Goal: Task Accomplishment & Management: Manage account settings

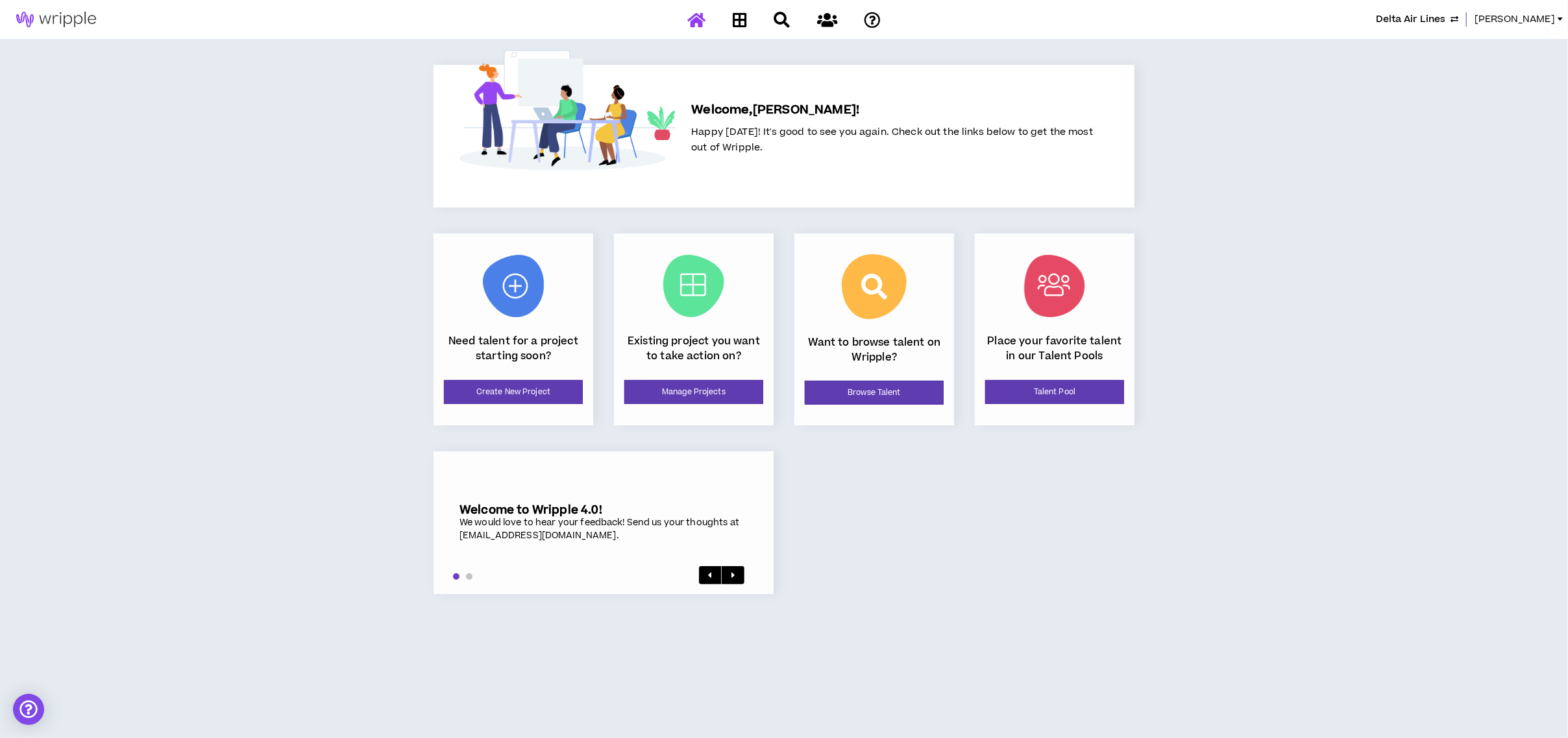
click at [1399, 12] on span "Delta Air Lines" at bounding box center [1410, 19] width 69 height 14
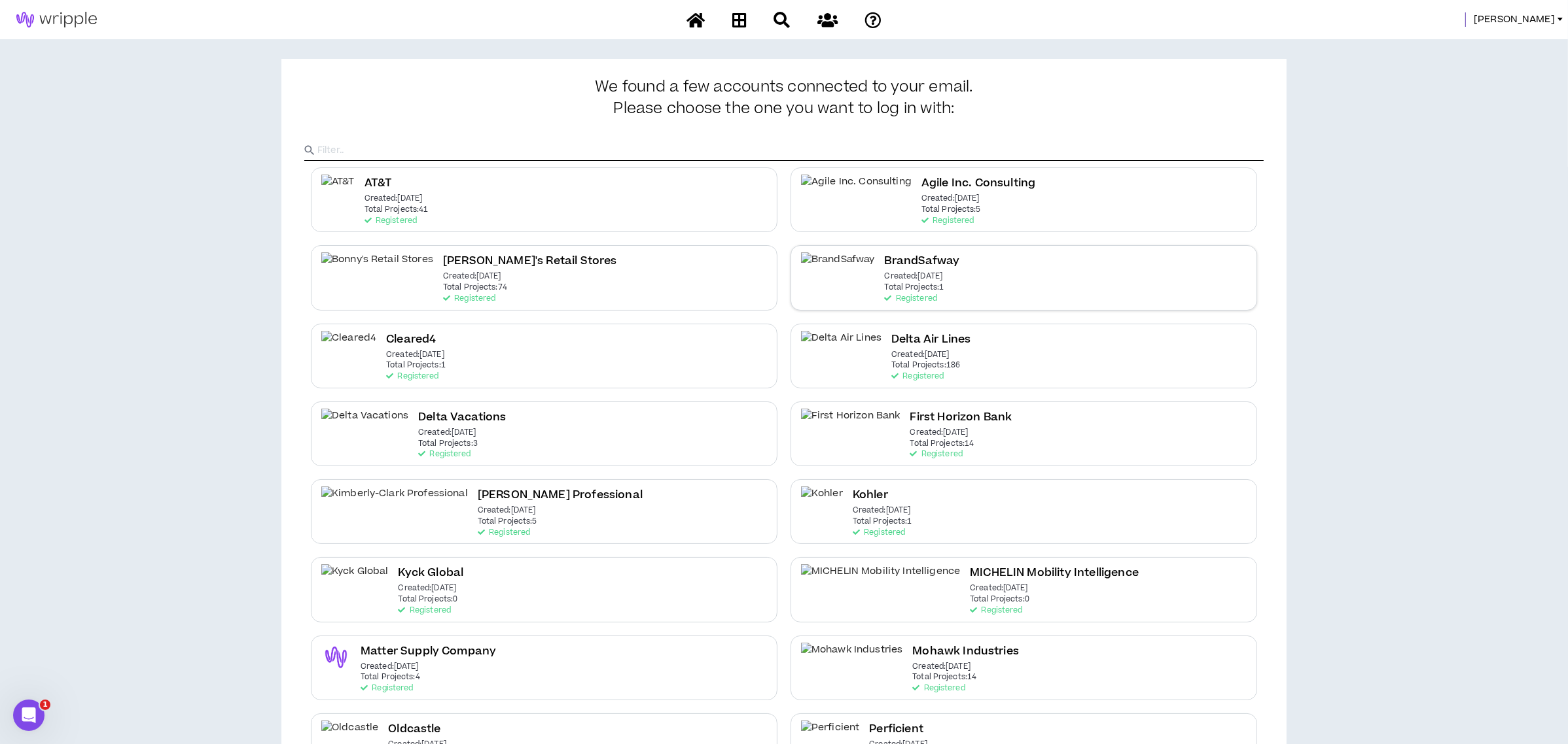
click at [918, 287] on div "BrandSafway Created: [DATE] Total Projects: 1 Registered" at bounding box center [922, 277] width 75 height 50
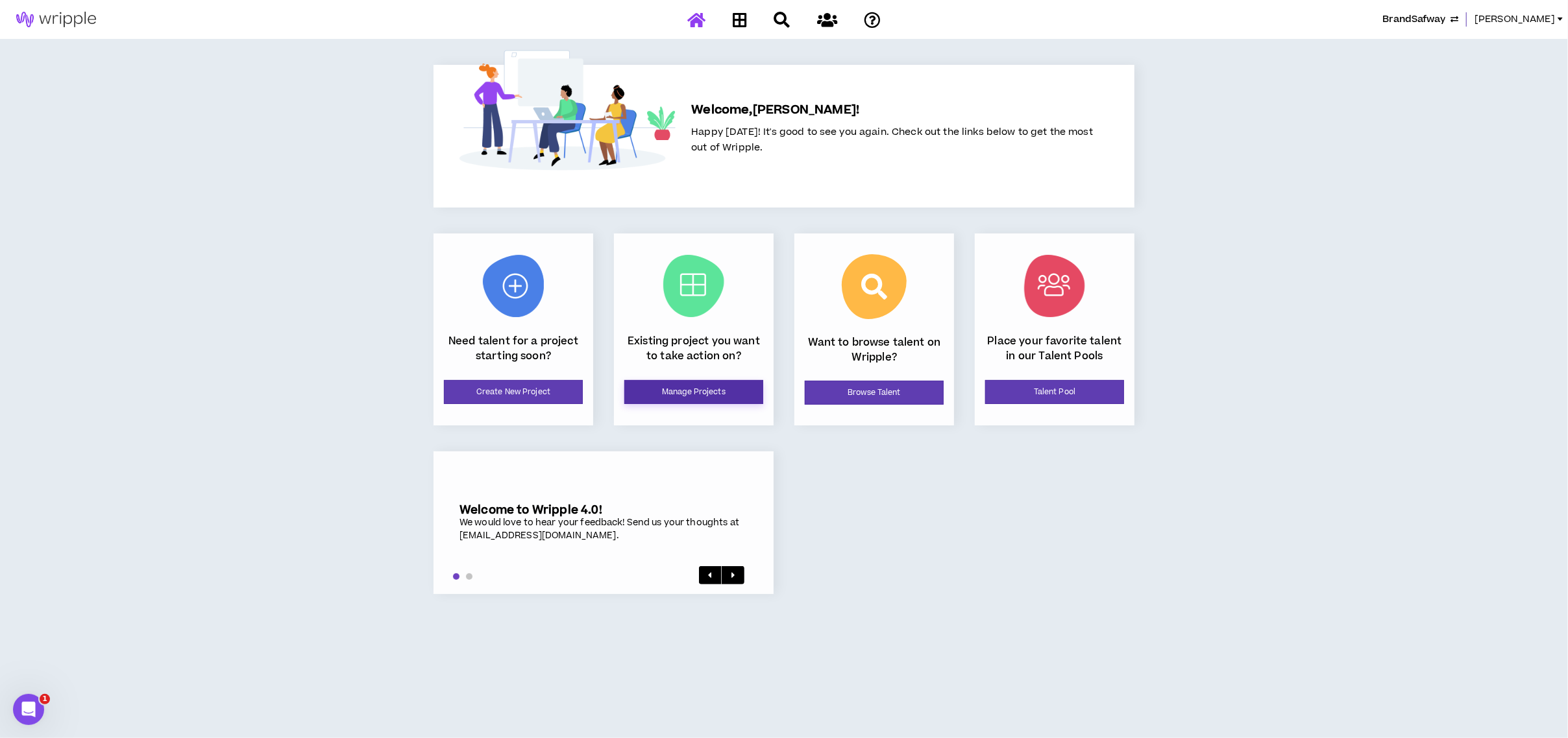
click at [736, 386] on link "Manage Projects" at bounding box center [694, 392] width 139 height 24
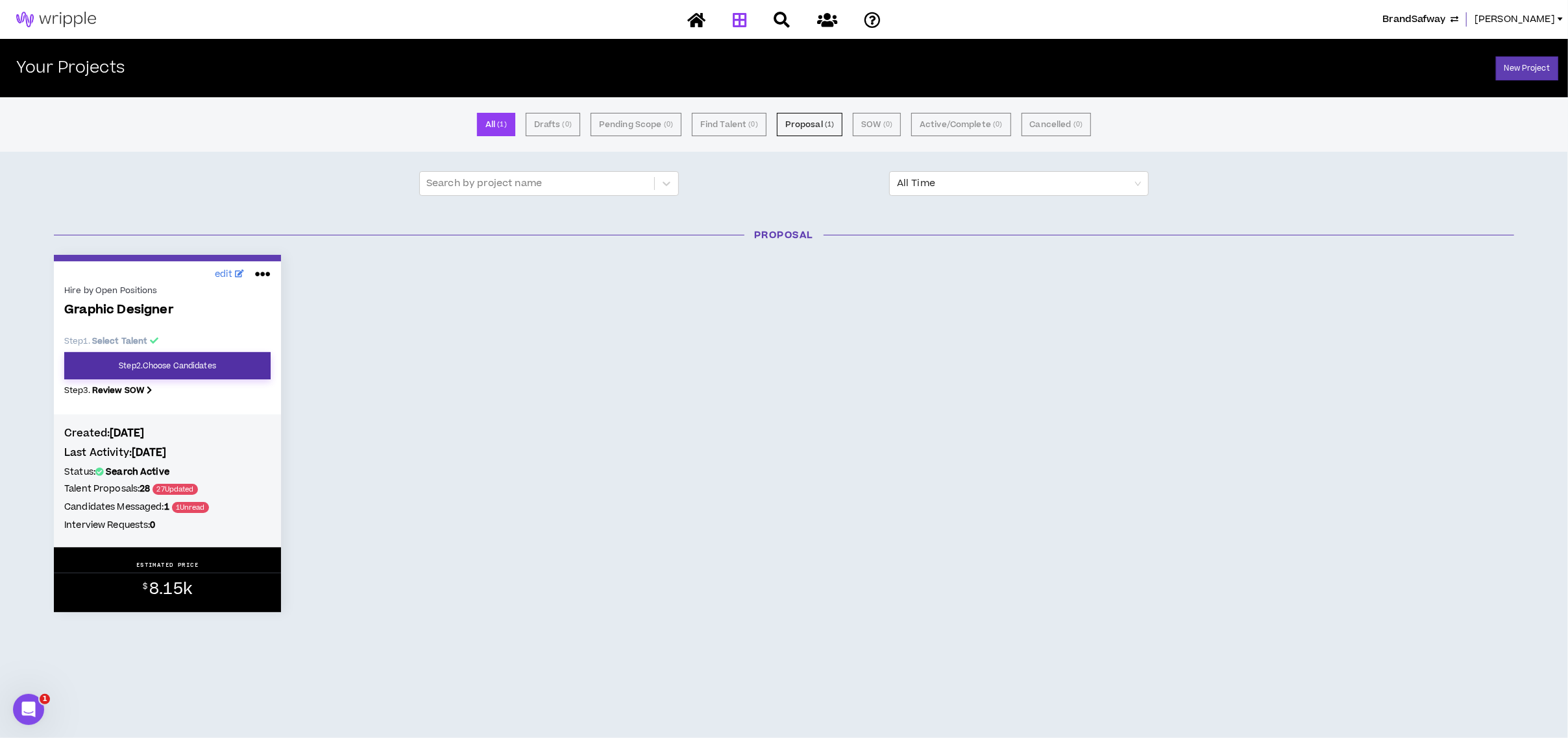
click at [201, 364] on link "Step 2 . Choose Candidates" at bounding box center [167, 366] width 207 height 27
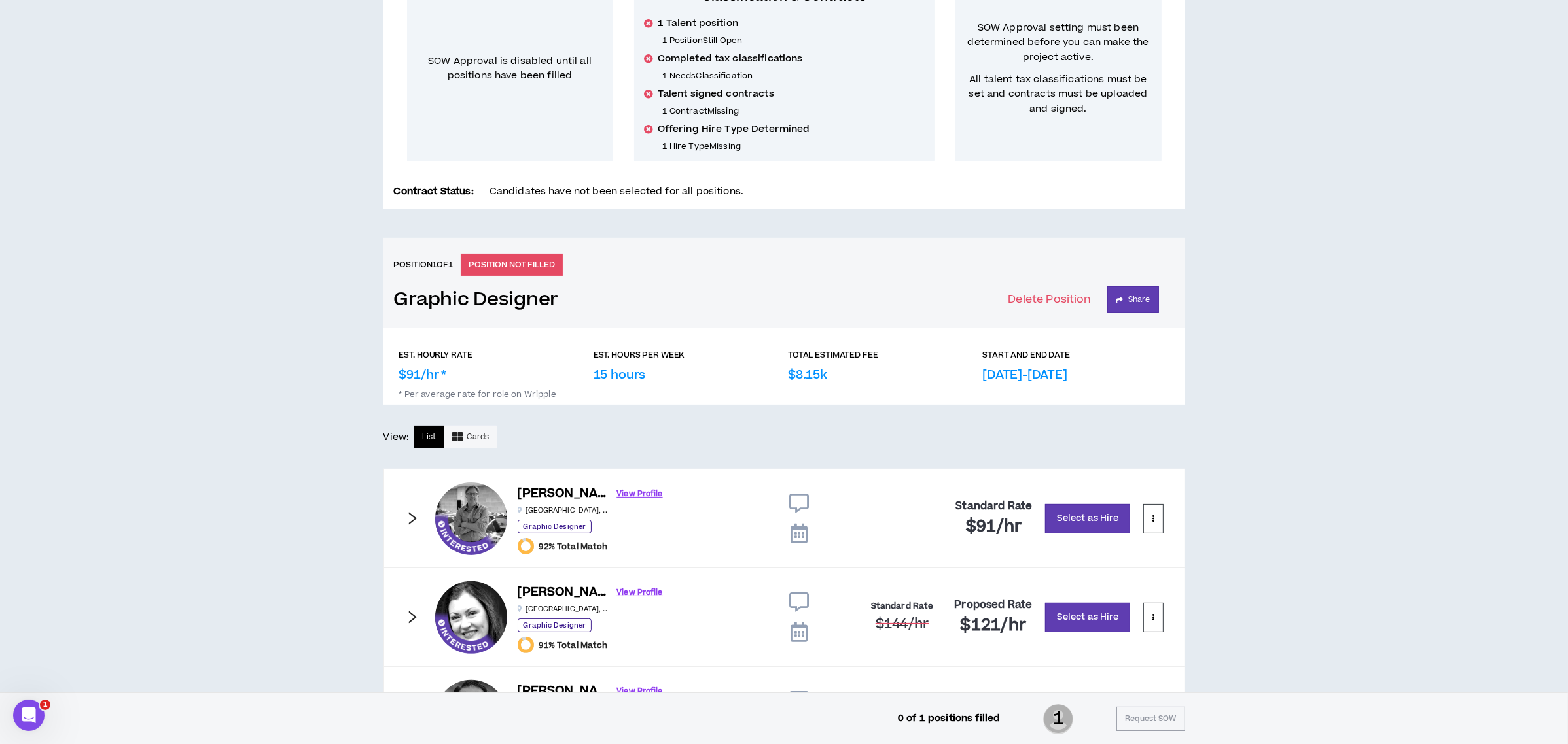
scroll to position [598, 0]
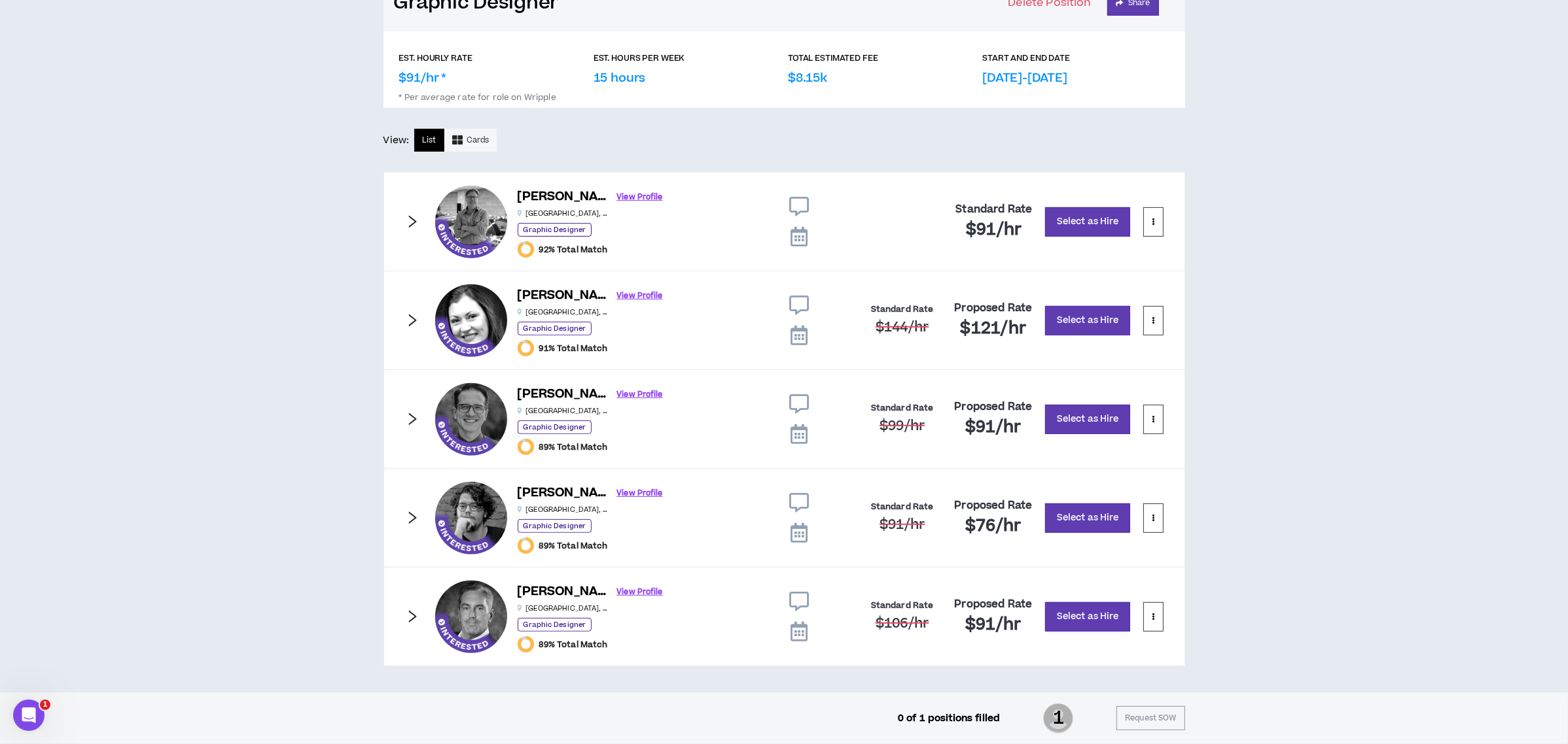
click at [415, 515] on icon "right" at bounding box center [412, 518] width 14 height 14
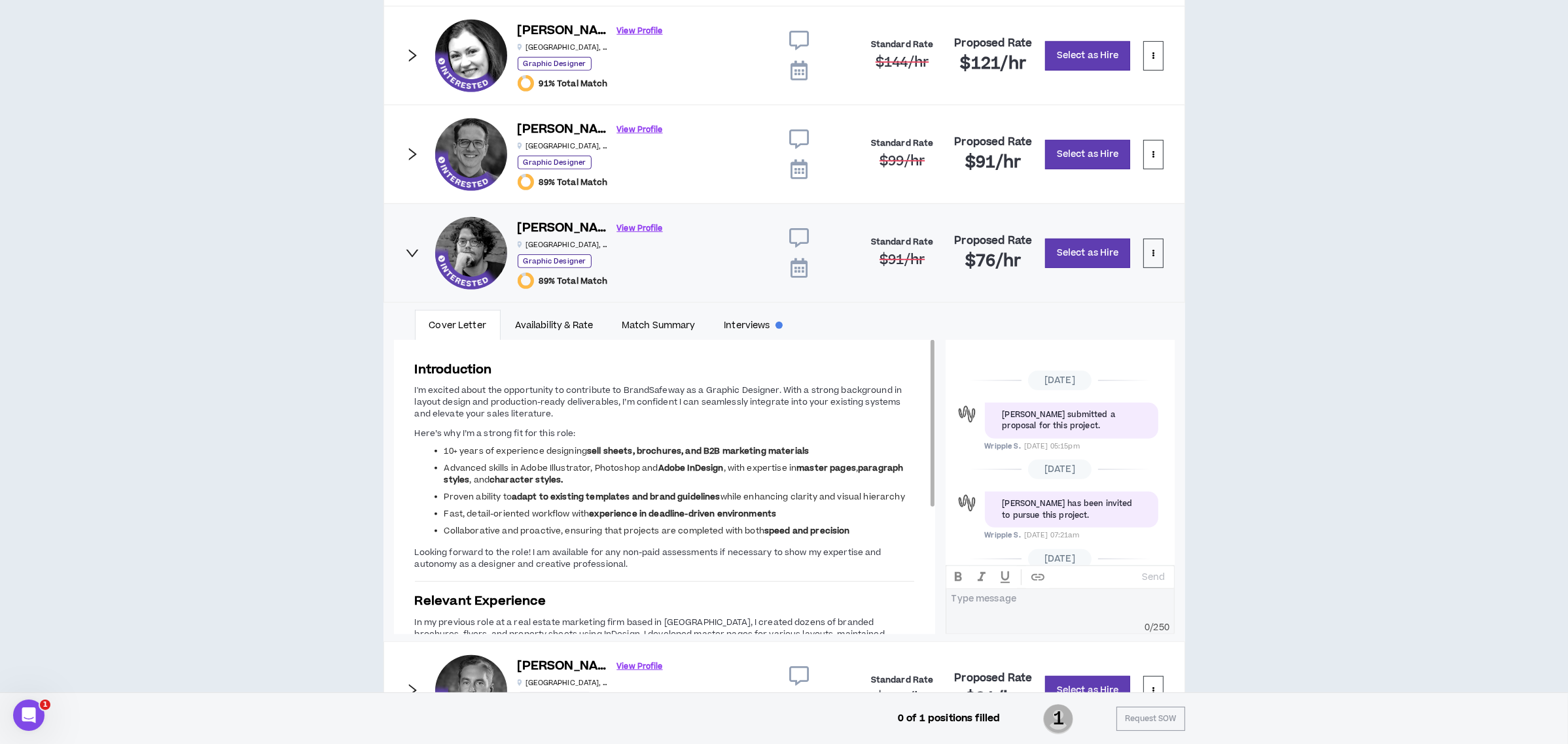
scroll to position [208, 0]
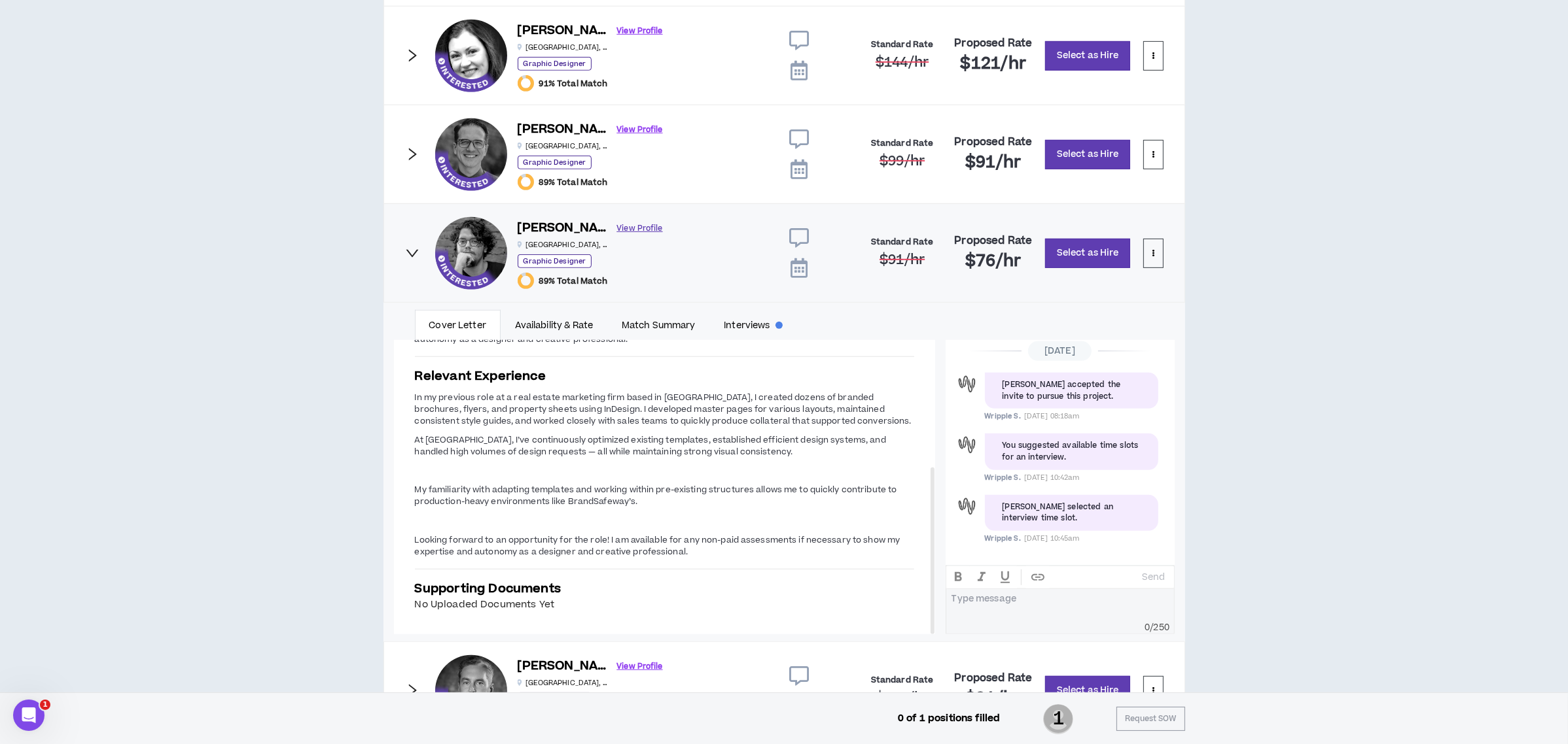
click at [617, 226] on link "View Profile" at bounding box center [640, 229] width 46 height 23
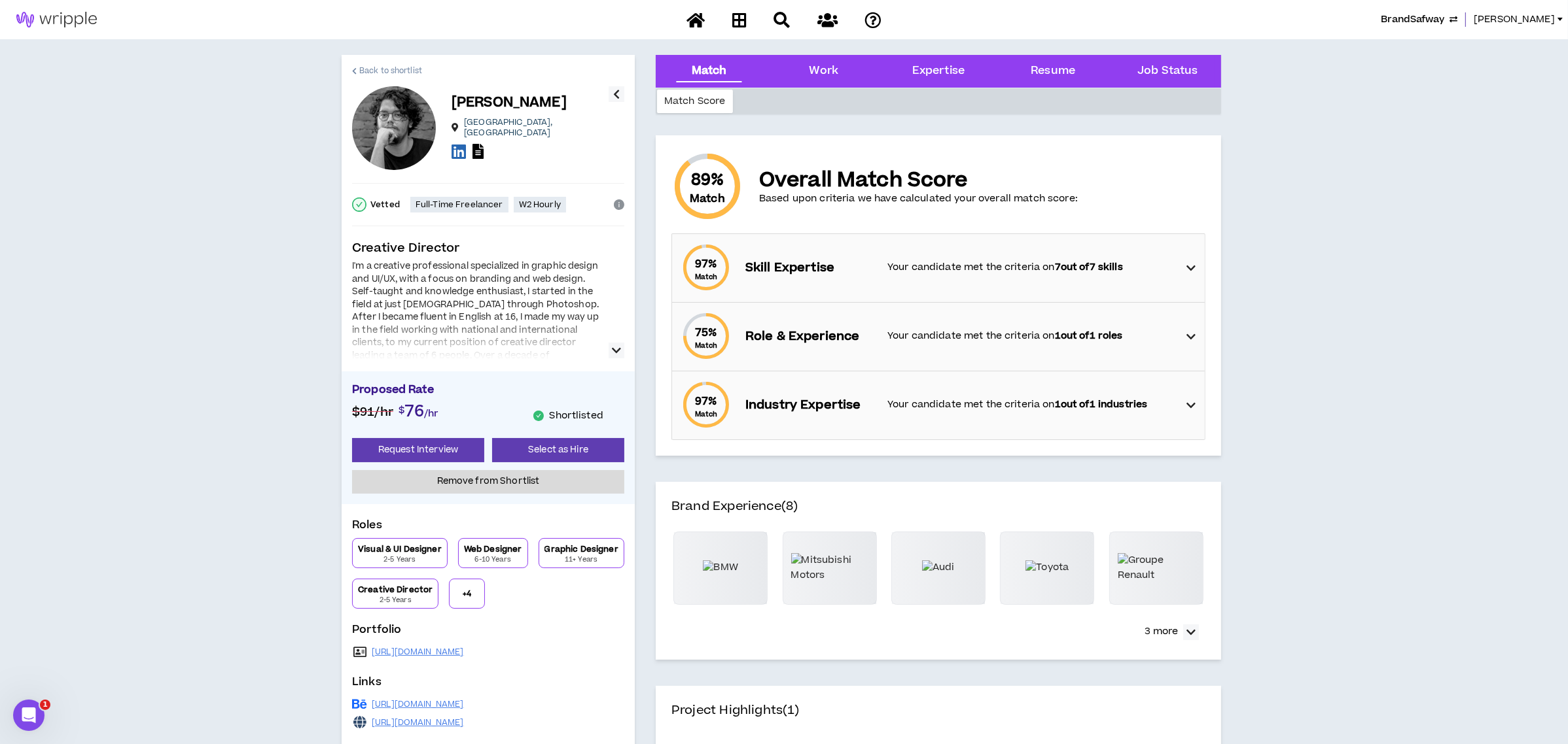
click at [374, 67] on span "Back to shortlist" at bounding box center [390, 71] width 63 height 12
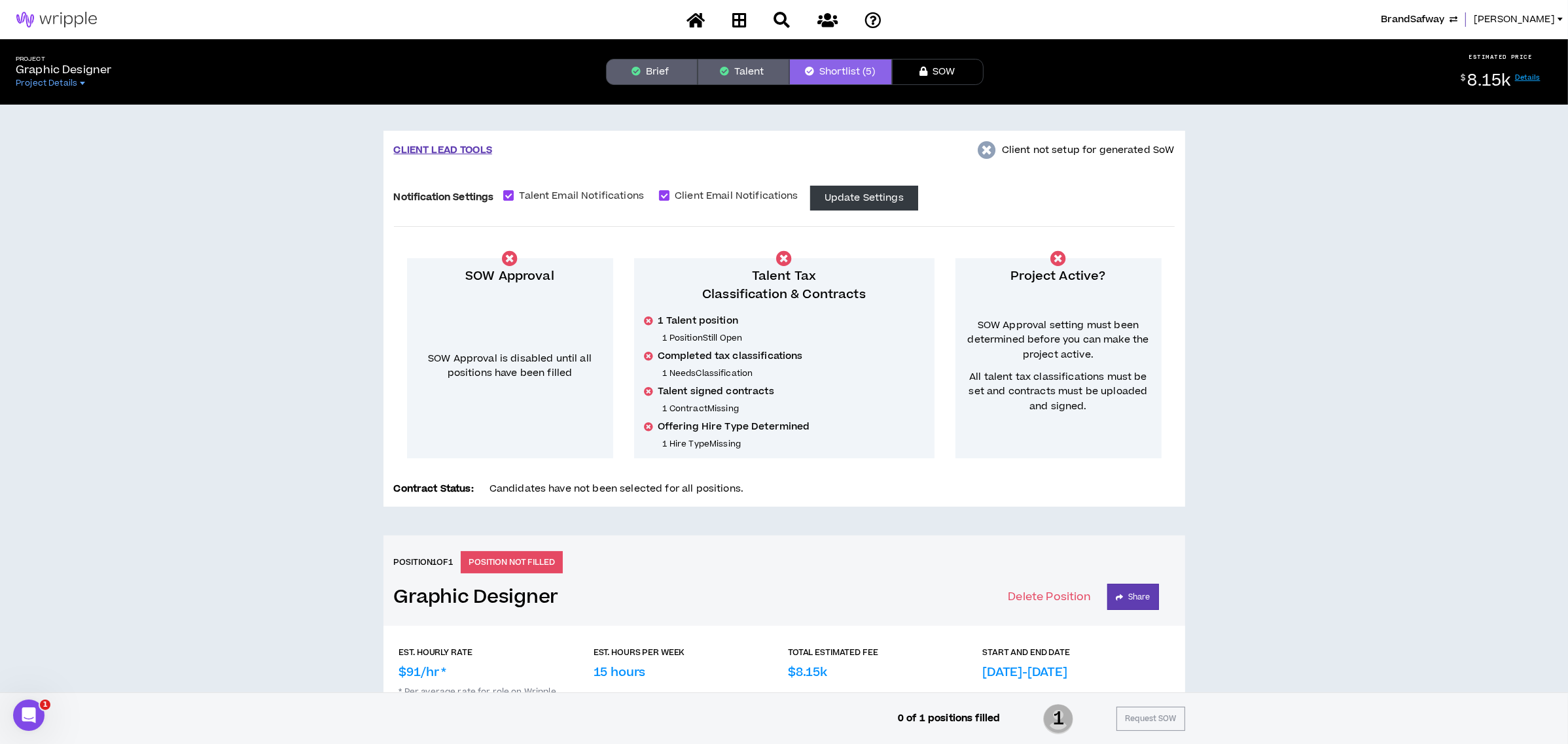
click at [666, 77] on button "Brief" at bounding box center [652, 71] width 91 height 26
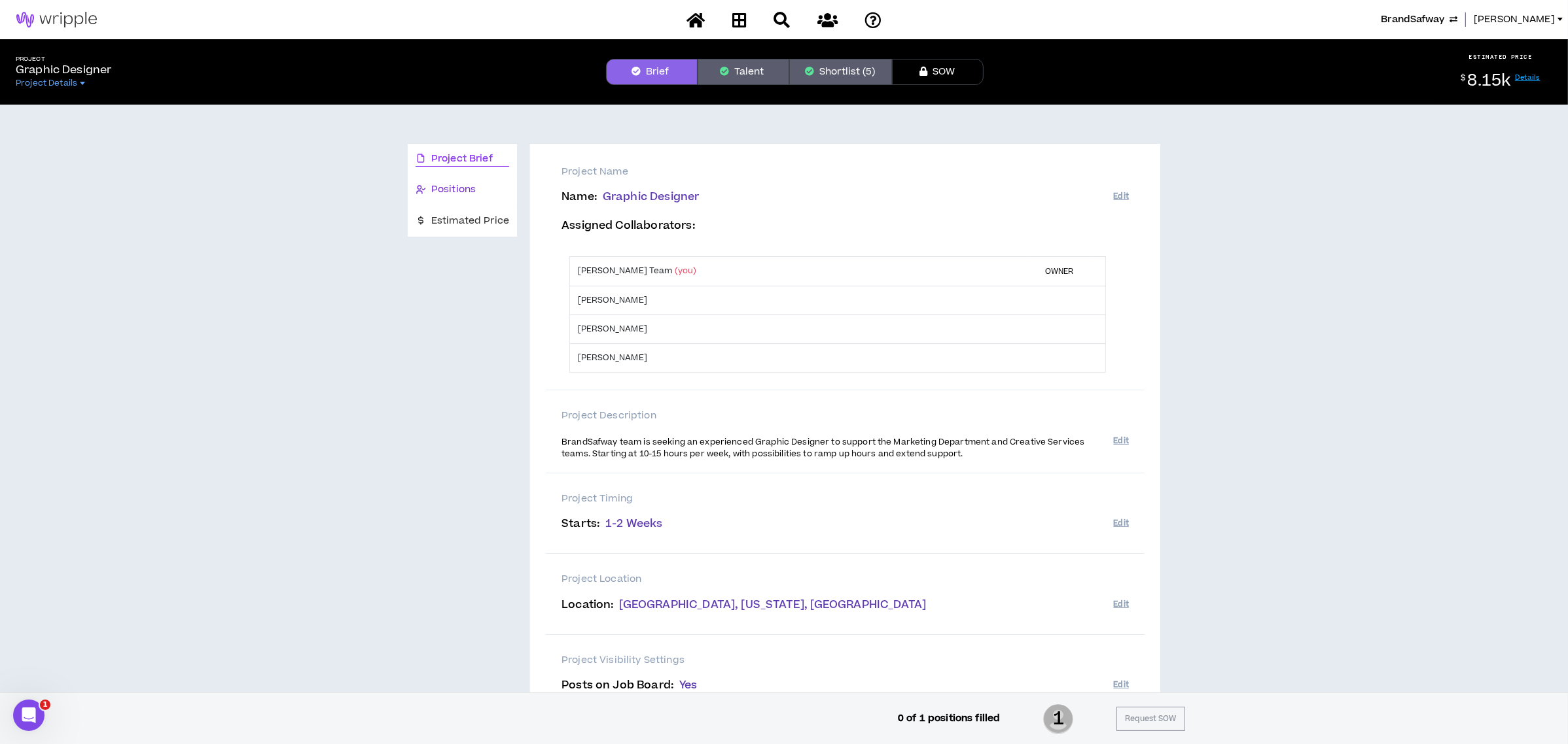
click at [465, 186] on span "Positions" at bounding box center [453, 189] width 45 height 14
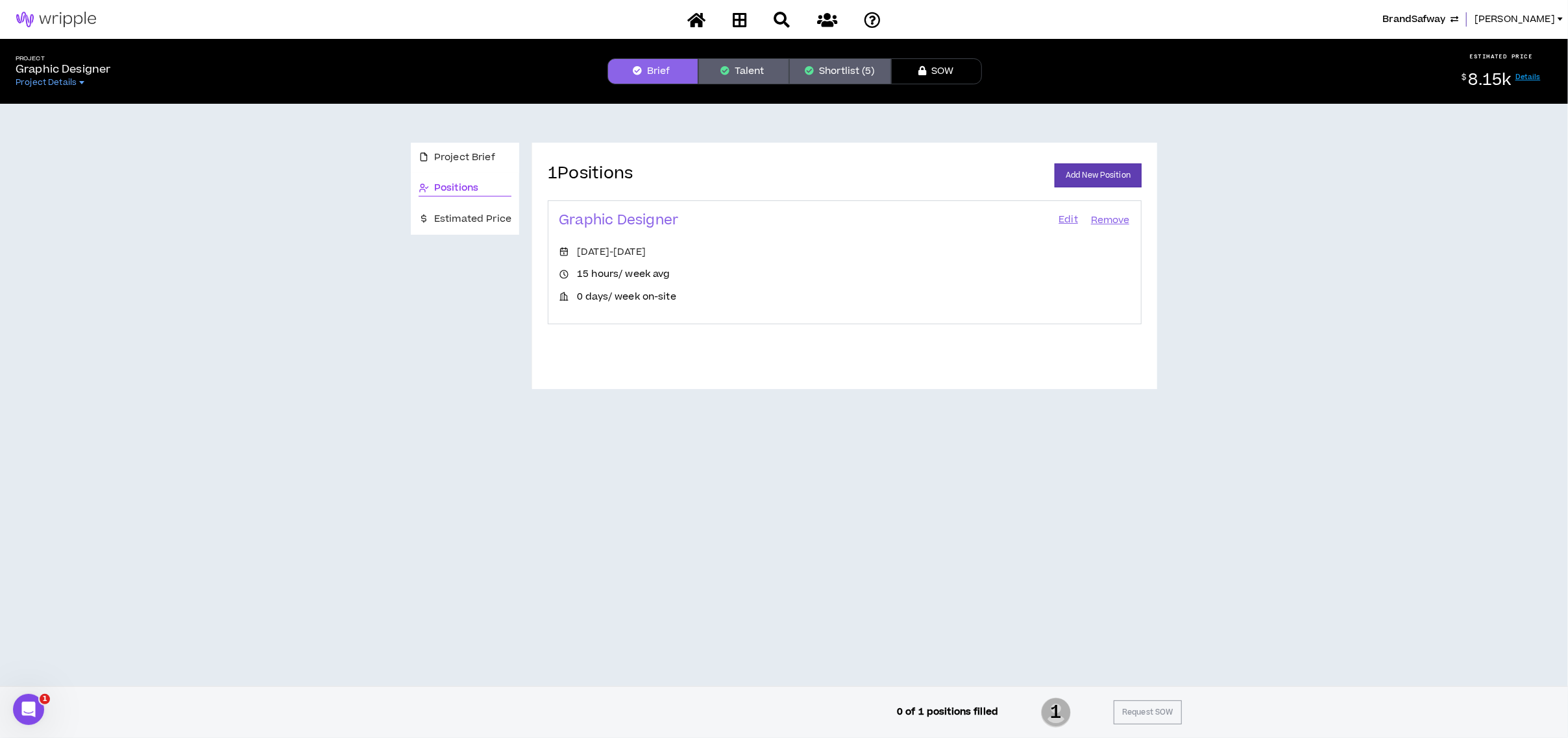
click at [755, 78] on button "Talent" at bounding box center [744, 71] width 91 height 26
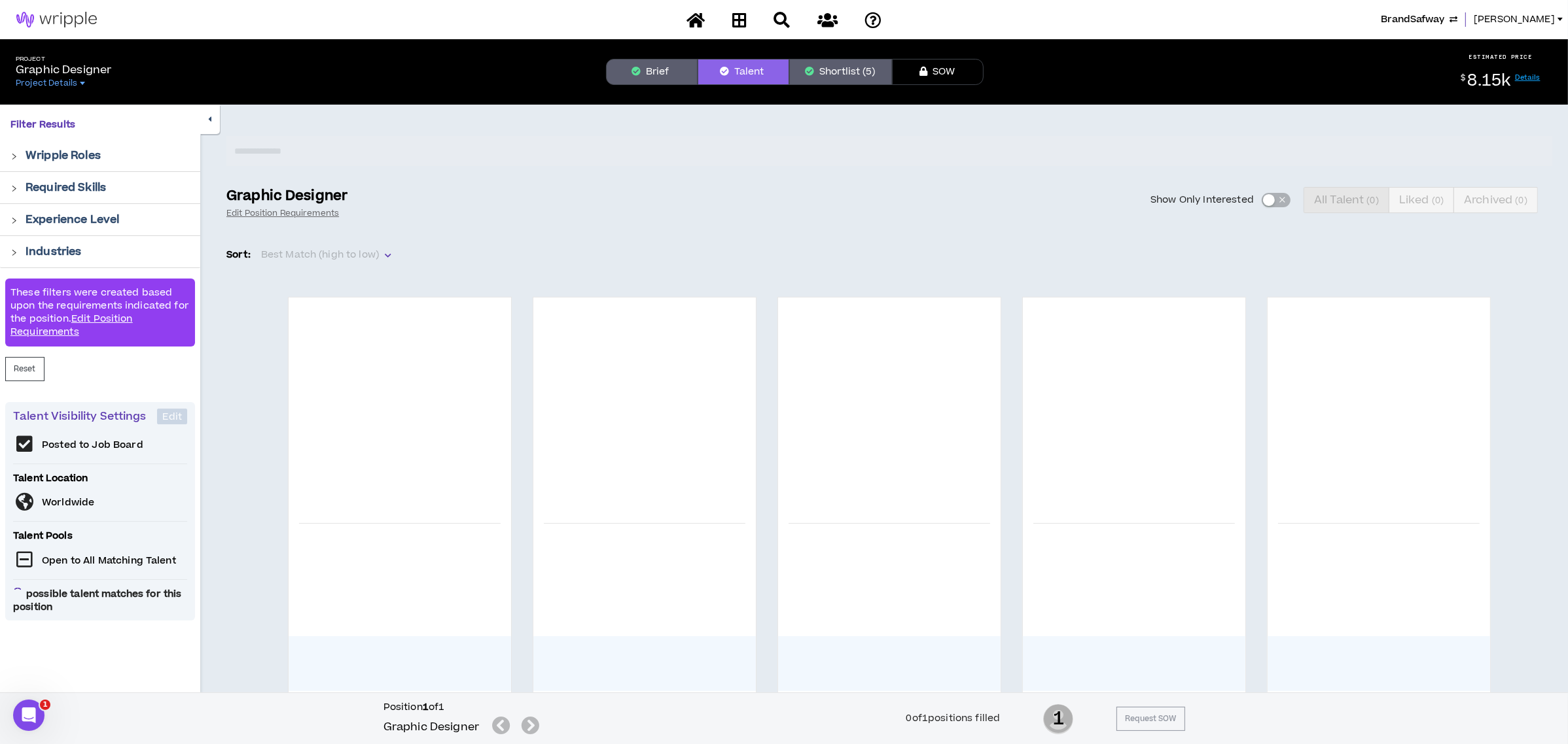
click at [840, 68] on button "Shortlist (5)" at bounding box center [840, 71] width 103 height 26
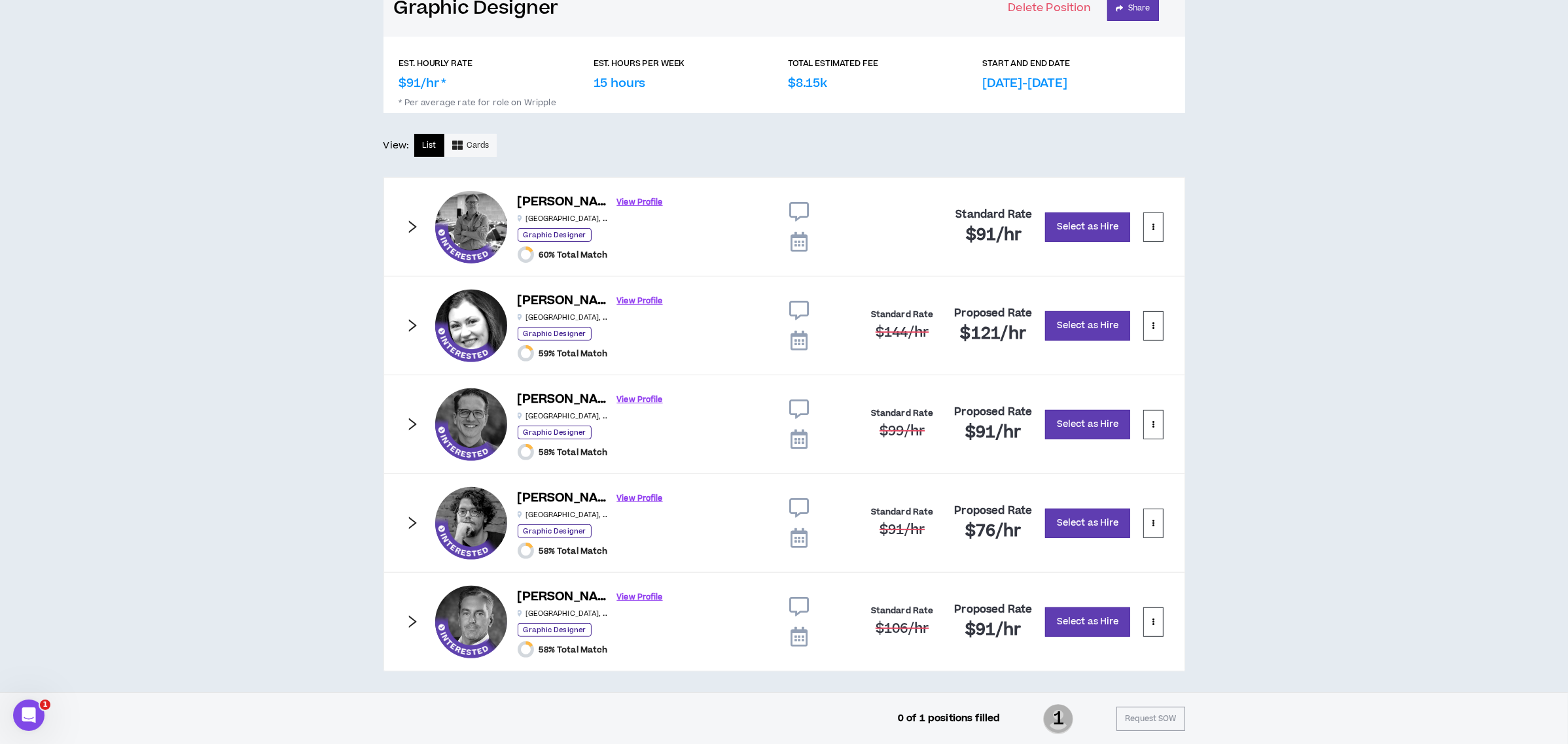
scroll to position [598, 0]
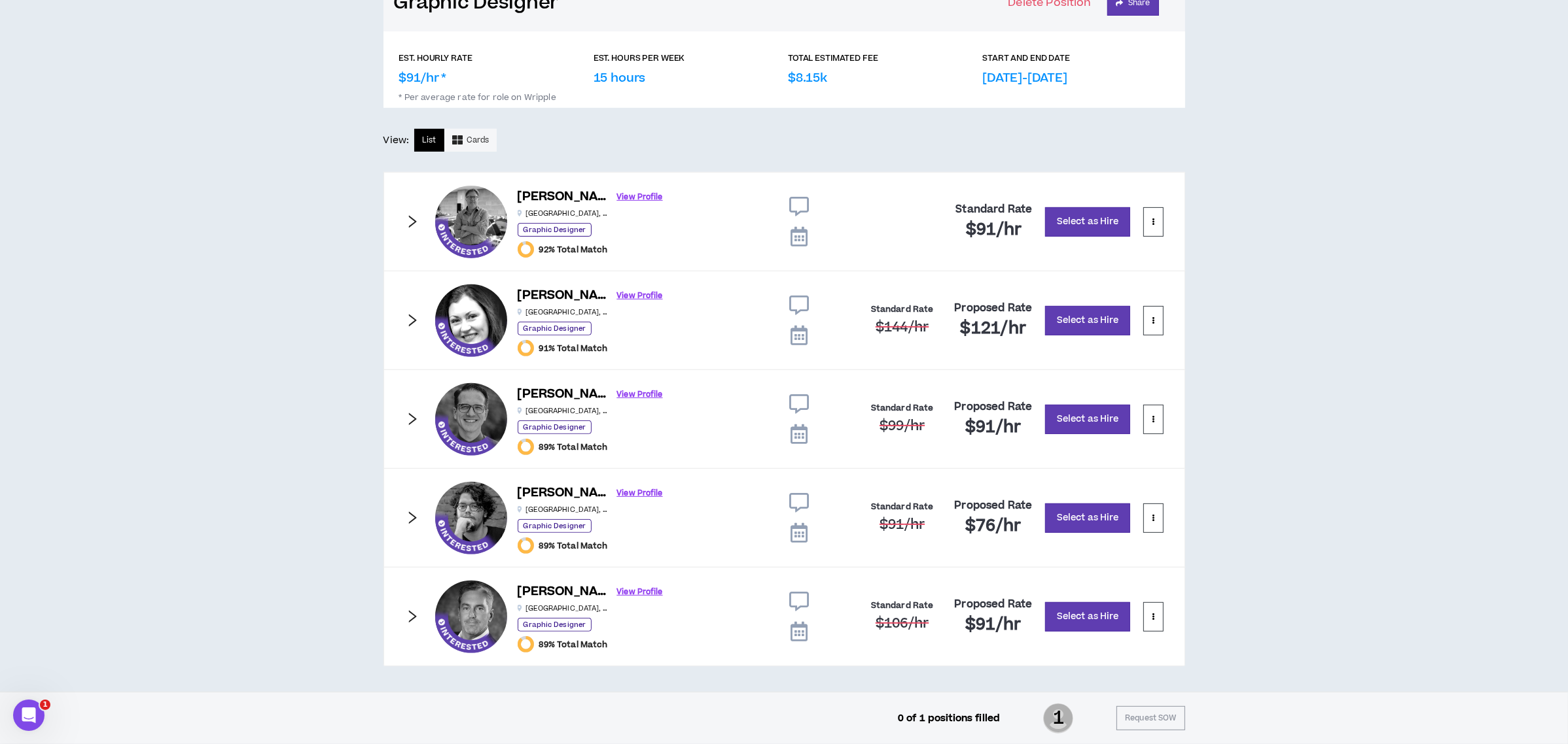
click at [532, 486] on h6 "[PERSON_NAME]" at bounding box center [563, 493] width 91 height 19
click at [617, 484] on link "View Profile" at bounding box center [640, 493] width 46 height 23
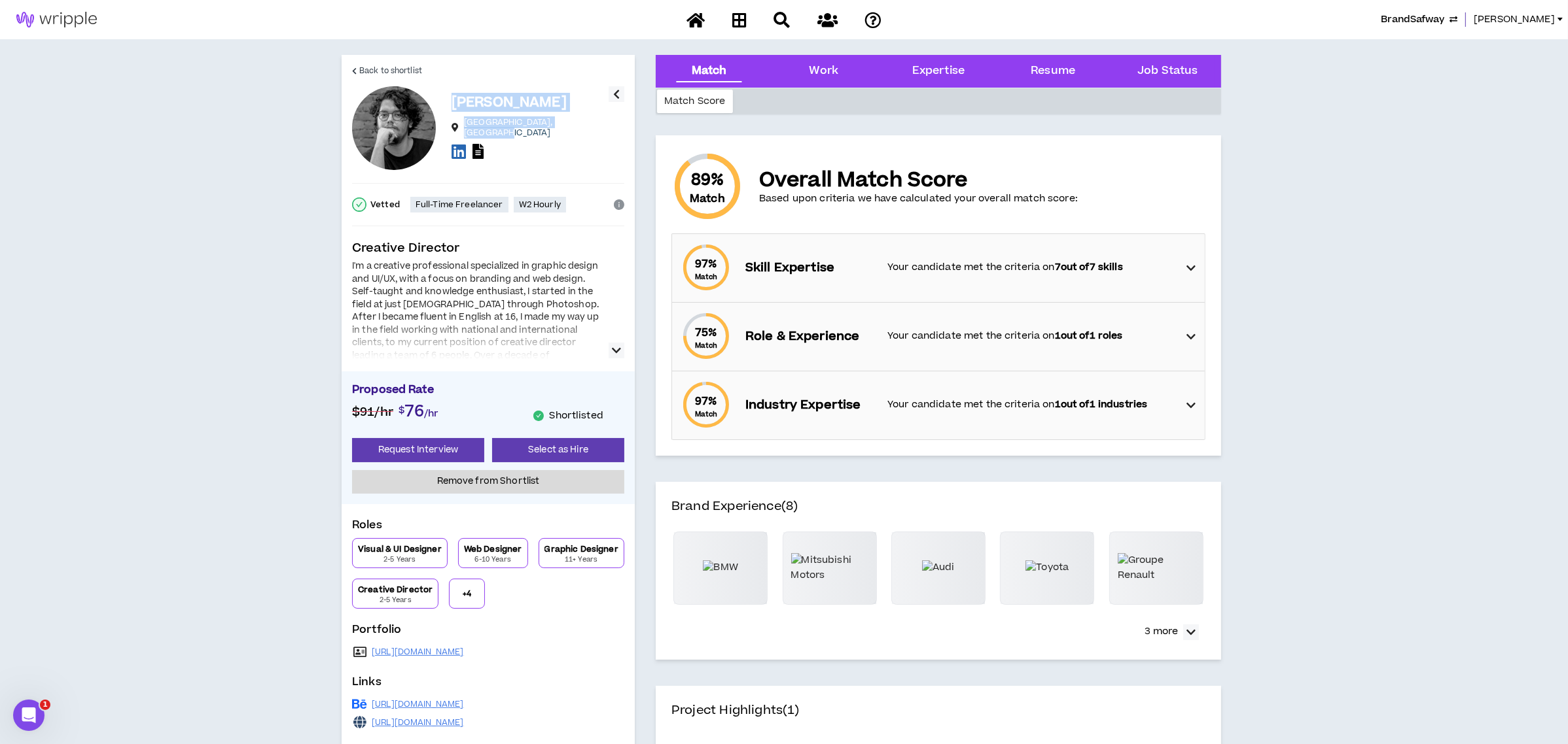
drag, startPoint x: 452, startPoint y: 106, endPoint x: 604, endPoint y: 129, distance: 153.7
click at [604, 129] on div "[PERSON_NAME] [GEOGRAPHIC_DATA] , [GEOGRAPHIC_DATA]" at bounding box center [530, 128] width 157 height 68
copy div "[PERSON_NAME] [GEOGRAPHIC_DATA] , [GEOGRAPHIC_DATA]"
click at [400, 70] on span "Back to shortlist" at bounding box center [390, 71] width 63 height 12
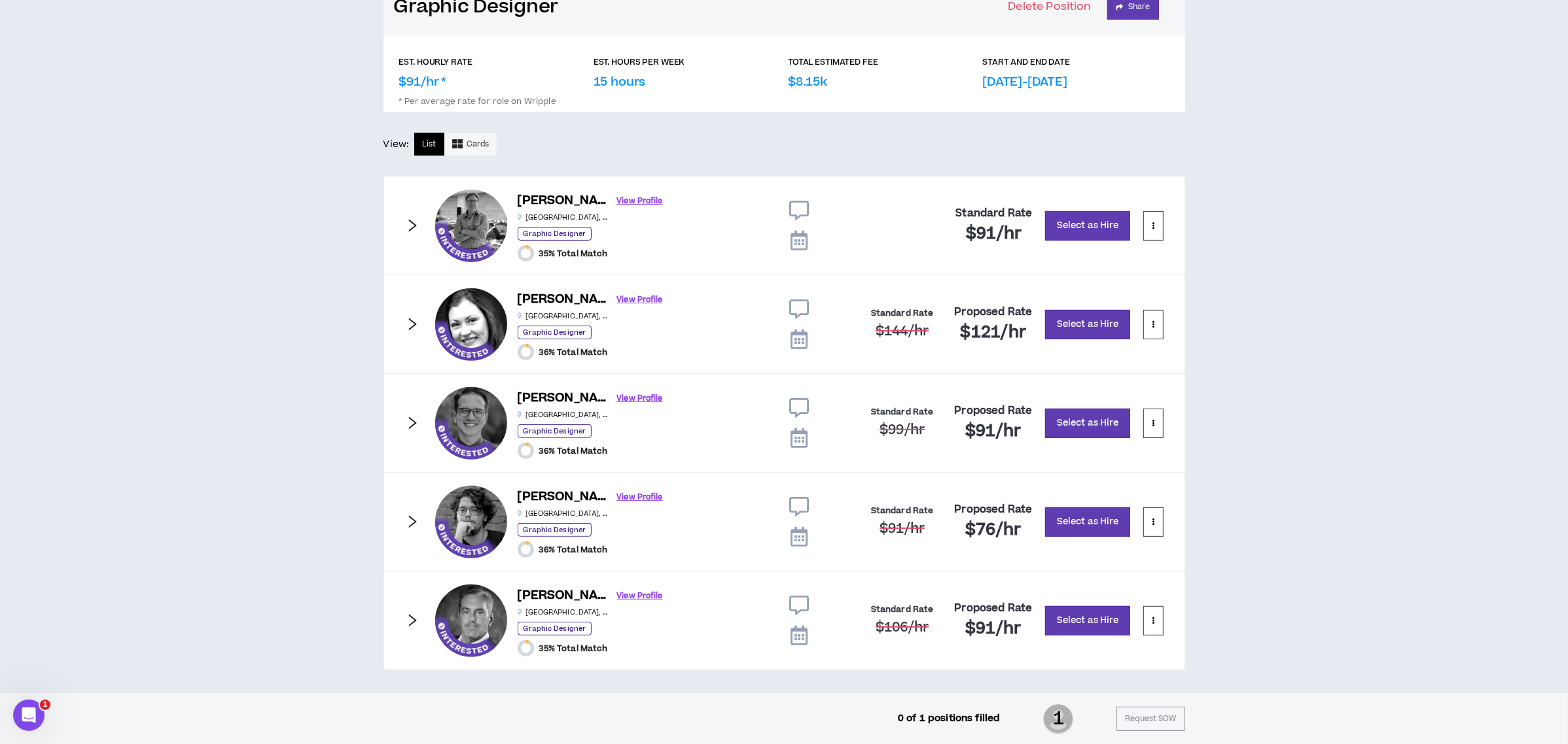
scroll to position [598, 0]
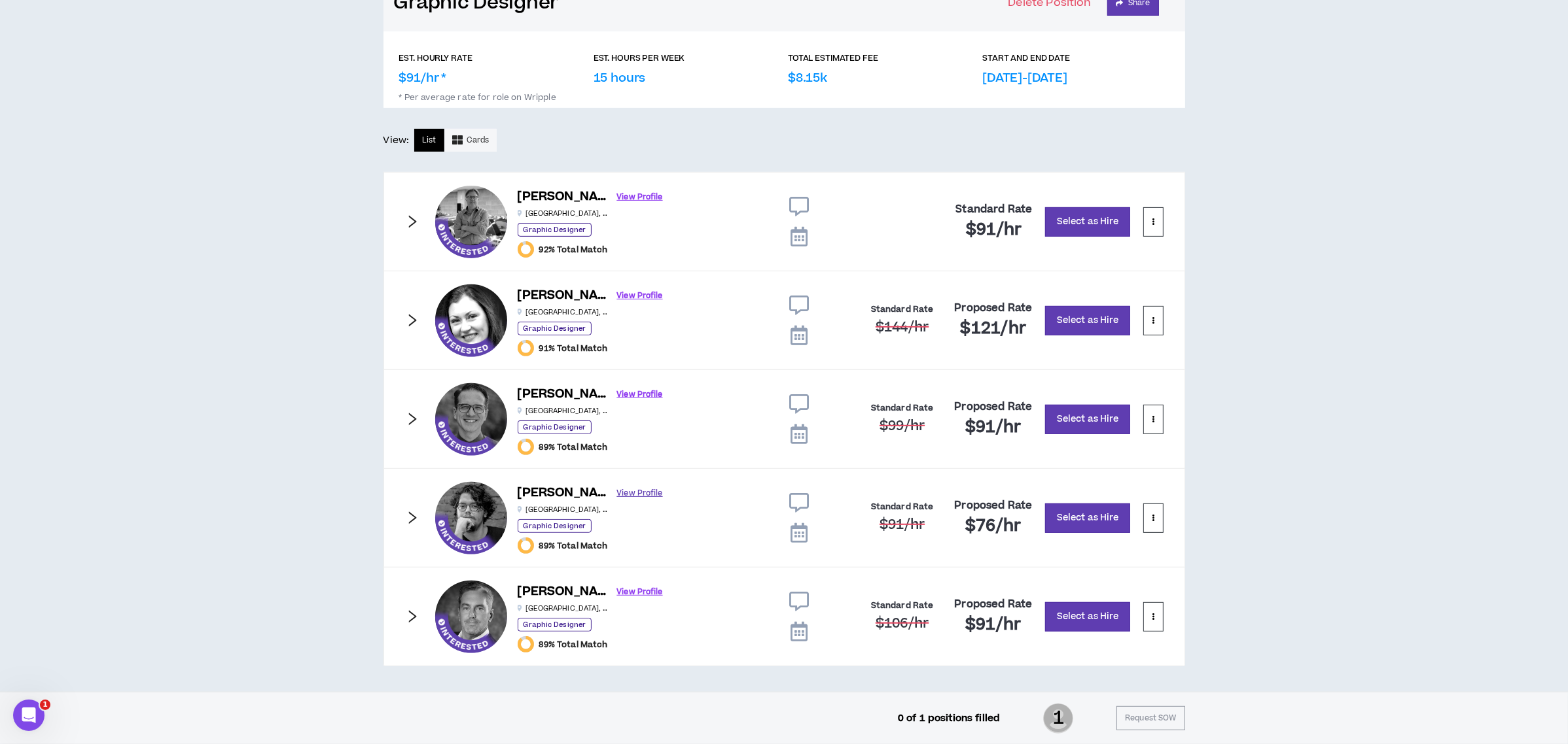
click at [617, 492] on link "View Profile" at bounding box center [640, 493] width 46 height 23
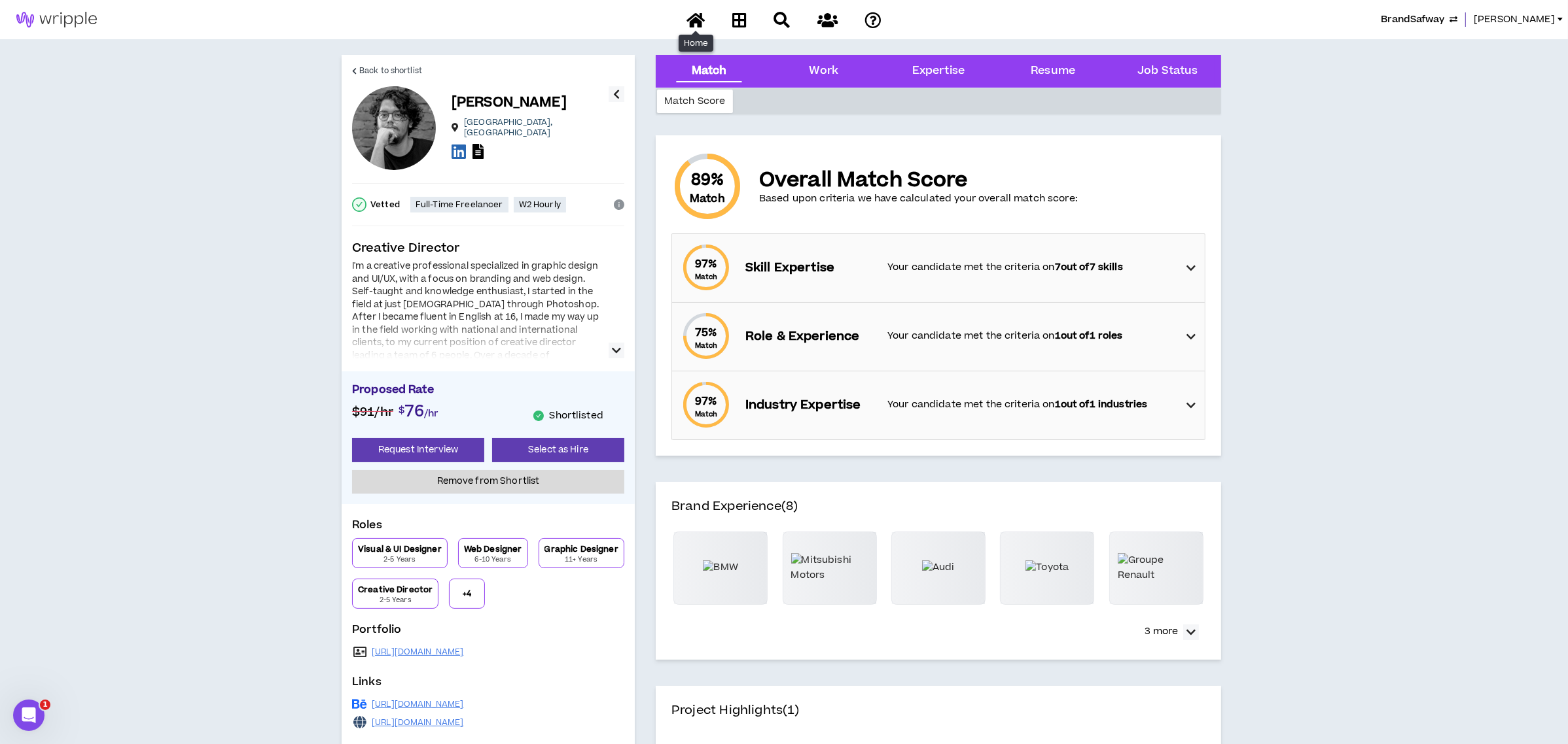
click at [697, 24] on icon at bounding box center [696, 20] width 18 height 17
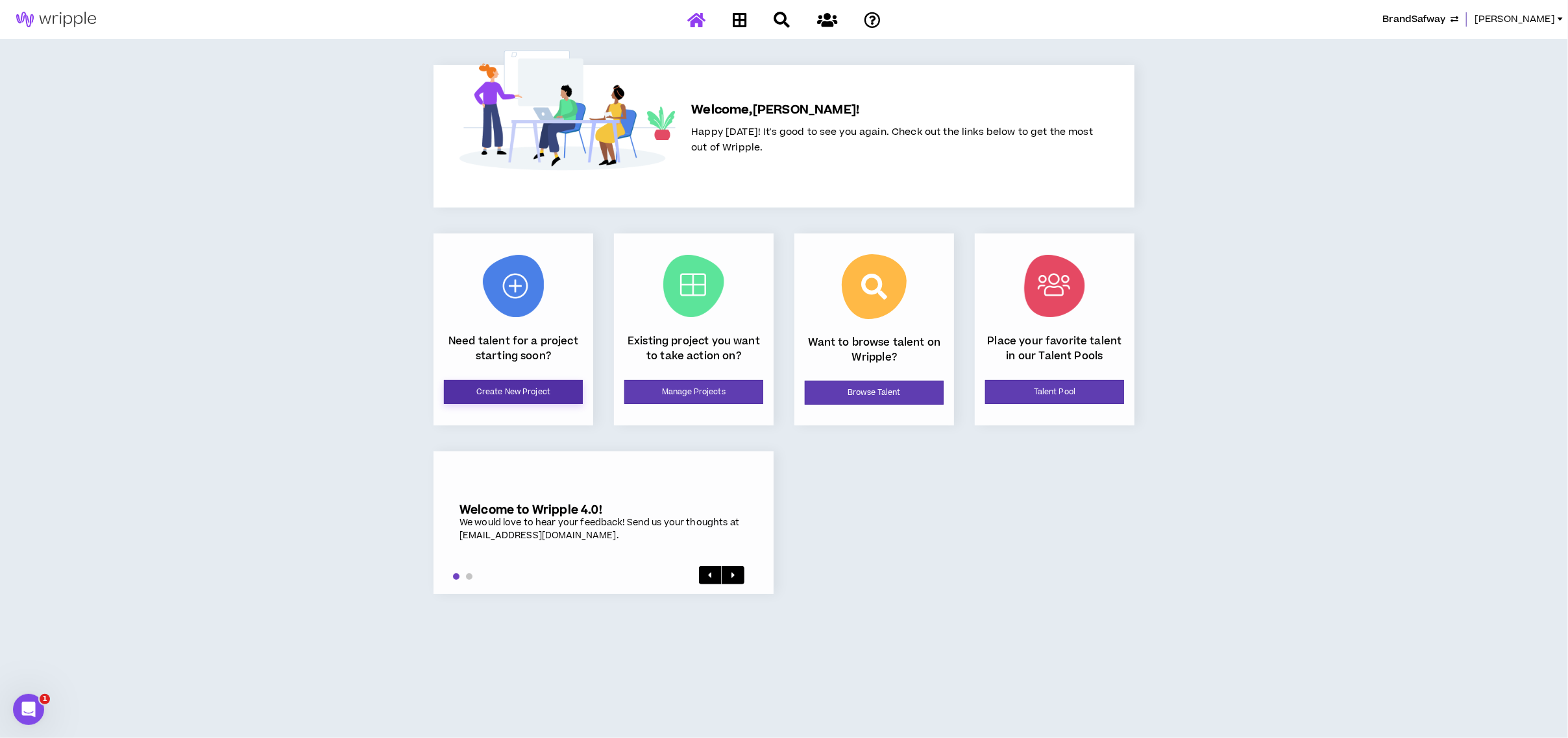
click at [555, 388] on link "Create New Project" at bounding box center [514, 392] width 139 height 24
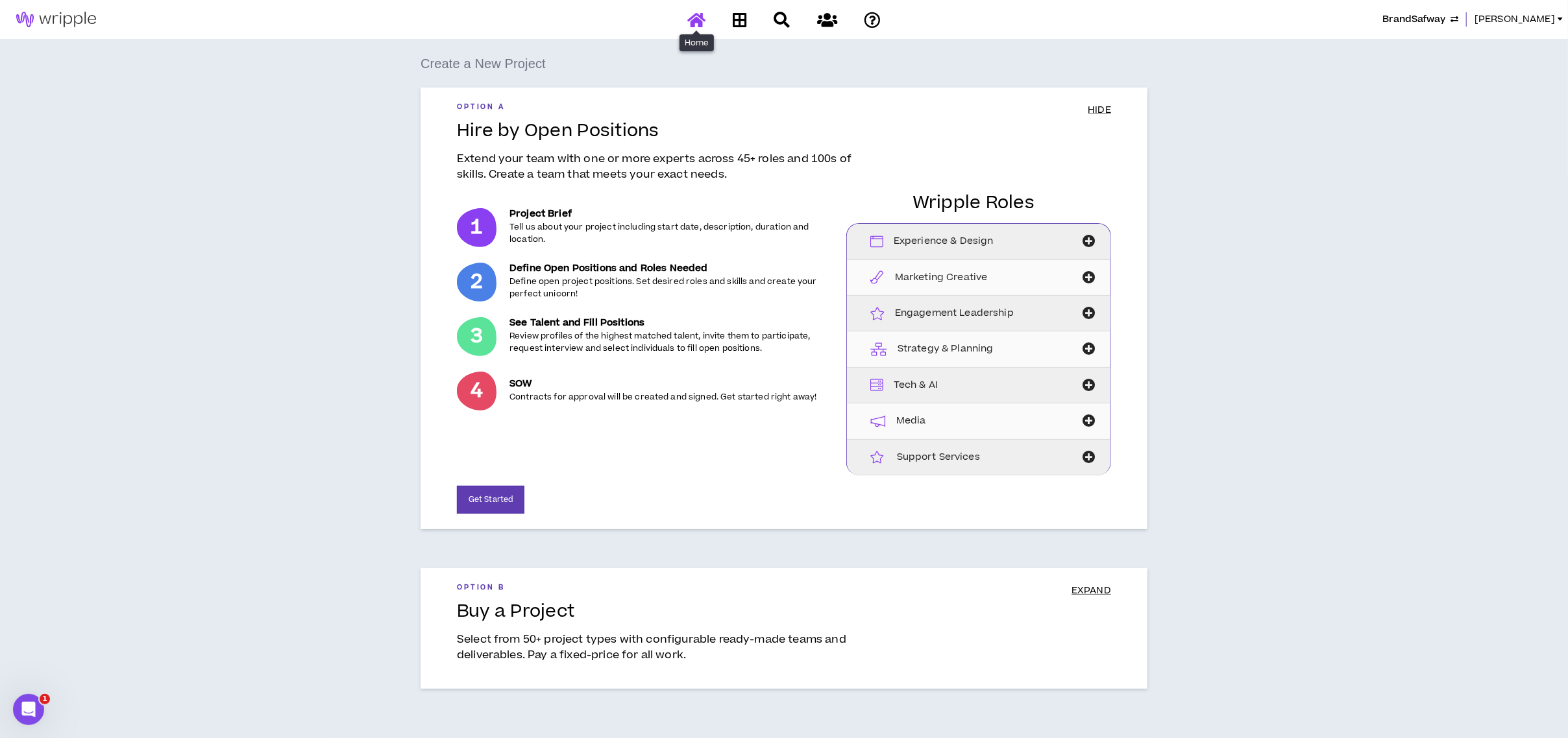
click at [692, 26] on icon at bounding box center [696, 20] width 18 height 17
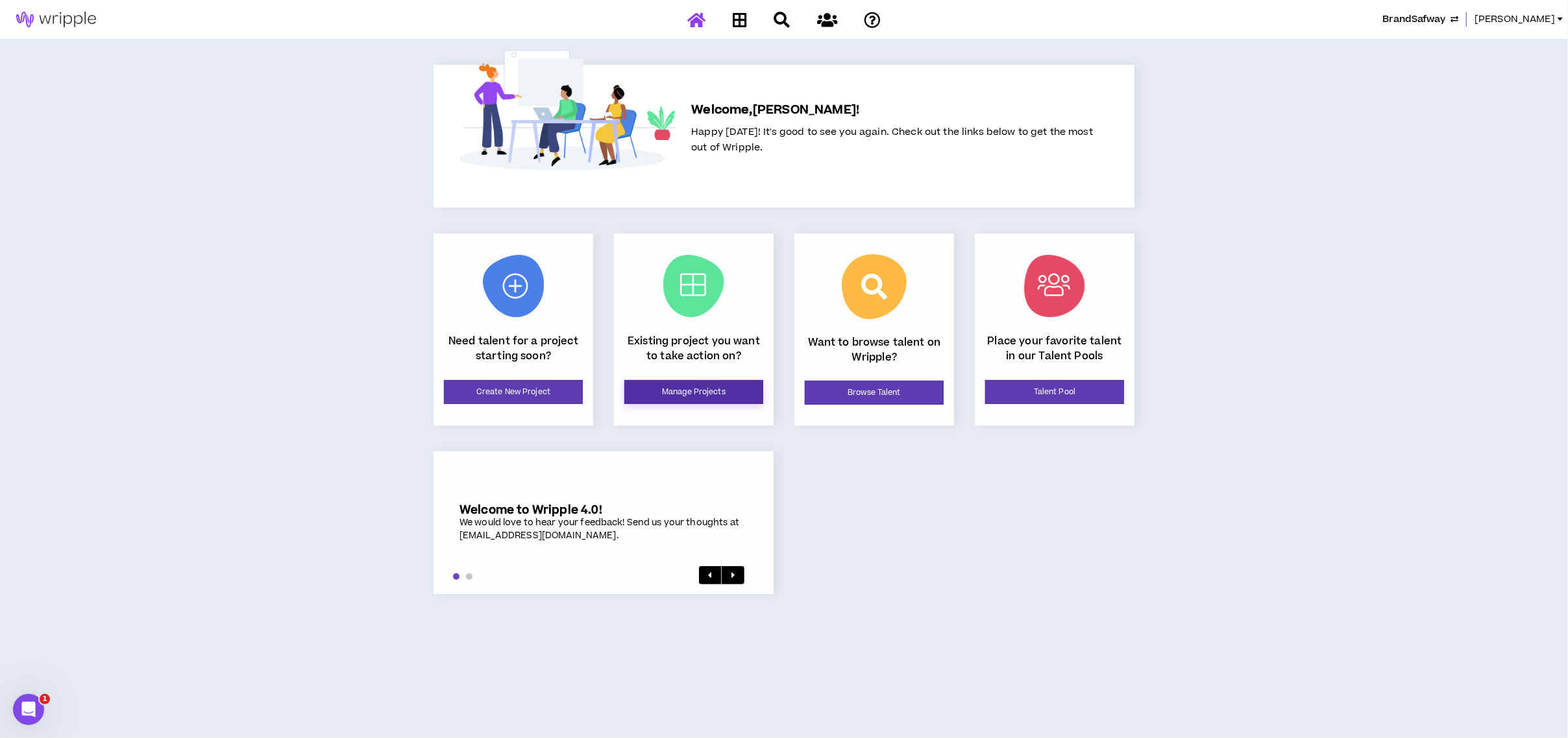
click at [692, 390] on link "Manage Projects" at bounding box center [694, 392] width 139 height 24
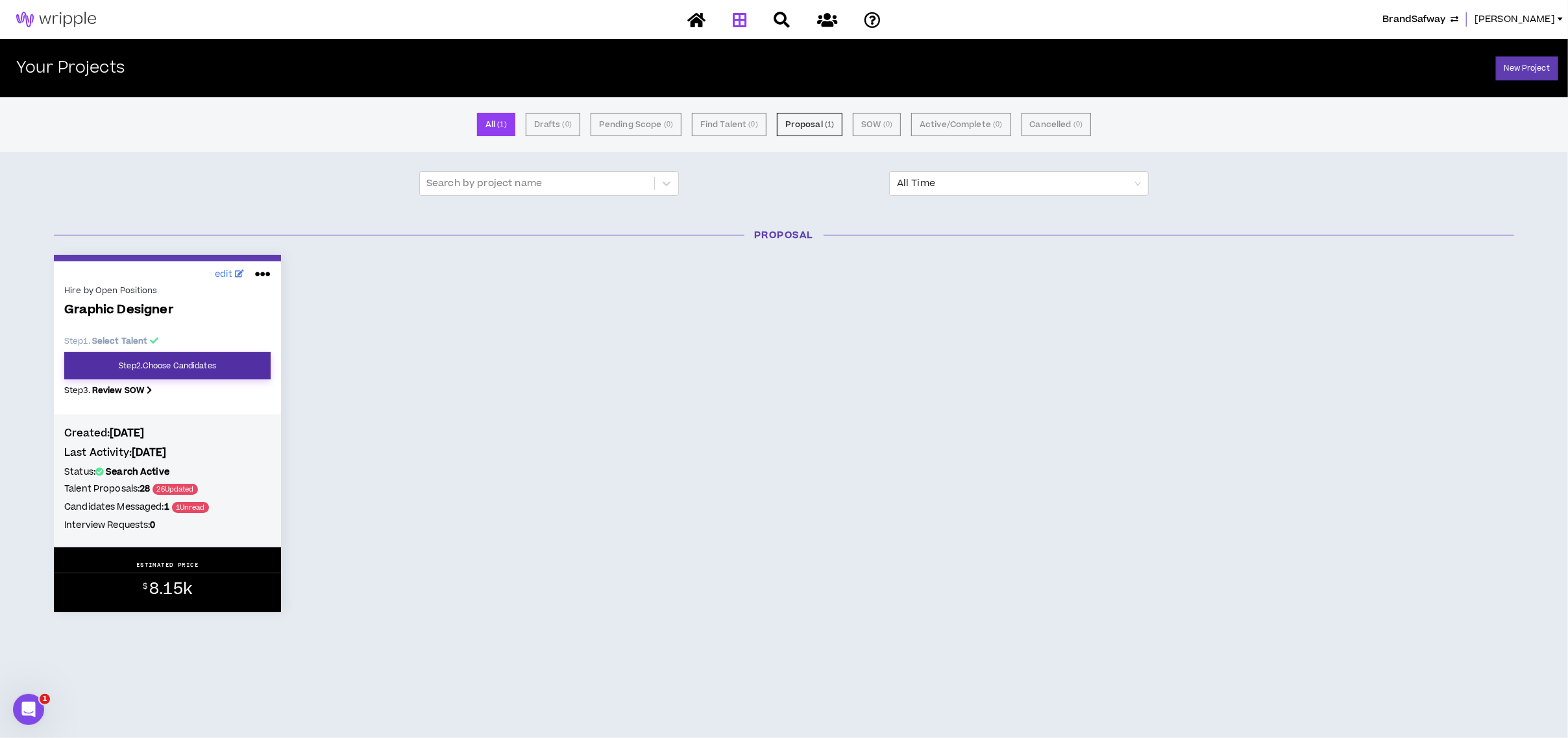
click at [80, 360] on link "Step 2 . Choose Candidates" at bounding box center [167, 366] width 207 height 27
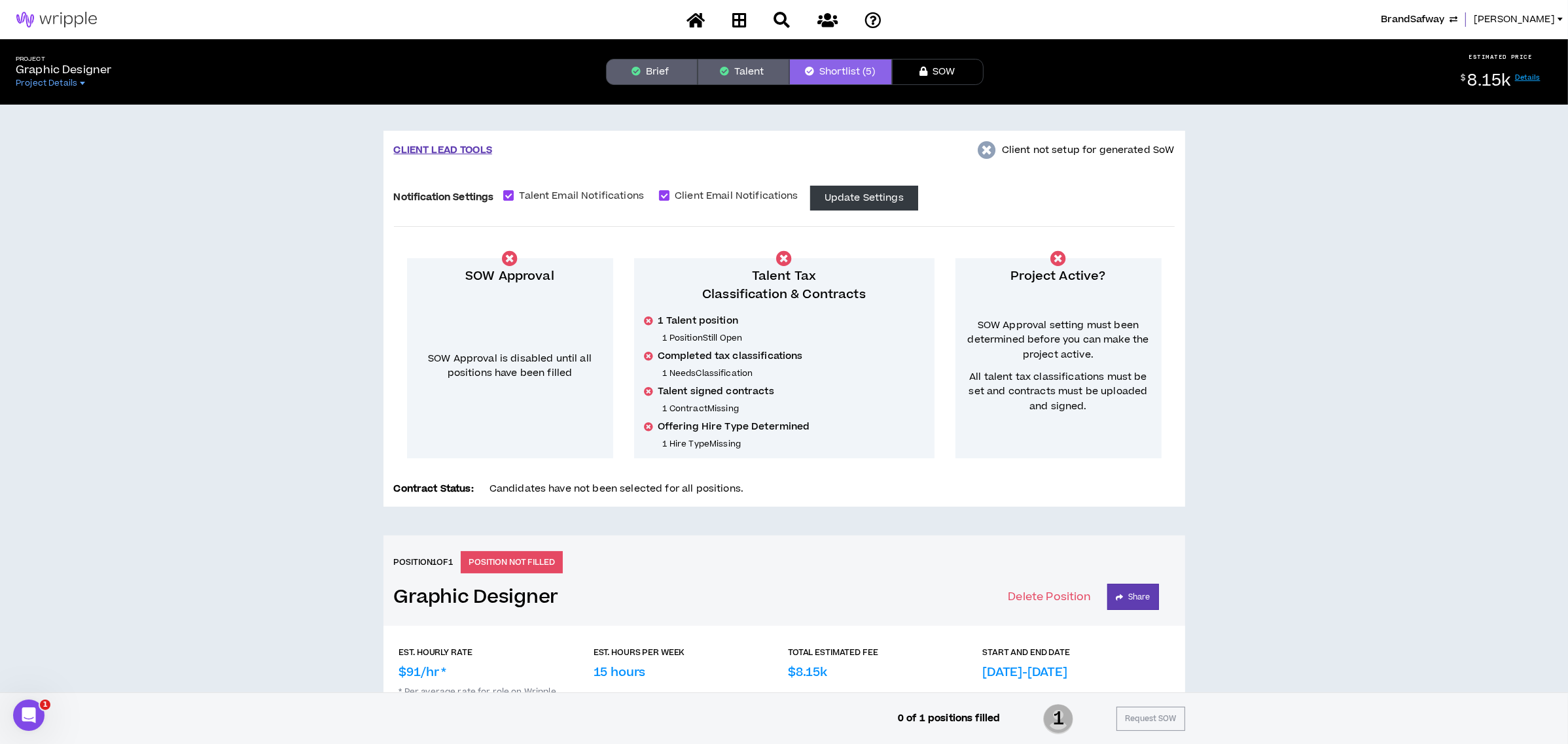
click at [668, 70] on button "Brief" at bounding box center [652, 71] width 91 height 26
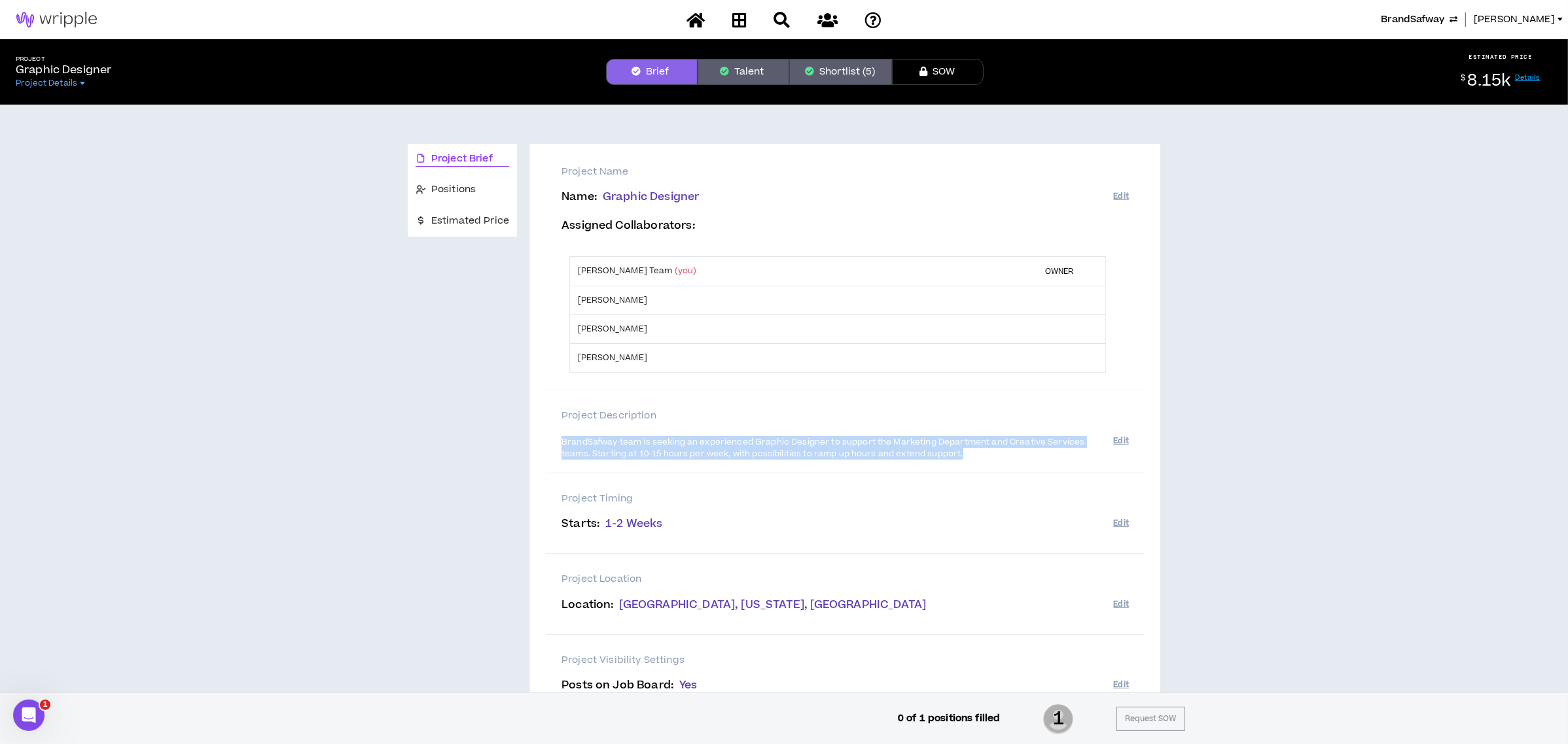
drag, startPoint x: 561, startPoint y: 438, endPoint x: 969, endPoint y: 462, distance: 408.7
click at [969, 462] on div "BrandSafway team is seeking an experienced Graphic Designer to support the Mark…" at bounding box center [836, 448] width 551 height 36
copy span "BrandSafway team is seeking an experienced Graphic Designer to support the Mark…"
click at [753, 62] on button "Talent" at bounding box center [743, 71] width 91 height 26
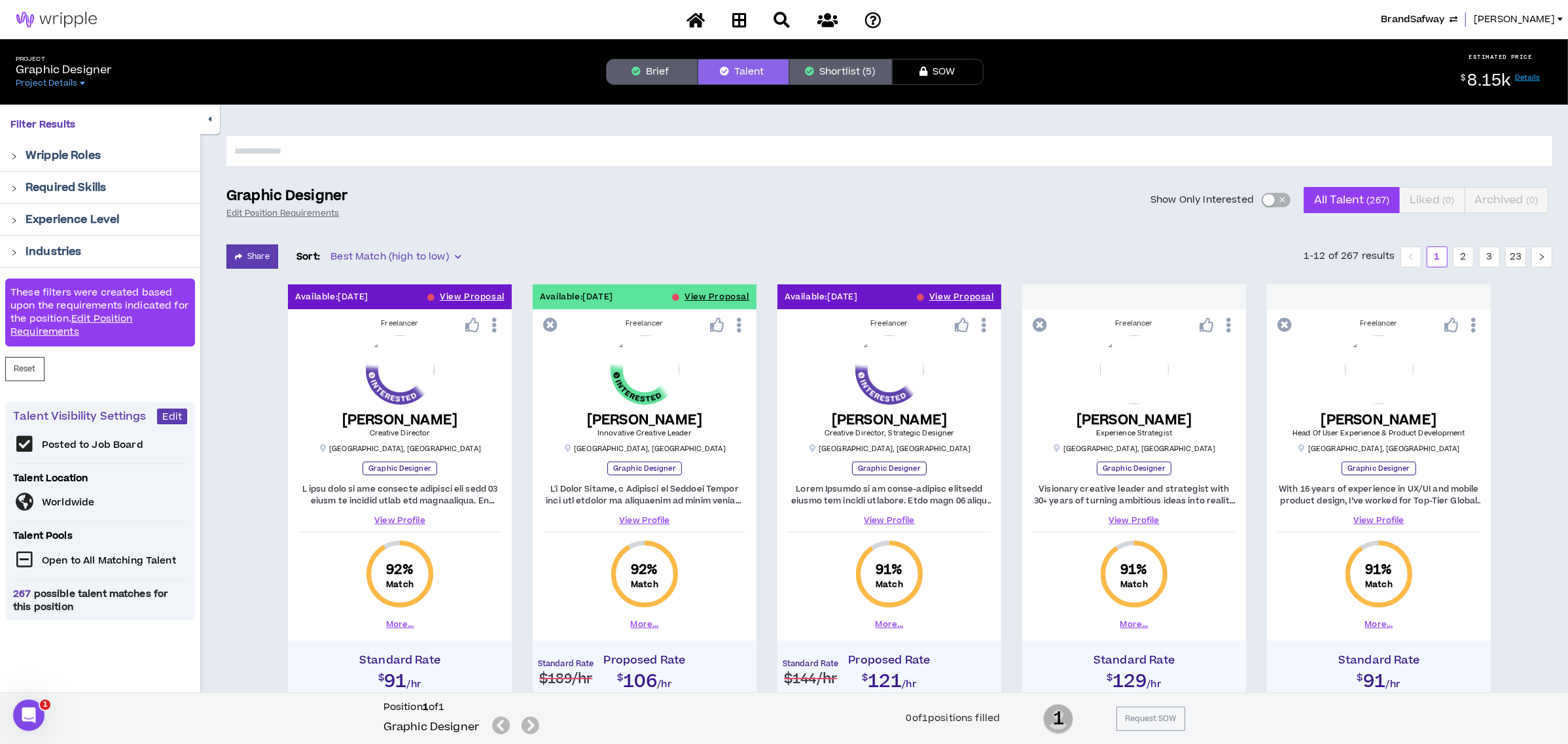
click at [1411, 21] on span "BrandSafway" at bounding box center [1412, 19] width 63 height 14
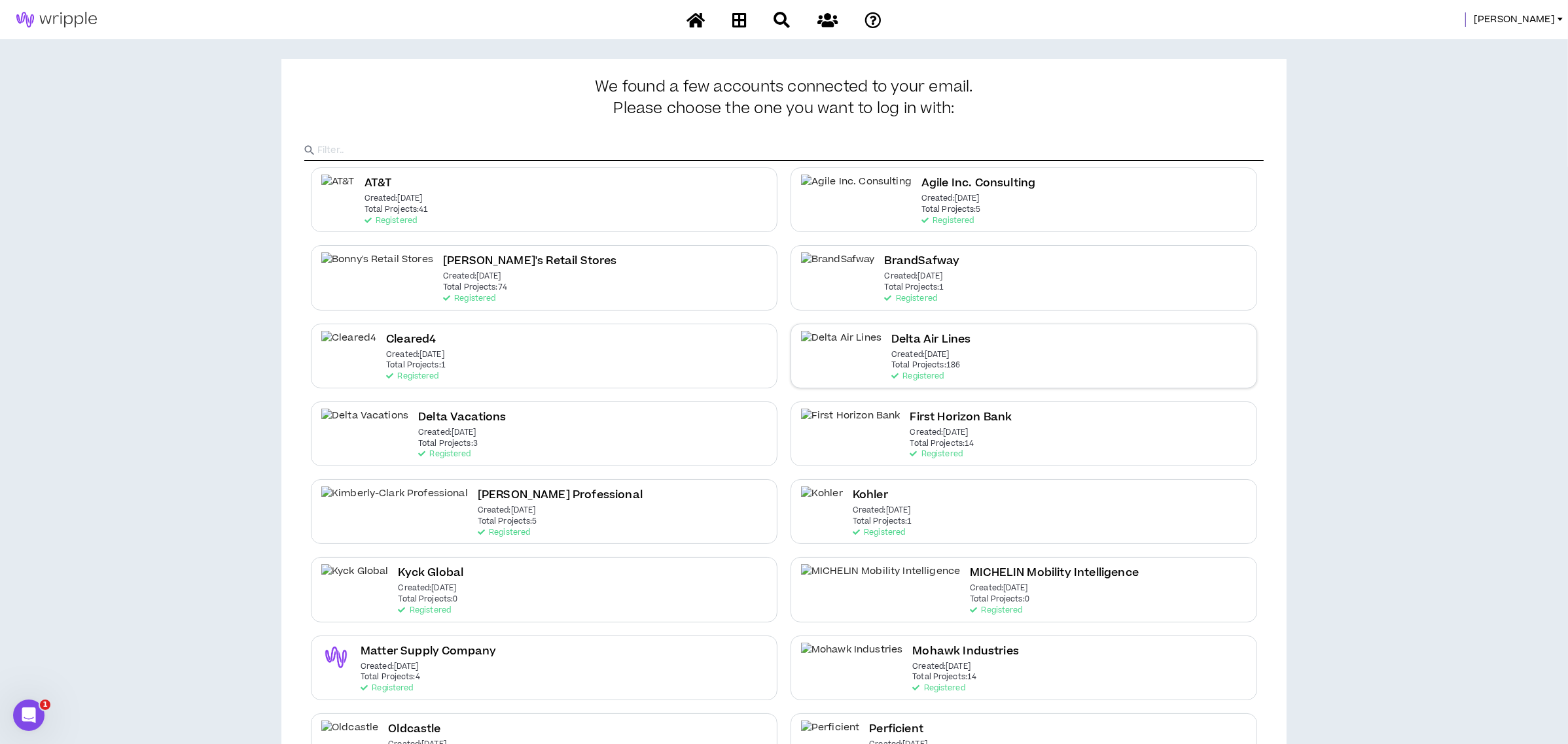
click at [911, 359] on p "Created: [DATE]" at bounding box center [920, 355] width 59 height 9
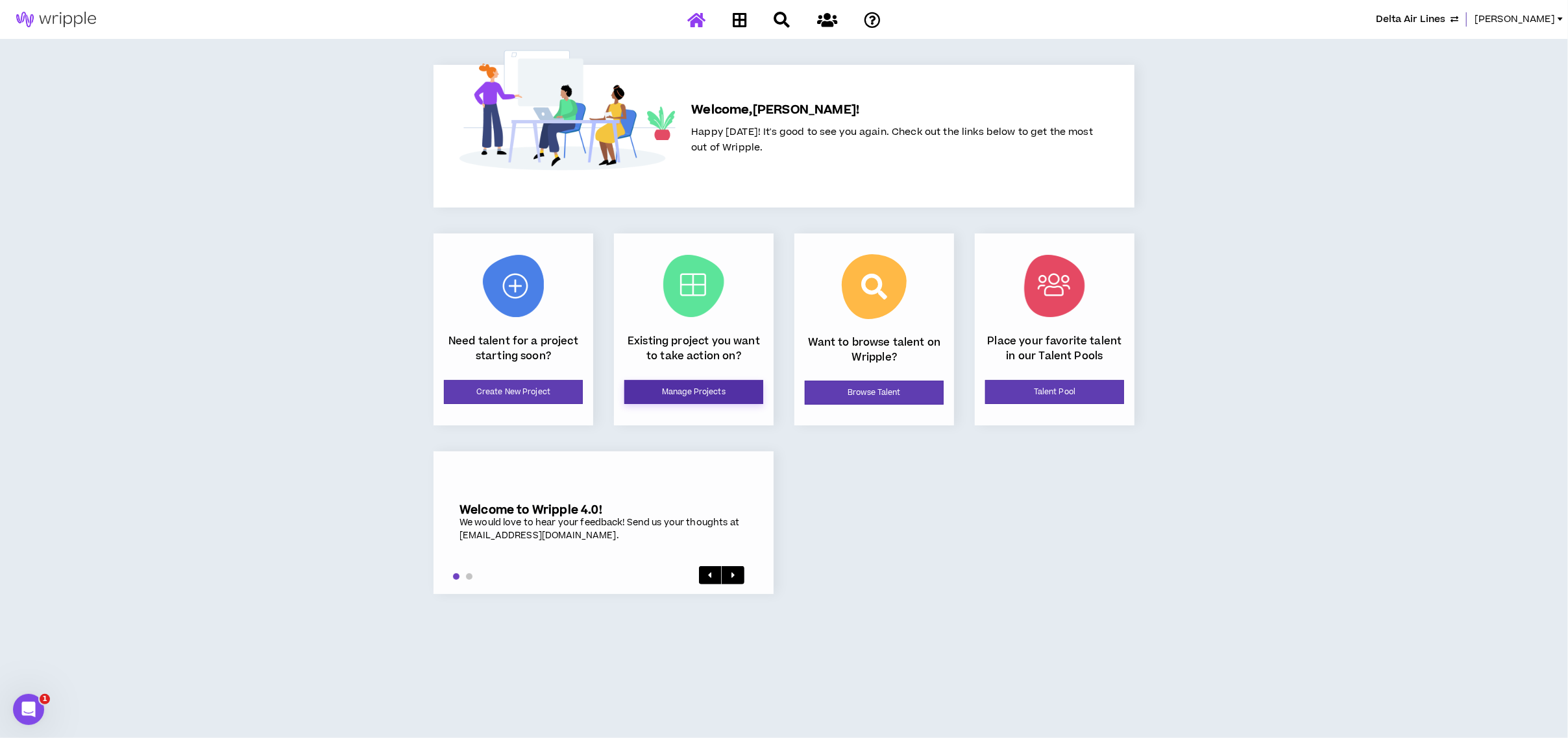
click at [684, 379] on div "Existing project you want to take action on? Manage Projects" at bounding box center [694, 329] width 160 height 192
click at [685, 389] on link "Manage Projects" at bounding box center [694, 392] width 139 height 24
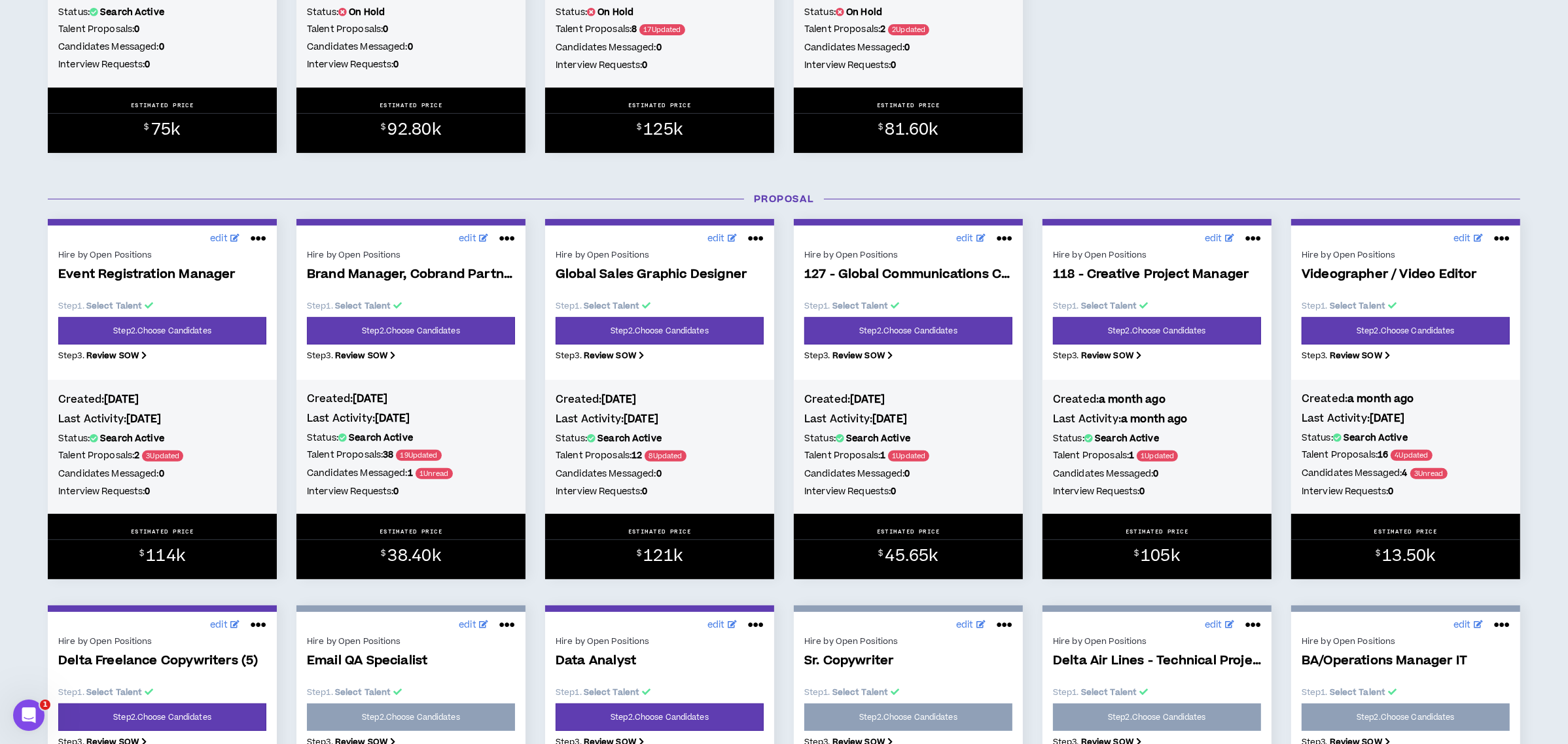
scroll to position [523, 0]
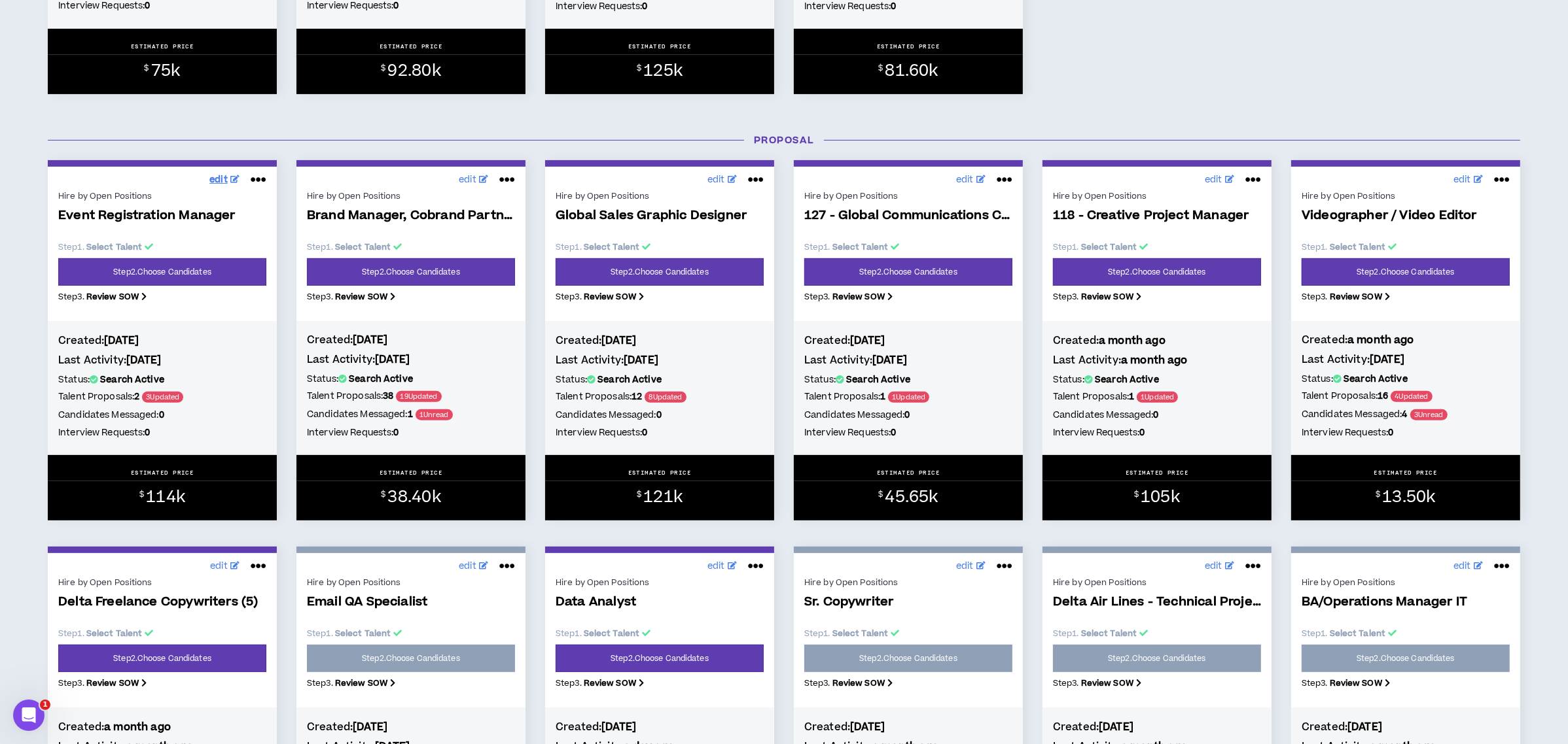
click at [225, 180] on span "edit" at bounding box center [218, 180] width 18 height 14
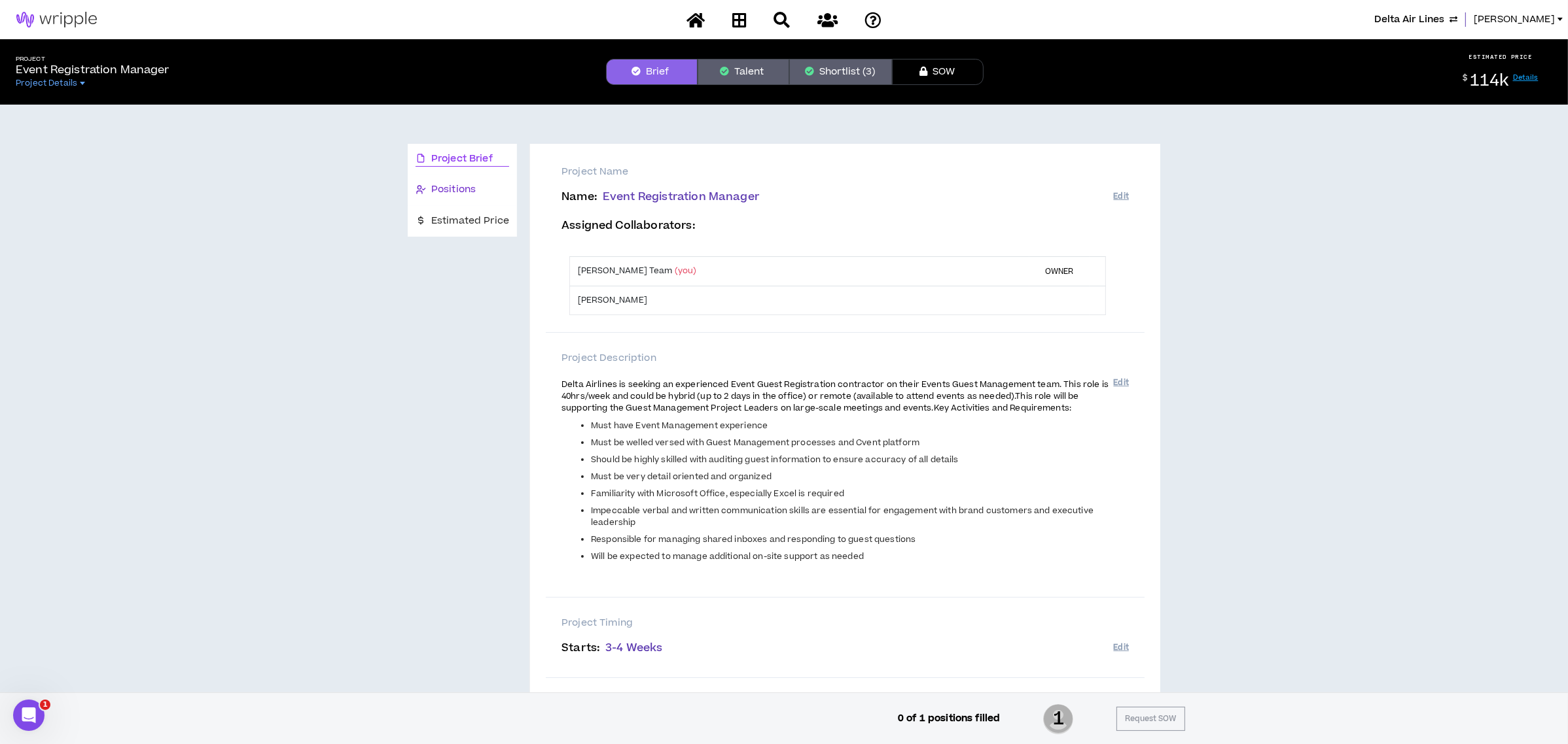
click at [445, 190] on span "Positions" at bounding box center [453, 189] width 45 height 14
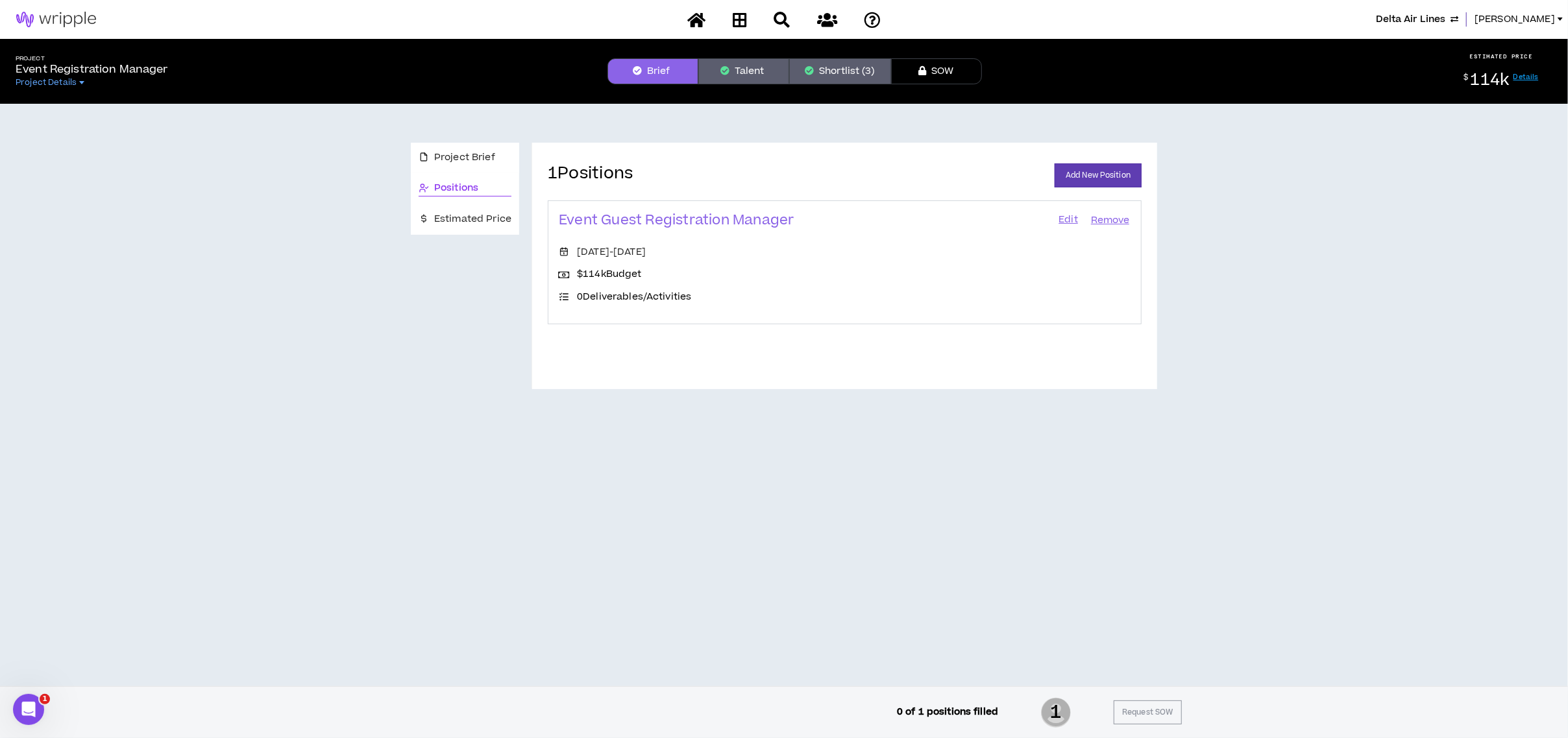
click at [1063, 216] on link "Edit" at bounding box center [1068, 221] width 22 height 18
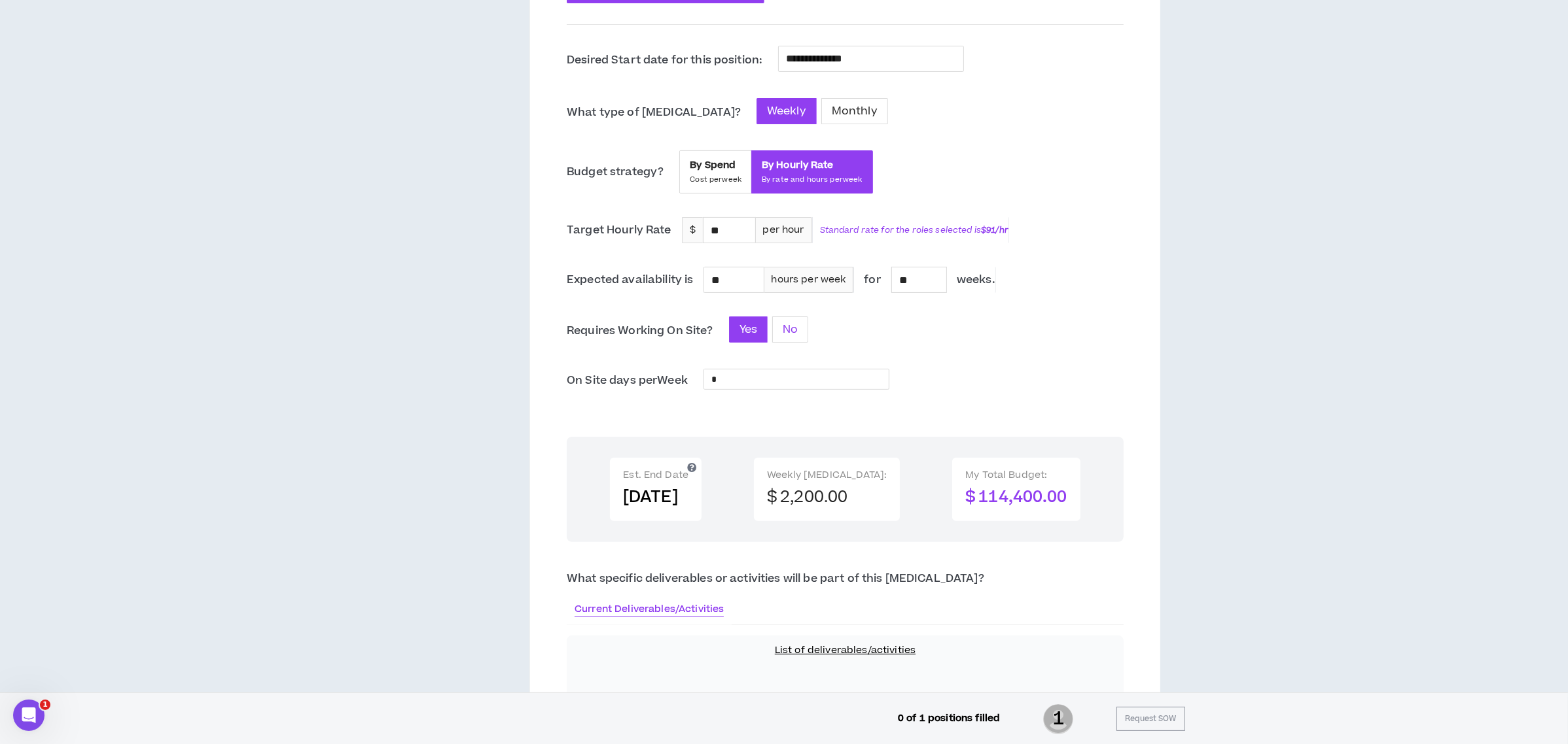
scroll to position [523, 0]
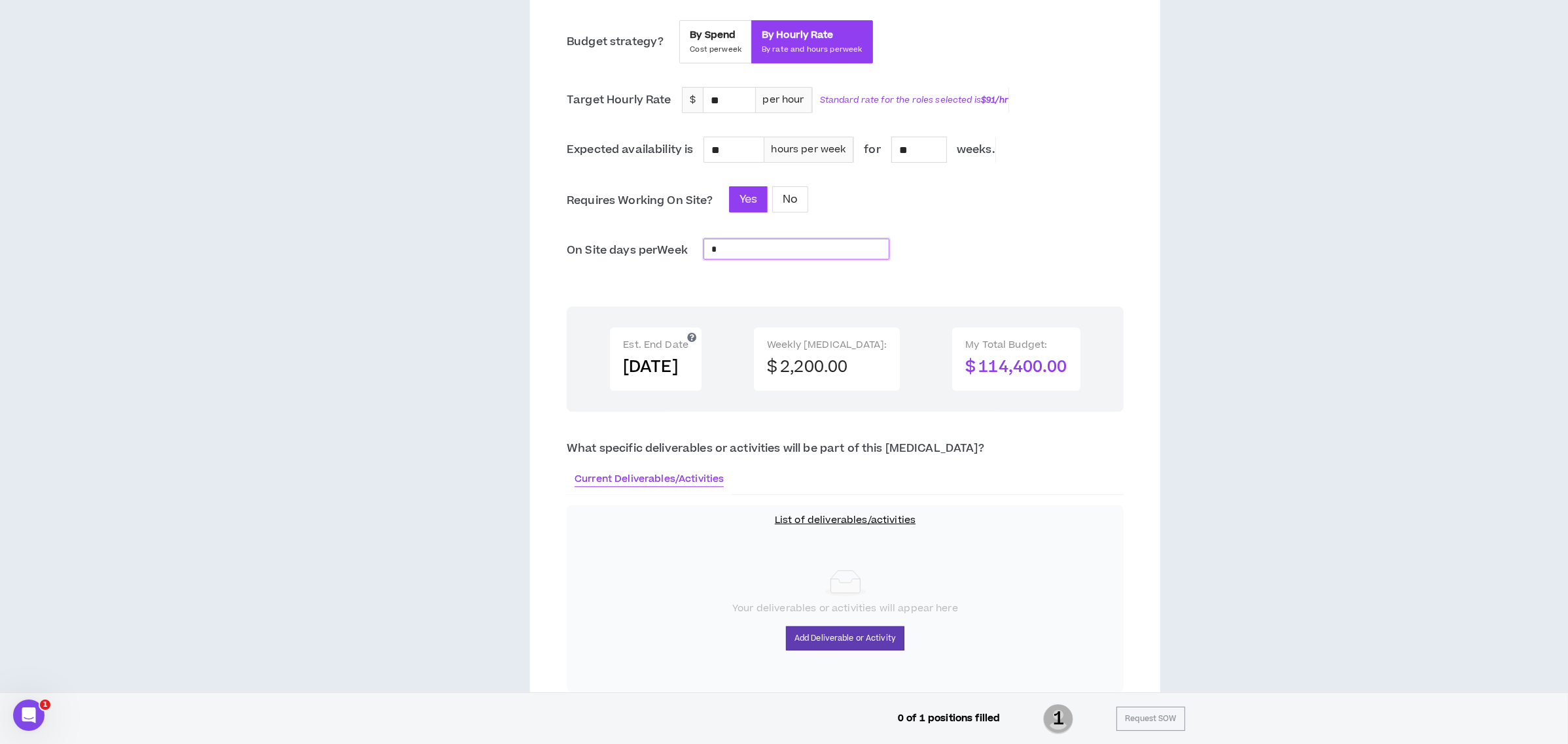
drag, startPoint x: 733, startPoint y: 252, endPoint x: 706, endPoint y: 251, distance: 27.0
click at [706, 251] on input "*" at bounding box center [796, 249] width 185 height 20
type input "*"
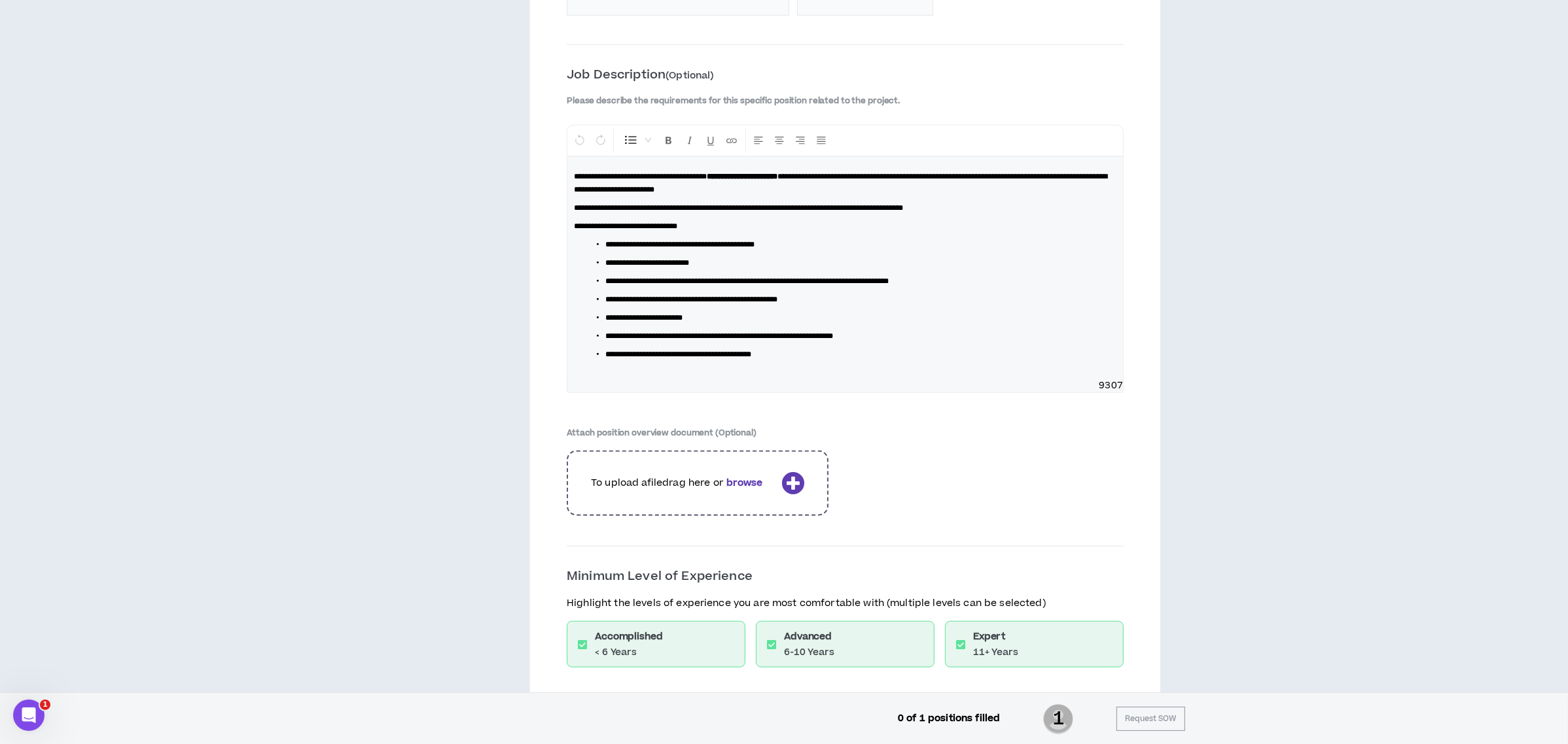
scroll to position [1918, 0]
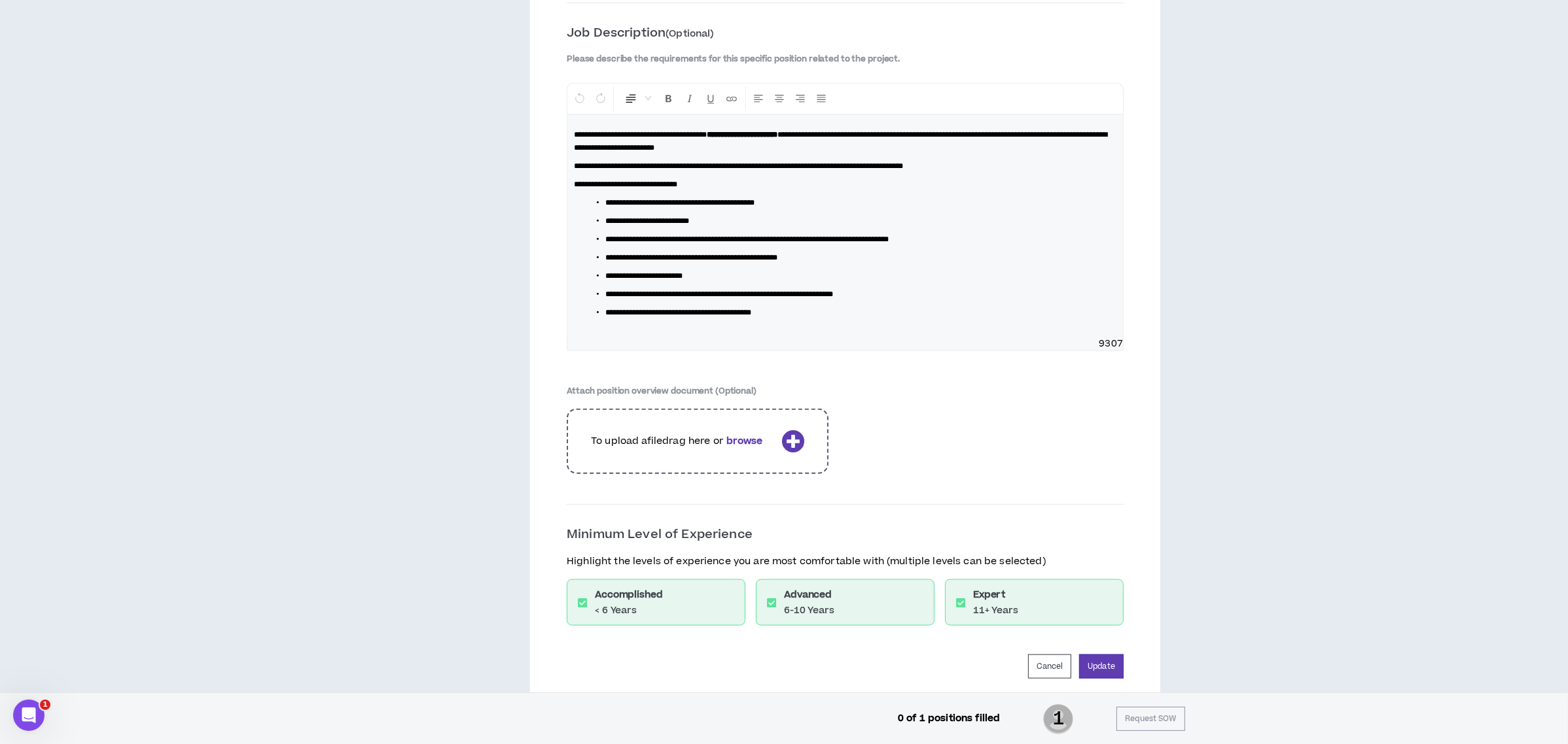
click at [867, 154] on p "**********" at bounding box center [845, 141] width 542 height 26
click at [679, 152] on span "**********" at bounding box center [840, 141] width 533 height 21
click at [970, 154] on p "**********" at bounding box center [845, 141] width 542 height 26
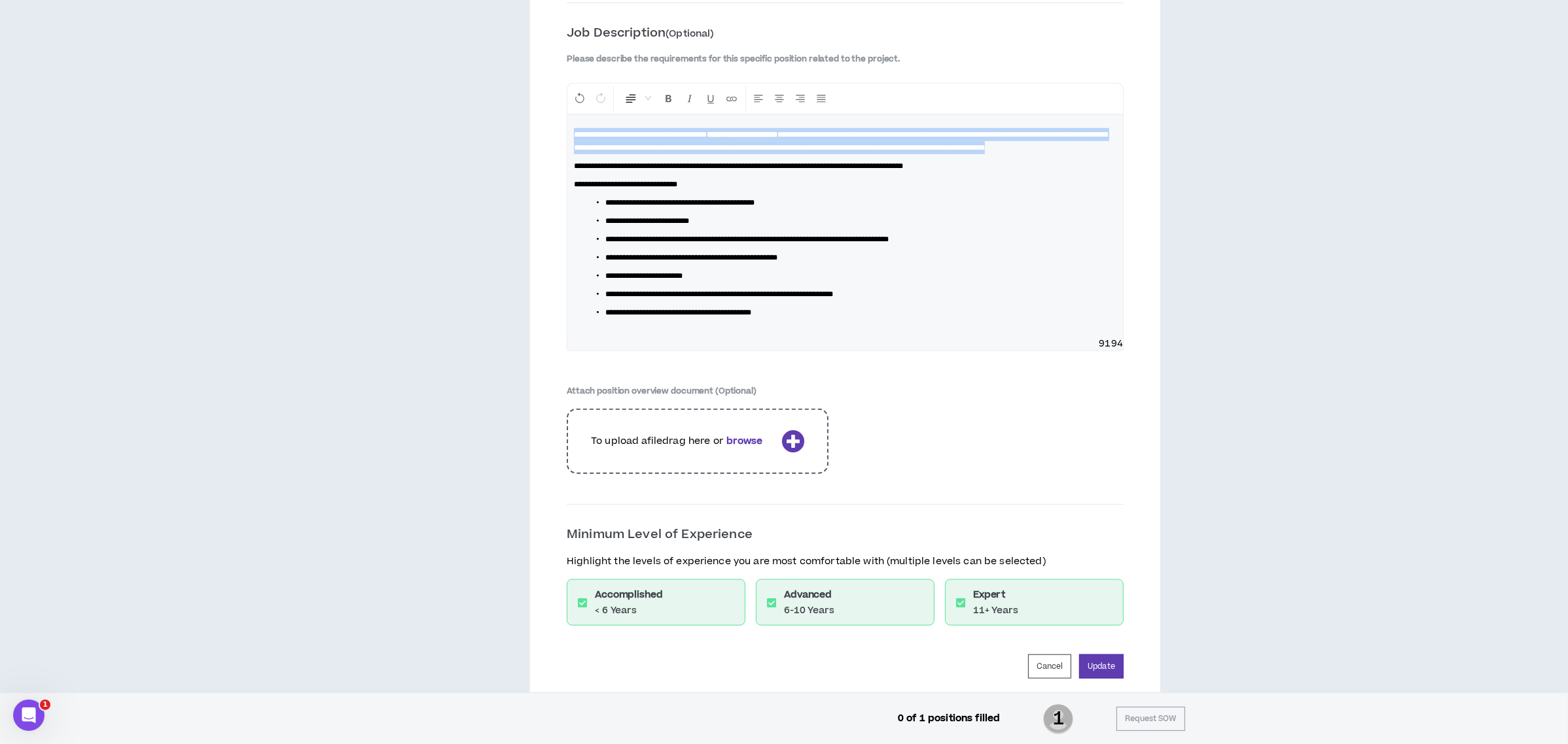
drag, startPoint x: 710, startPoint y: 206, endPoint x: 570, endPoint y: 170, distance: 144.6
click at [570, 170] on div "**********" at bounding box center [845, 226] width 556 height 223
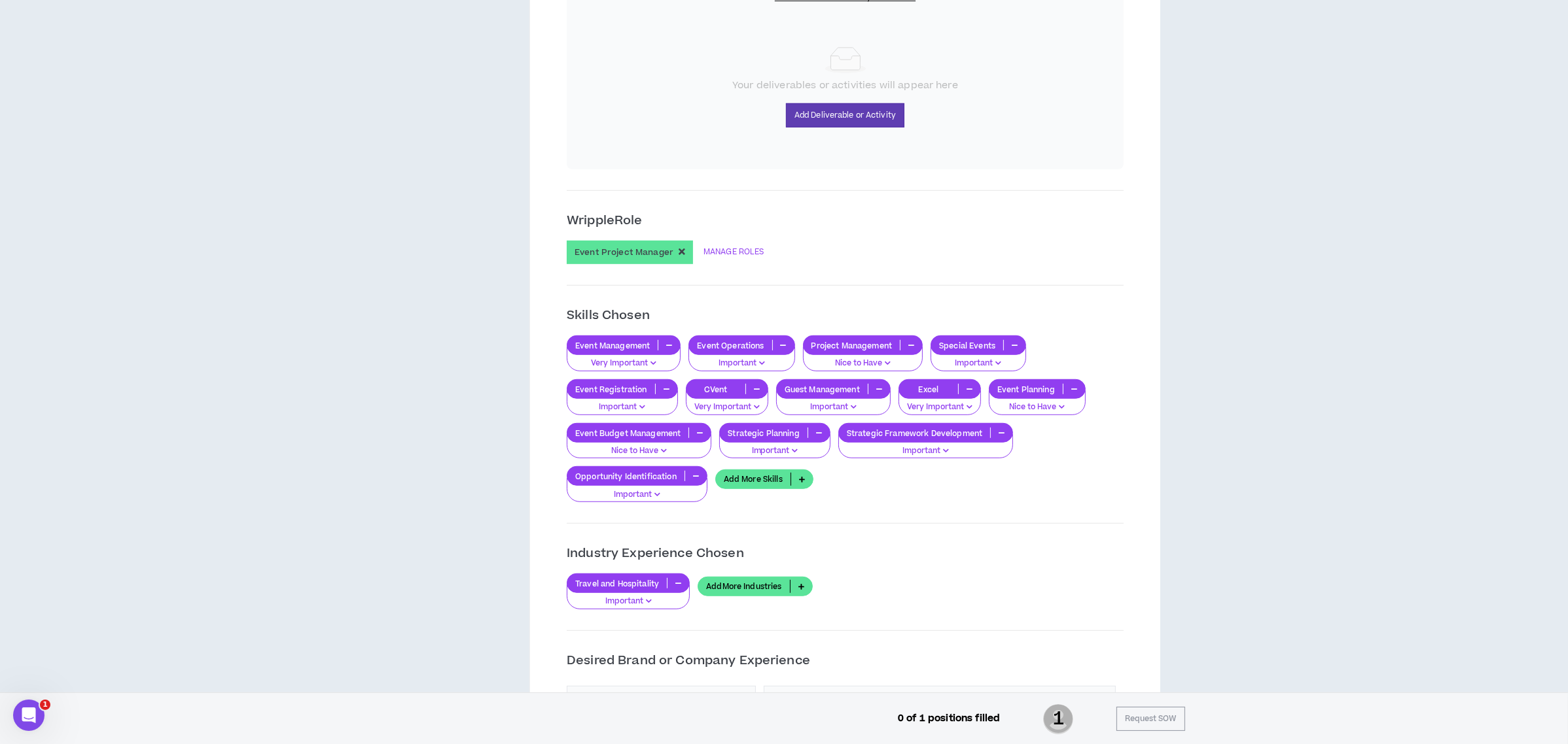
scroll to position [697, 0]
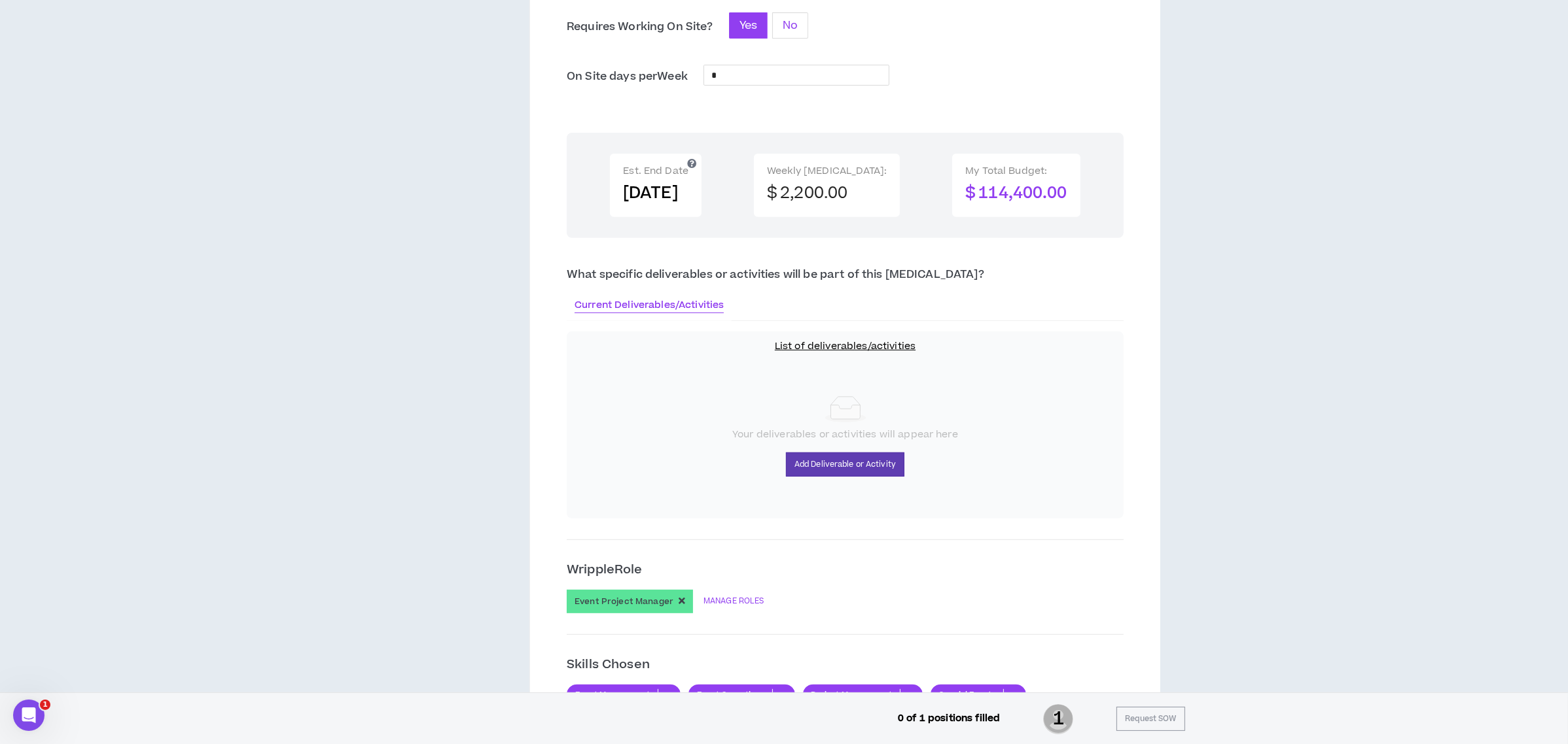
click at [786, 30] on span "No" at bounding box center [790, 25] width 15 height 16
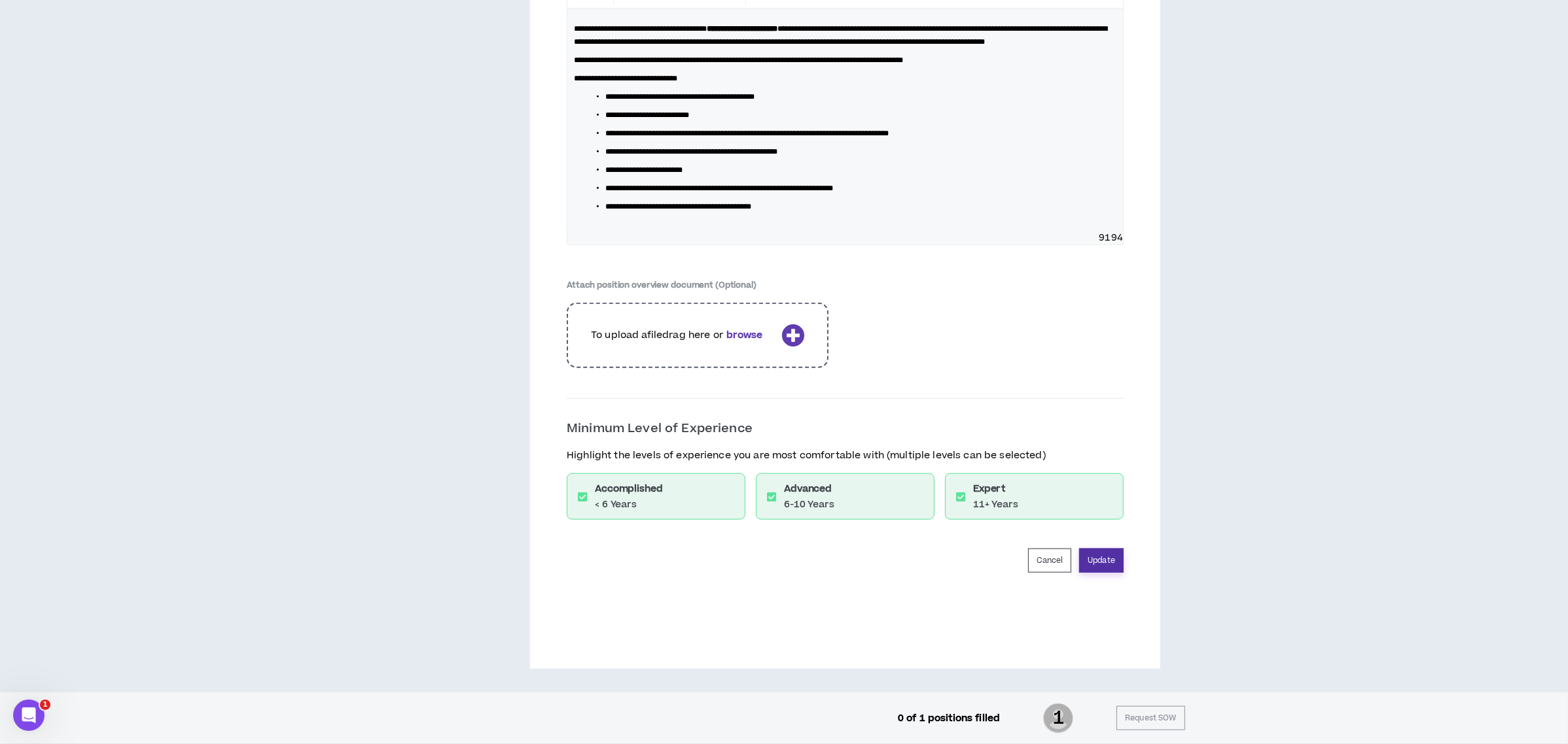
click at [1106, 564] on button "Update" at bounding box center [1101, 561] width 45 height 24
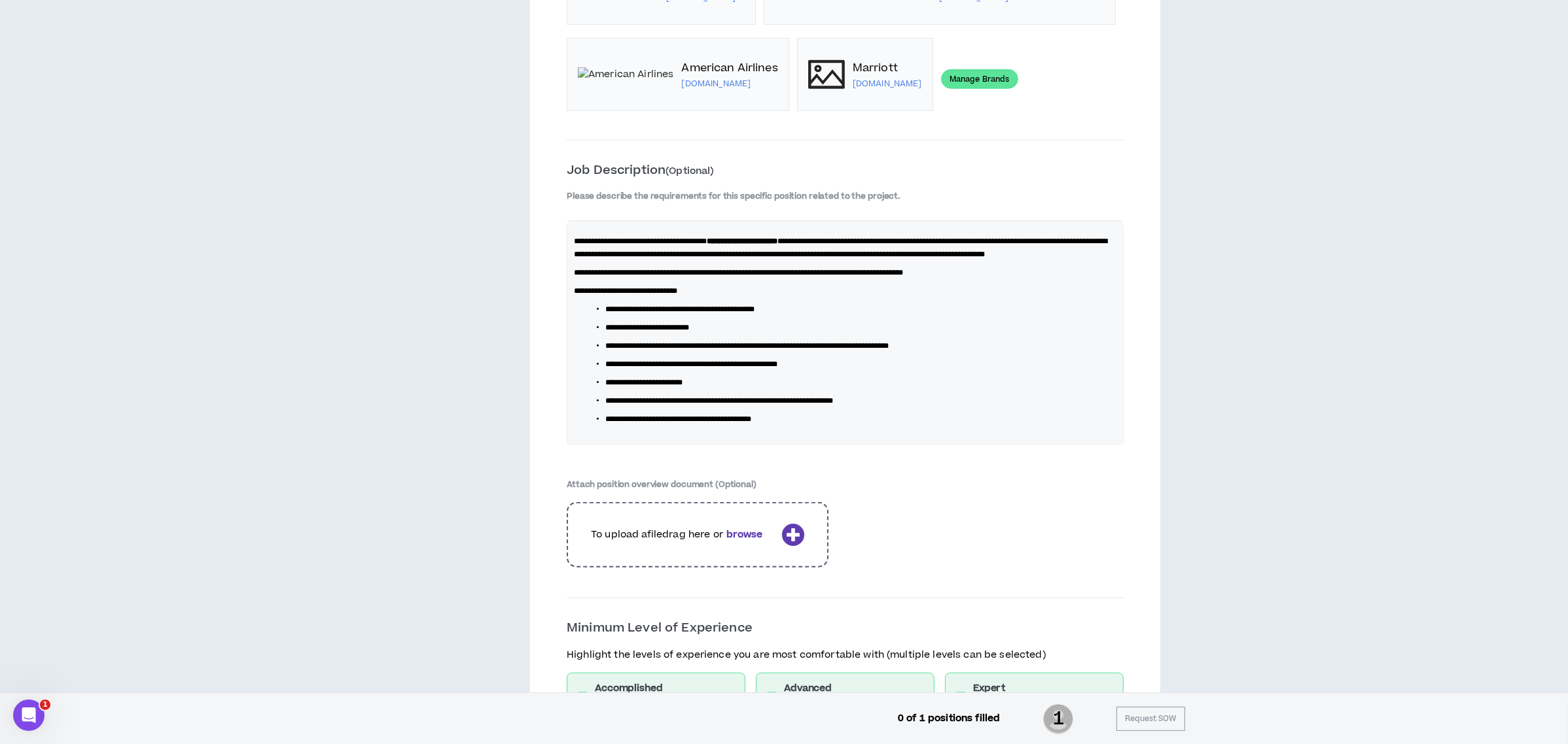
scroll to position [1733, 0]
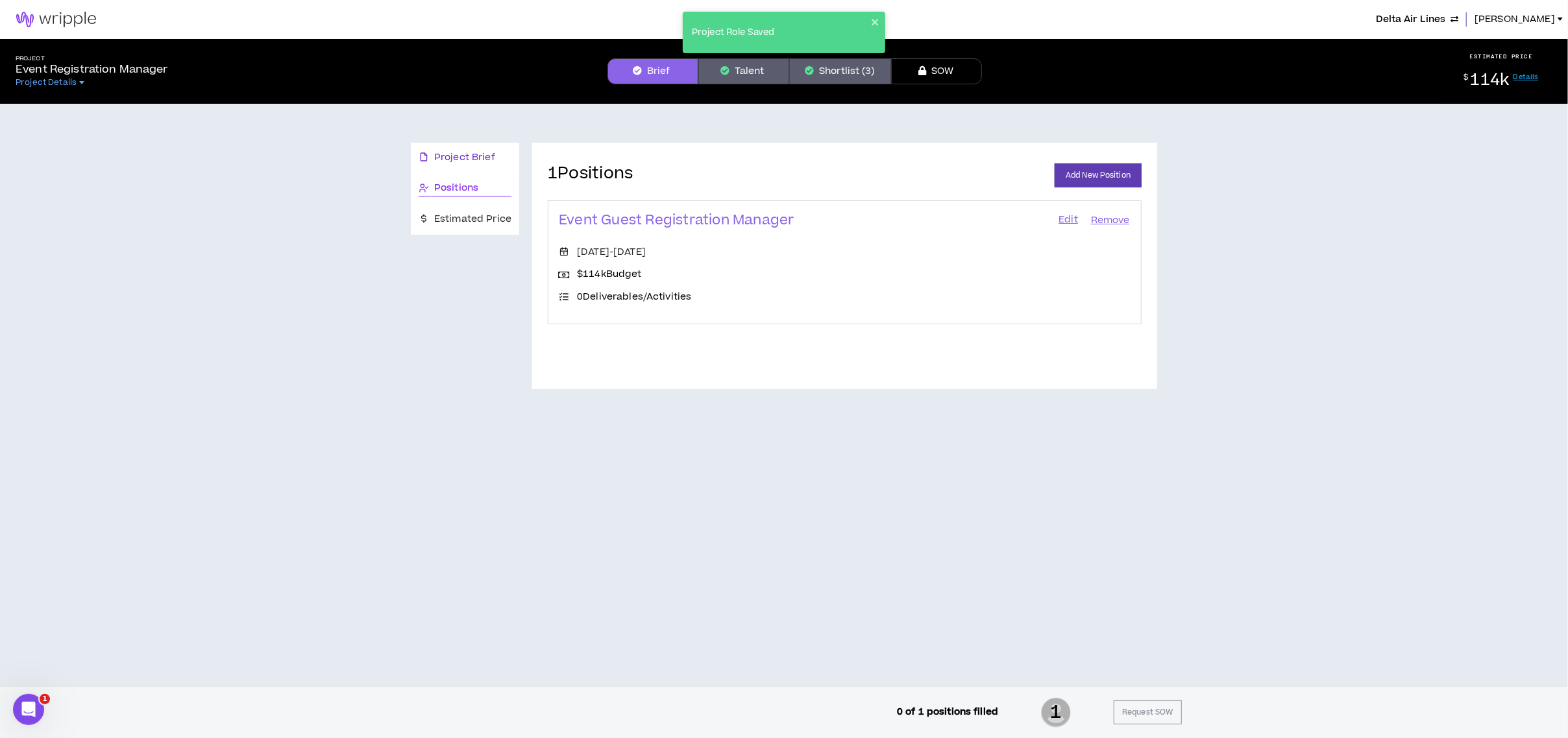
click at [459, 154] on span "Project Brief" at bounding box center [465, 158] width 61 height 14
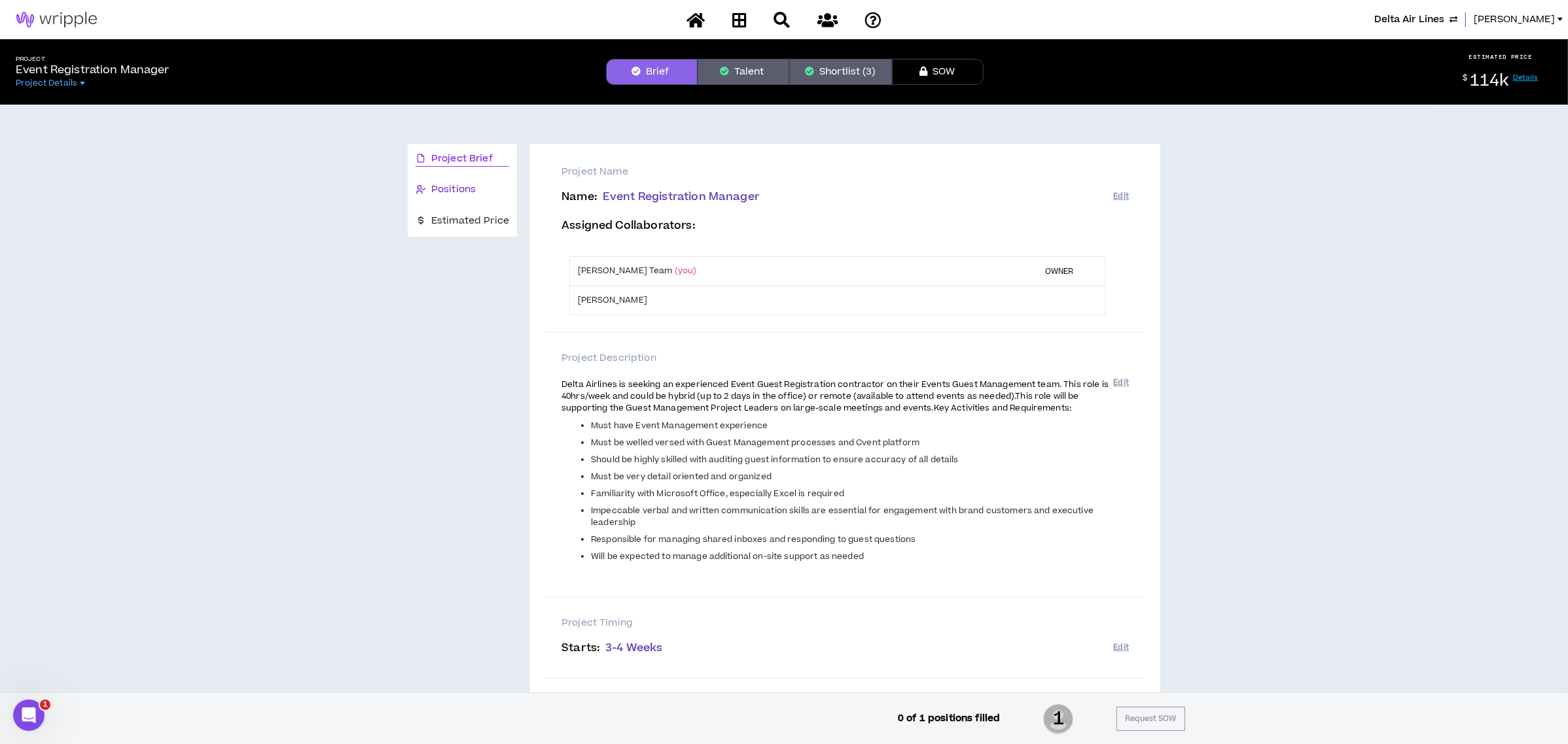
click at [442, 185] on span "Positions" at bounding box center [453, 189] width 45 height 14
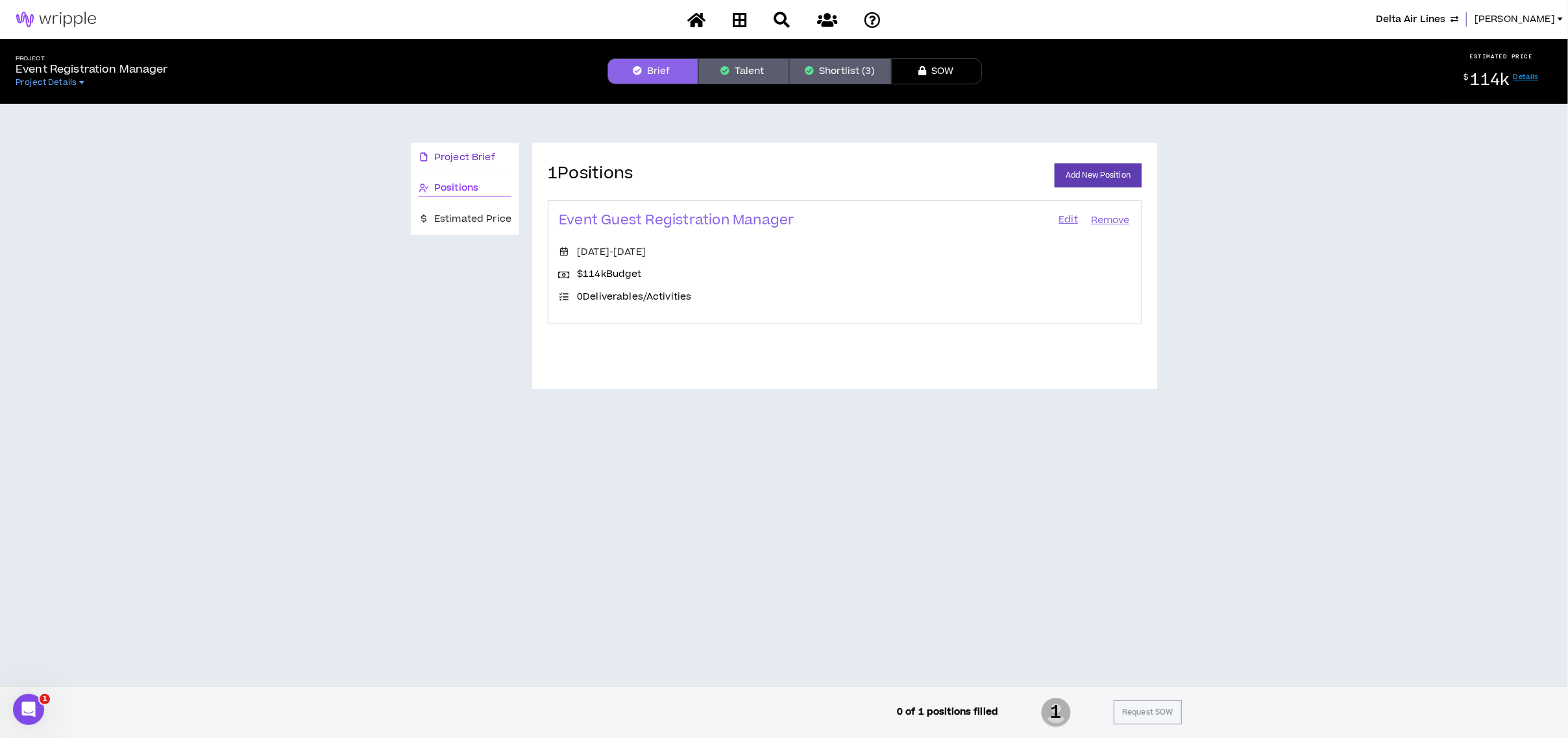
click at [454, 155] on span "Project Brief" at bounding box center [465, 158] width 61 height 14
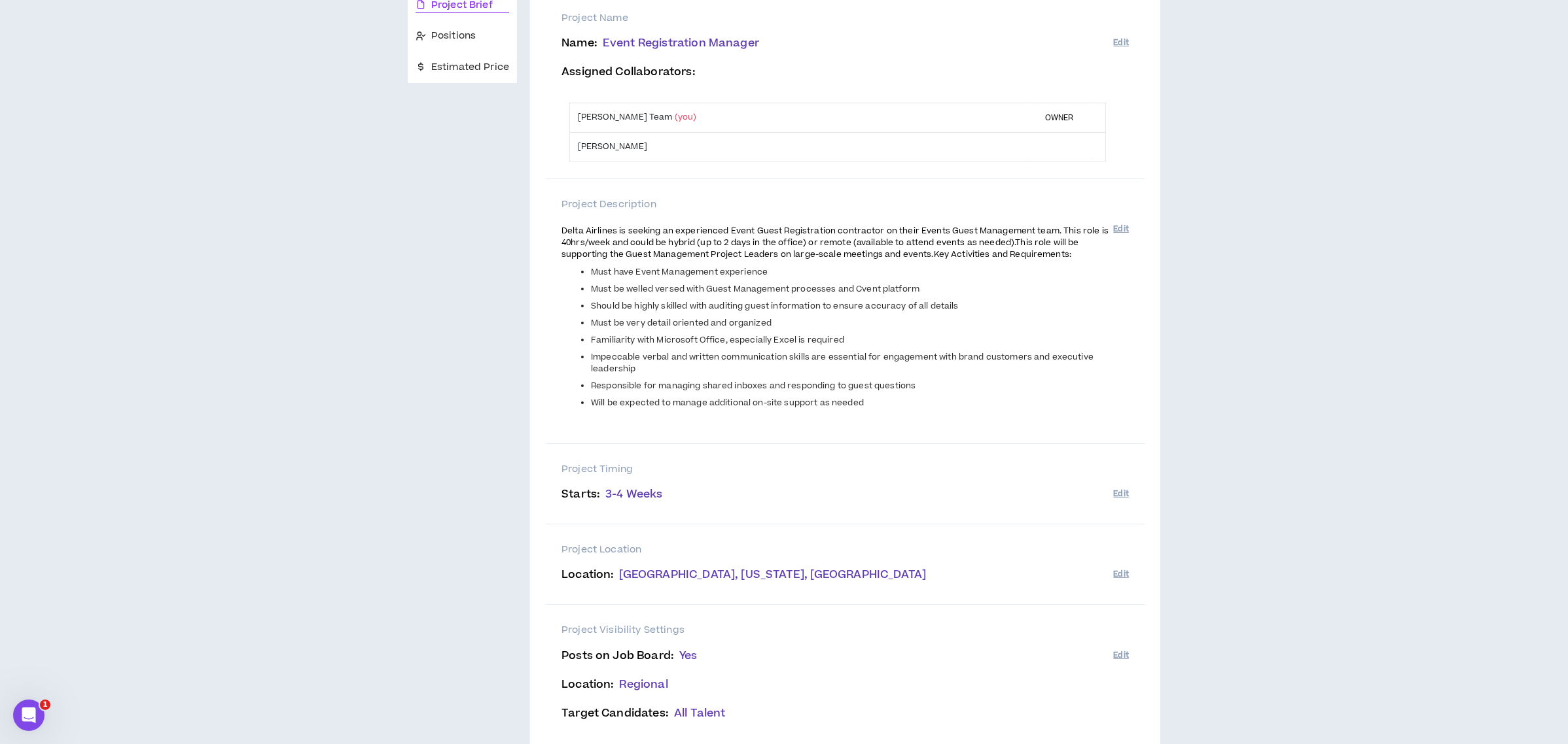
scroll to position [280, 0]
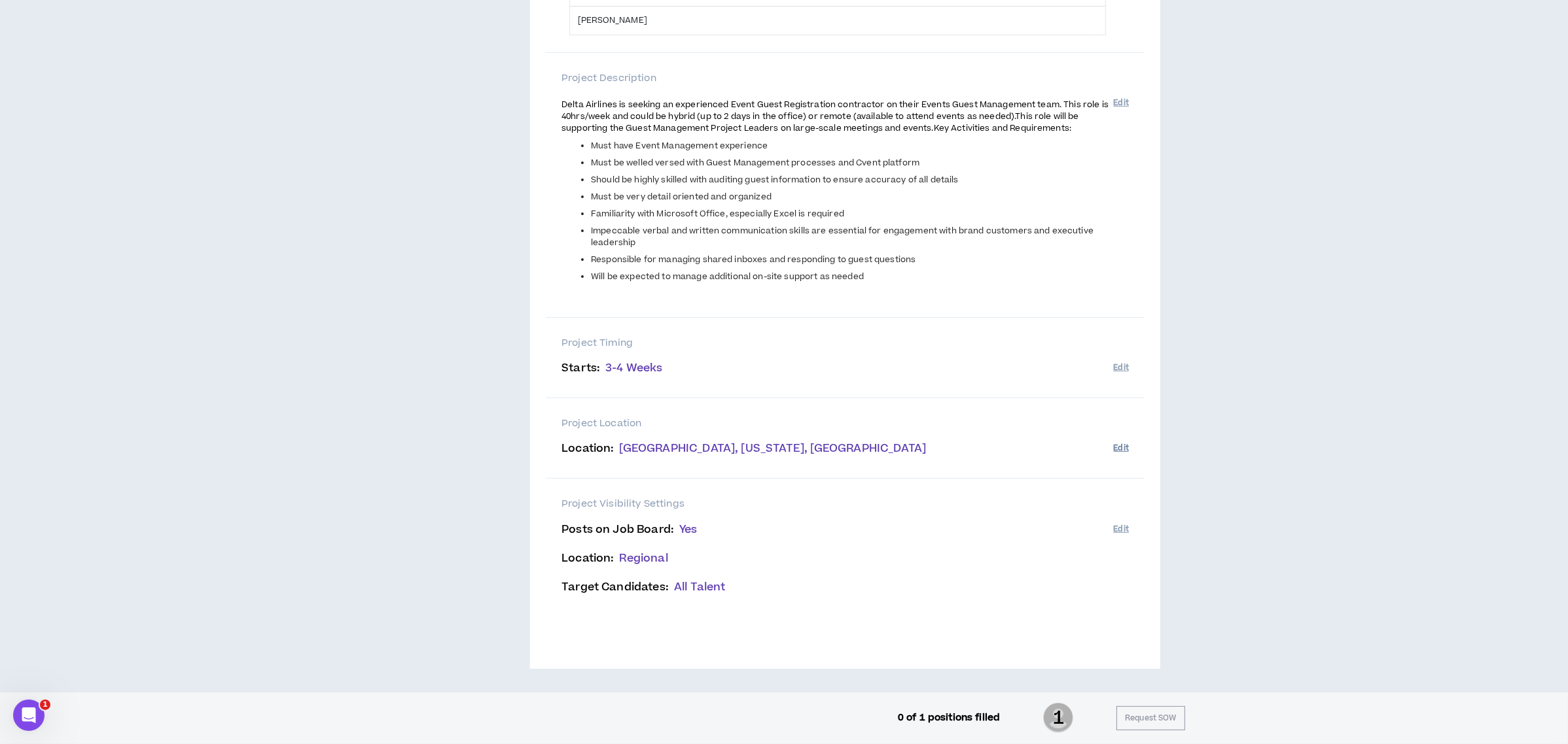
click at [1125, 443] on button "Edit" at bounding box center [1122, 448] width 15 height 21
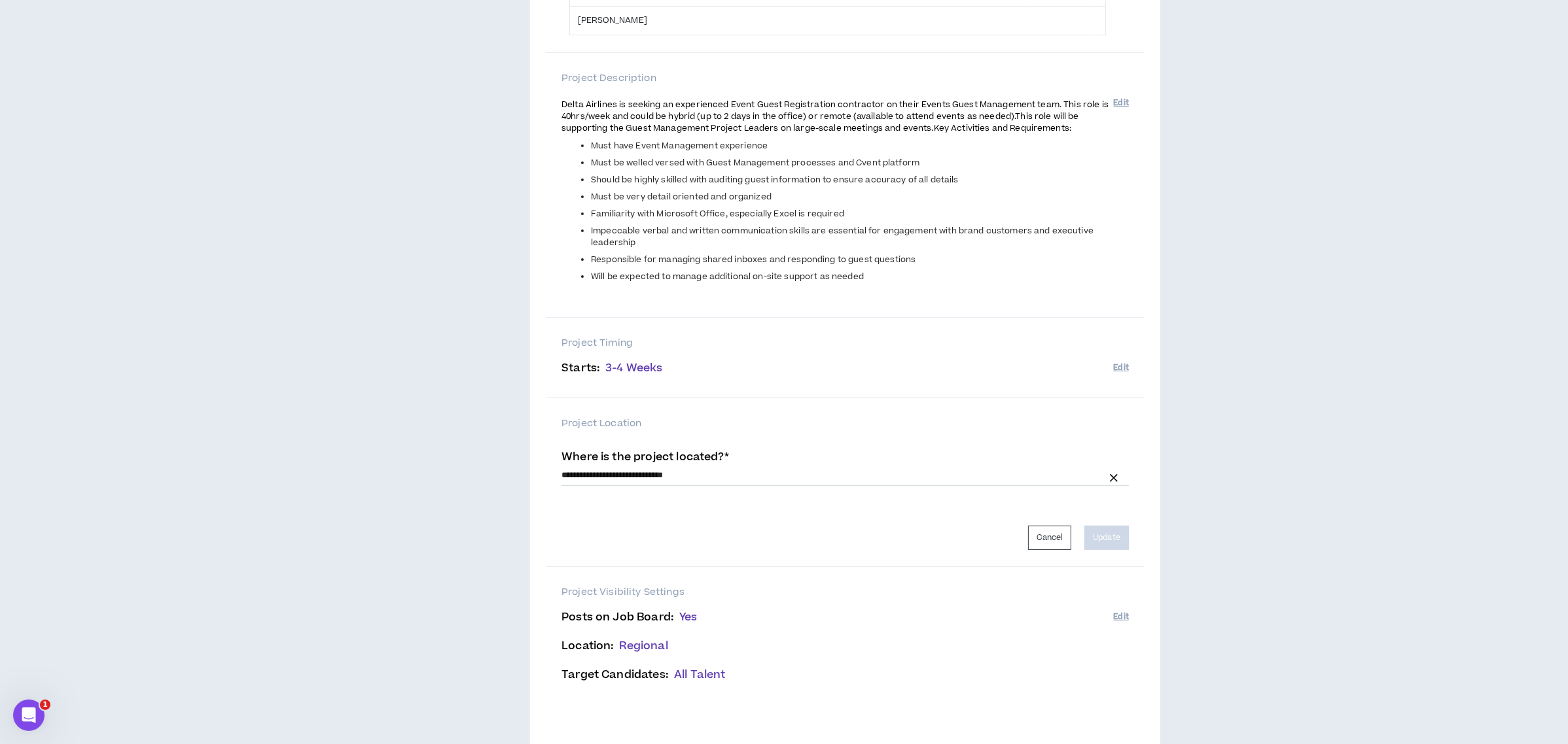
click at [1166, 448] on div "Project Brief Positions Estimated Price Project Name Name : Event Registration …" at bounding box center [784, 302] width 1557 height 955
click at [1115, 618] on button "Edit" at bounding box center [1122, 617] width 15 height 21
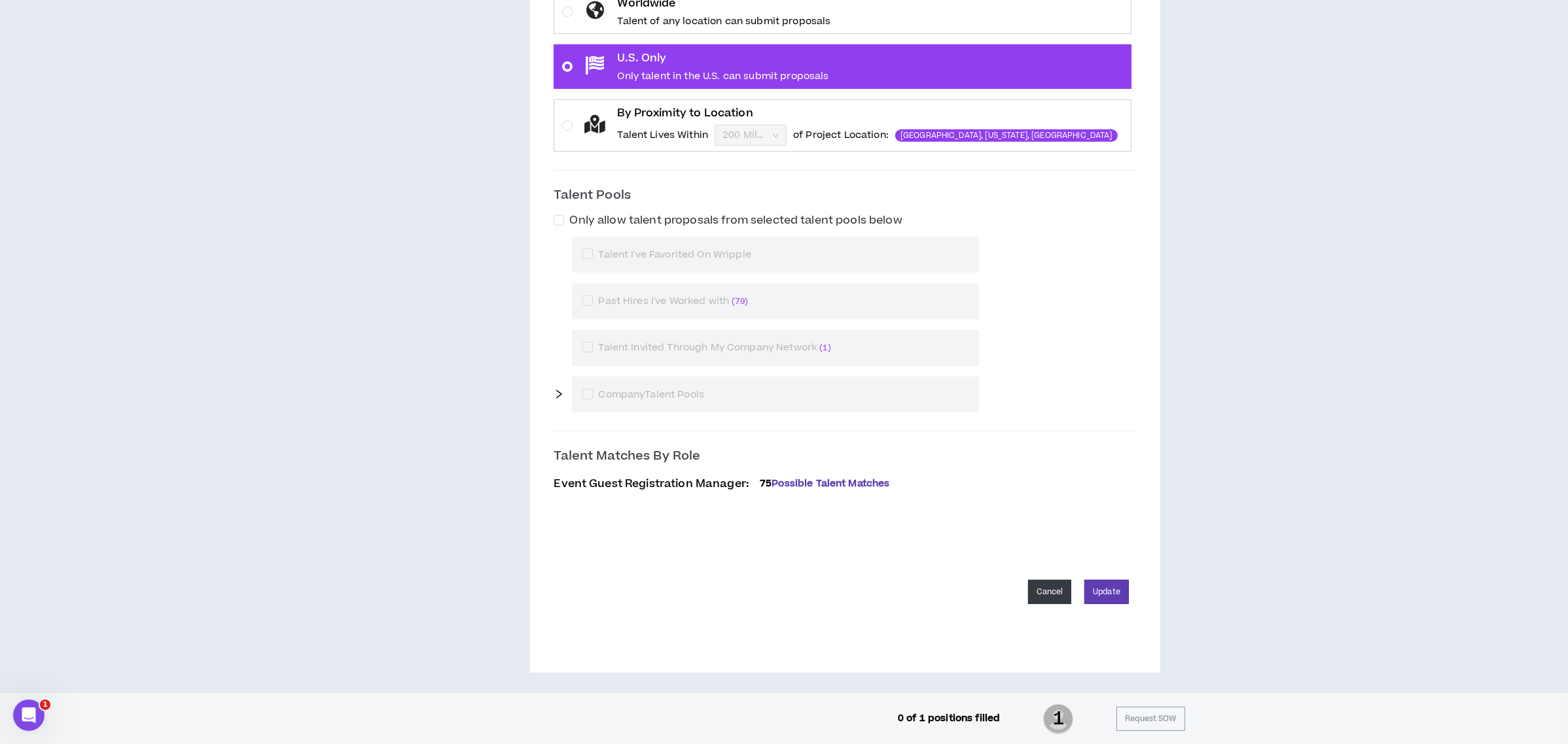
scroll to position [1031, 0]
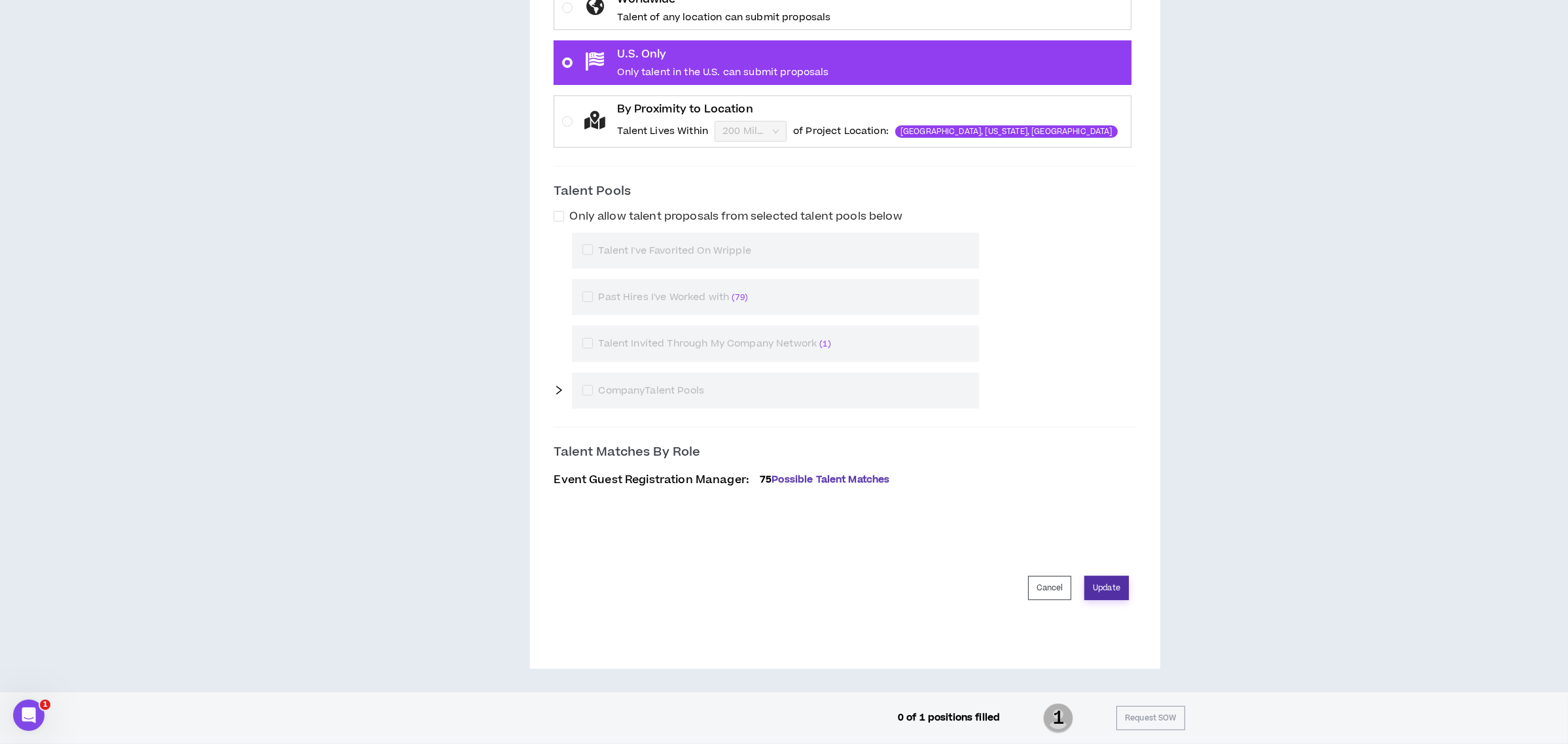
click at [1111, 582] on button "Update" at bounding box center [1106, 588] width 45 height 24
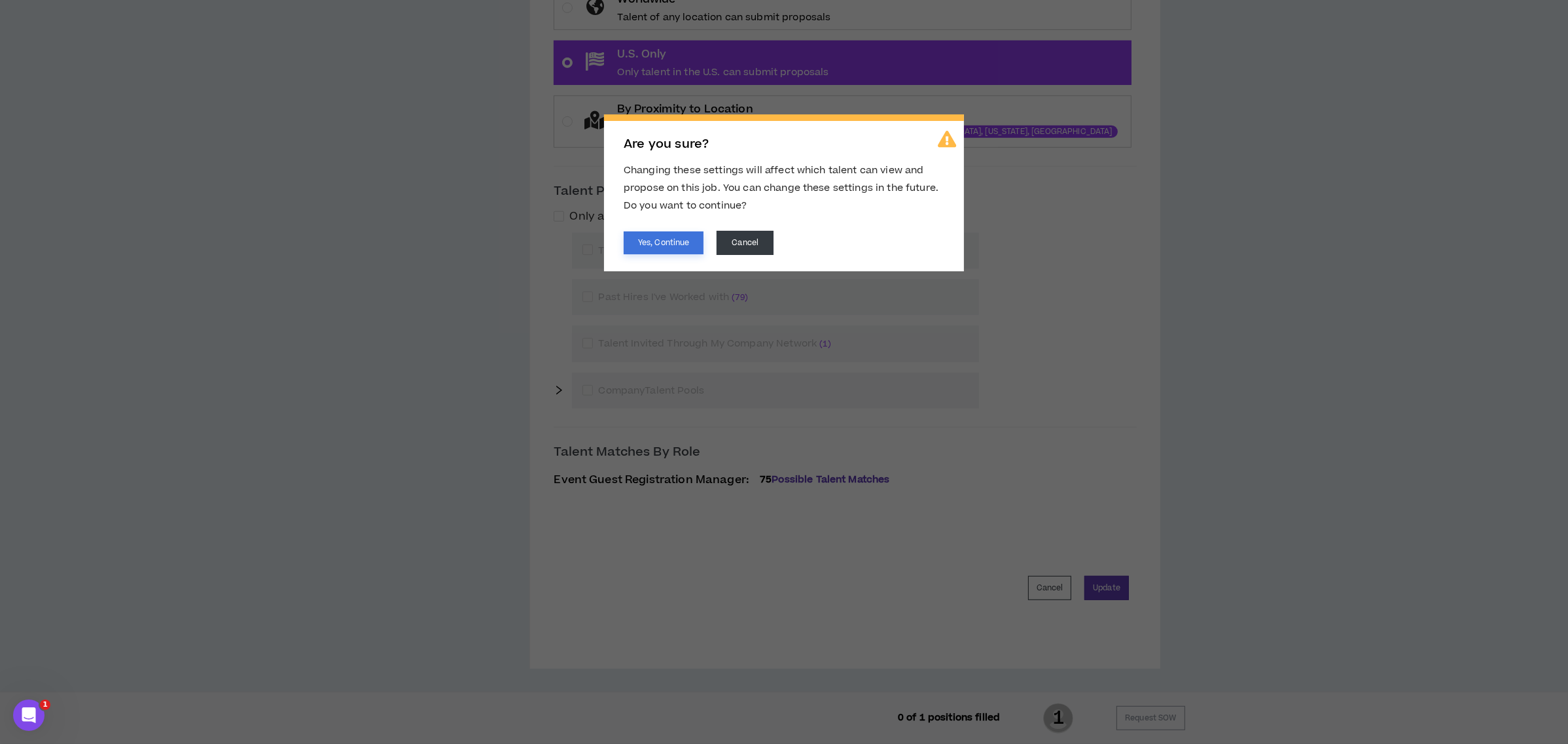
click at [649, 233] on button "Yes, Continue" at bounding box center [663, 243] width 80 height 23
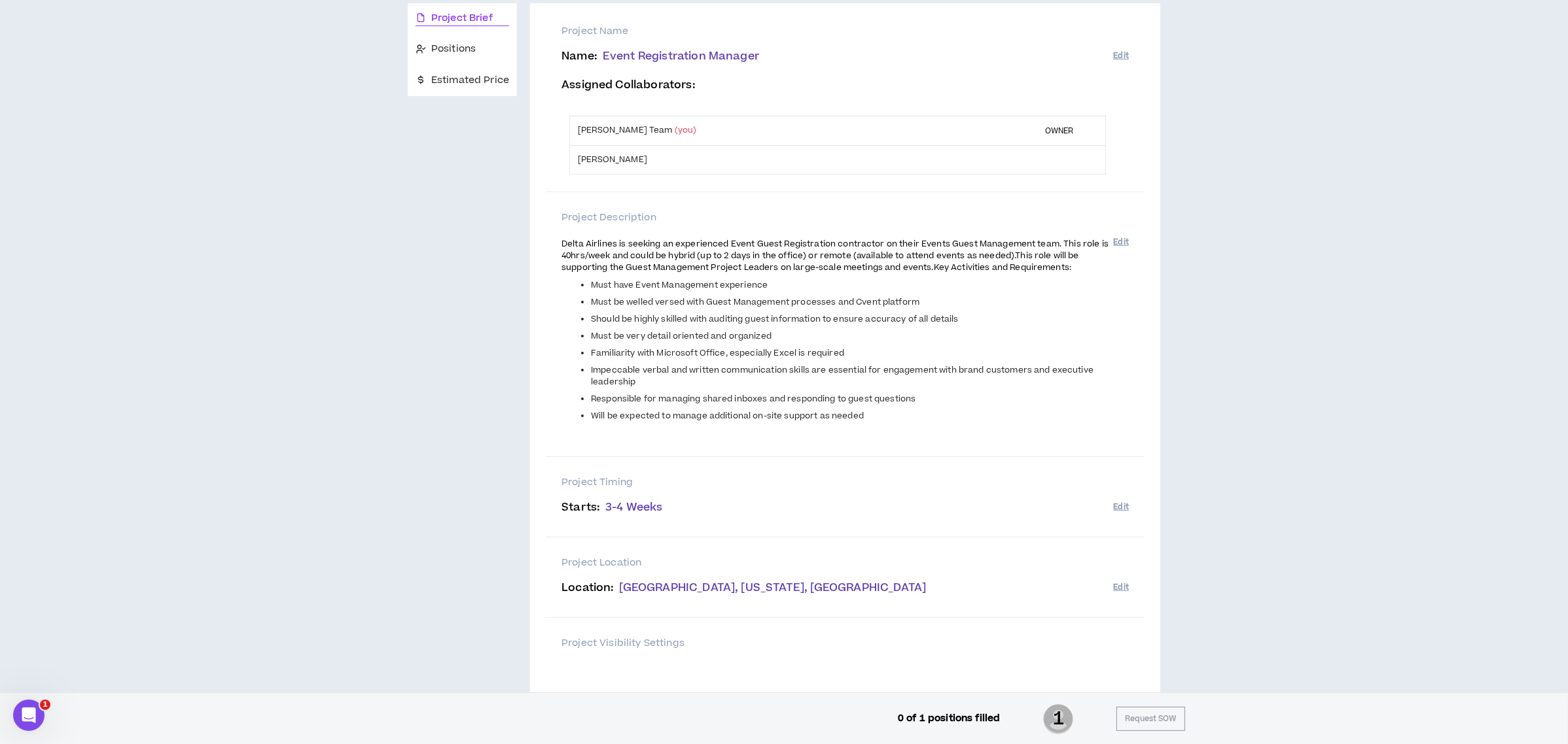
scroll to position [0, 0]
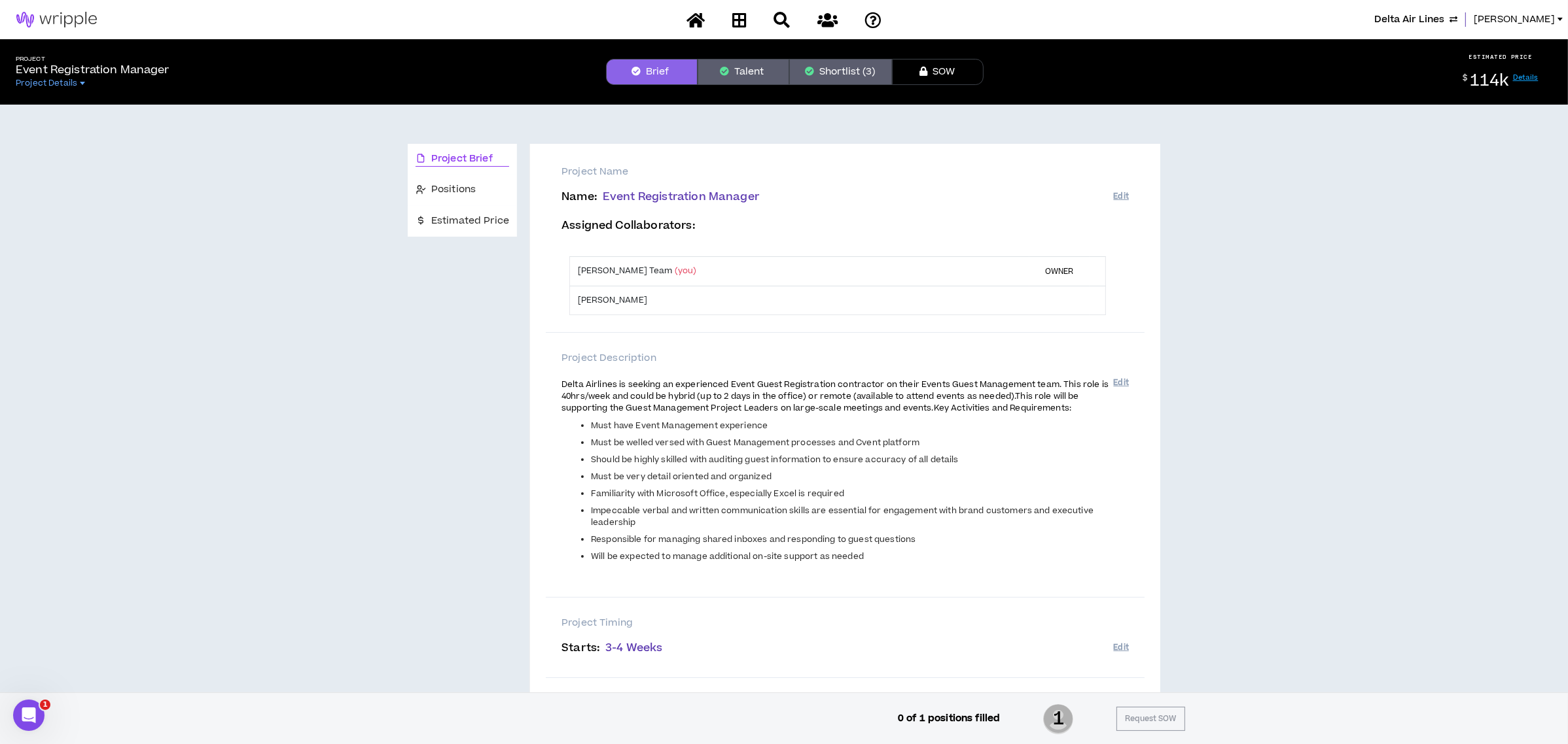
click at [758, 70] on button "Talent" at bounding box center [743, 71] width 91 height 26
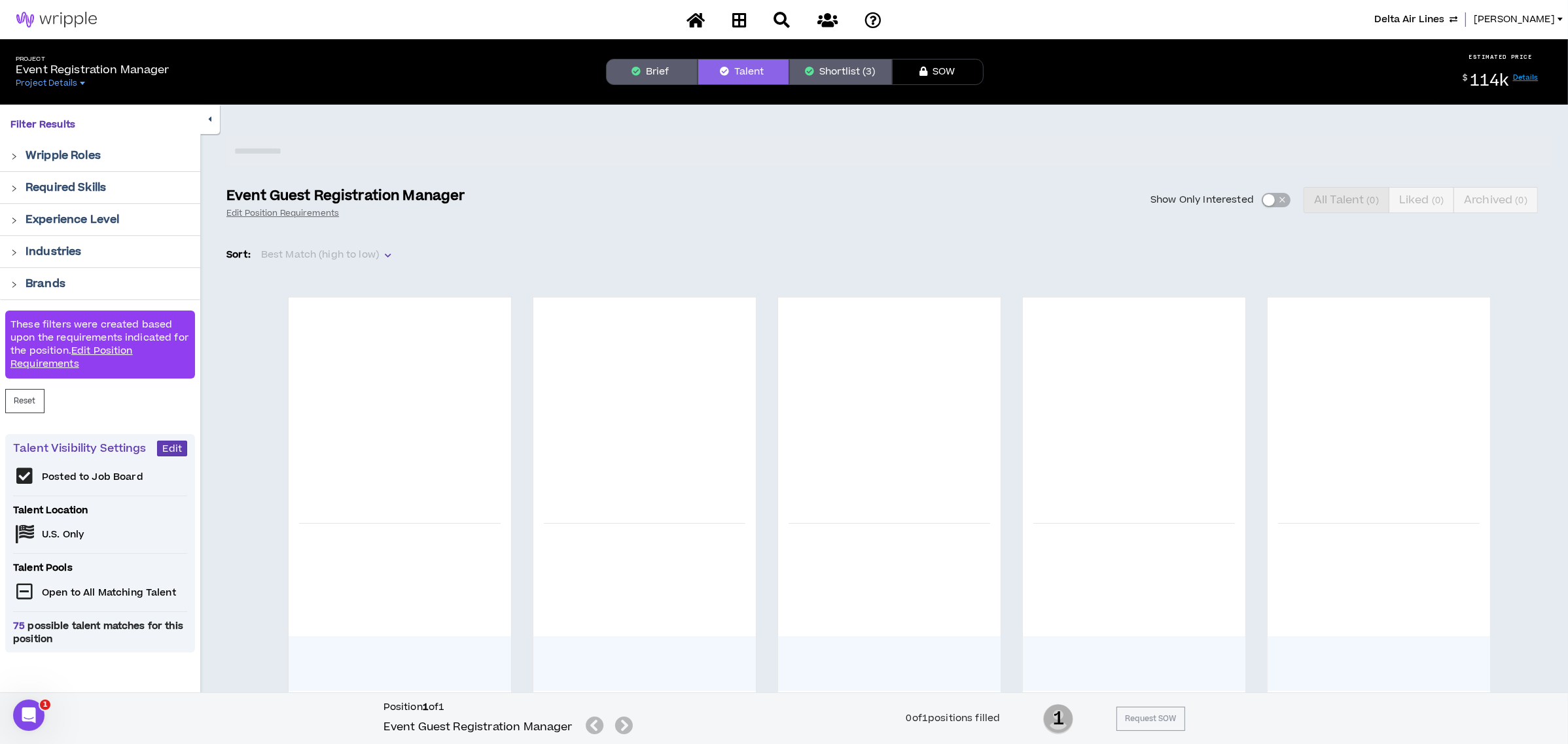
click at [738, 65] on button "Talent" at bounding box center [743, 71] width 91 height 26
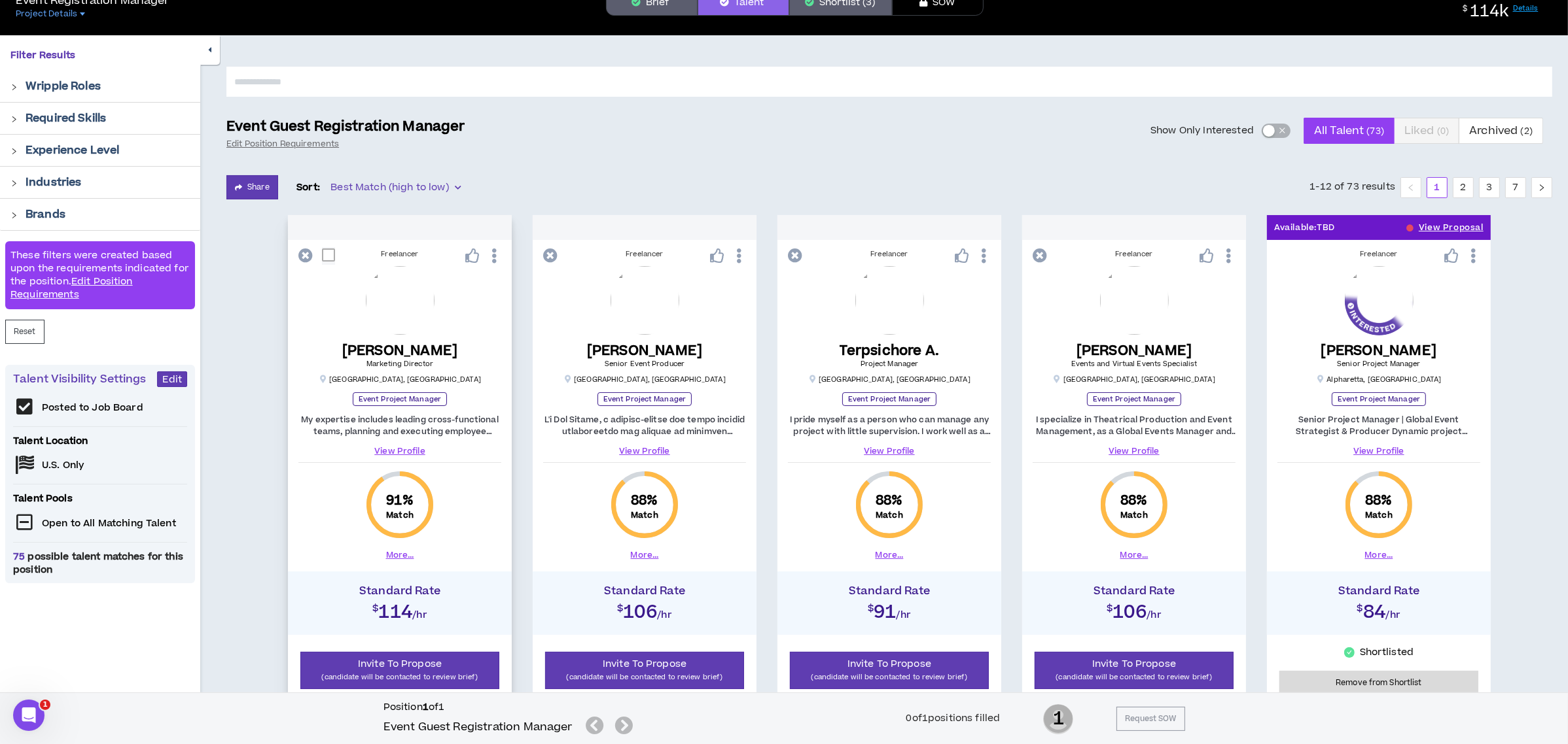
scroll to position [261, 0]
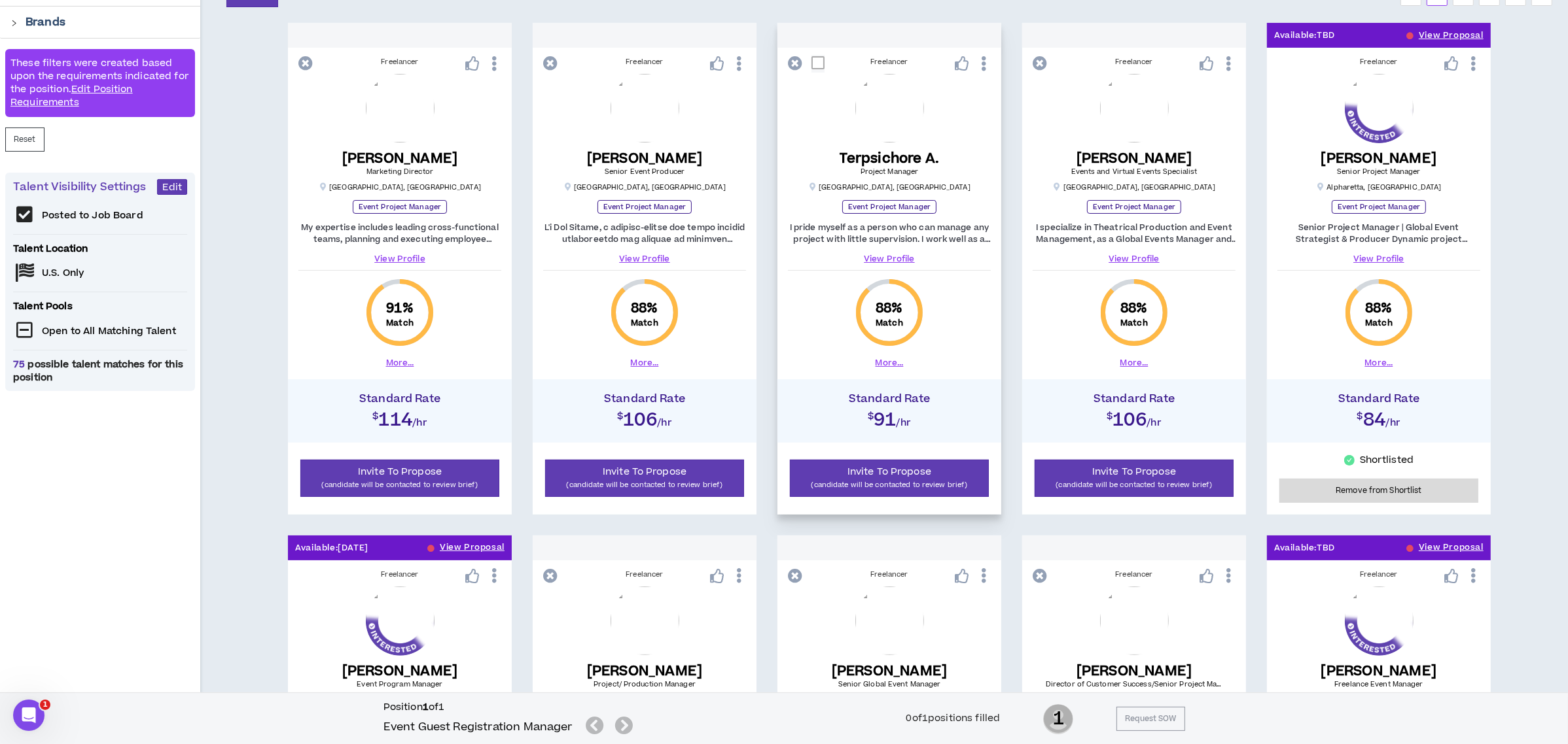
click at [887, 256] on link "View Profile" at bounding box center [889, 258] width 203 height 11
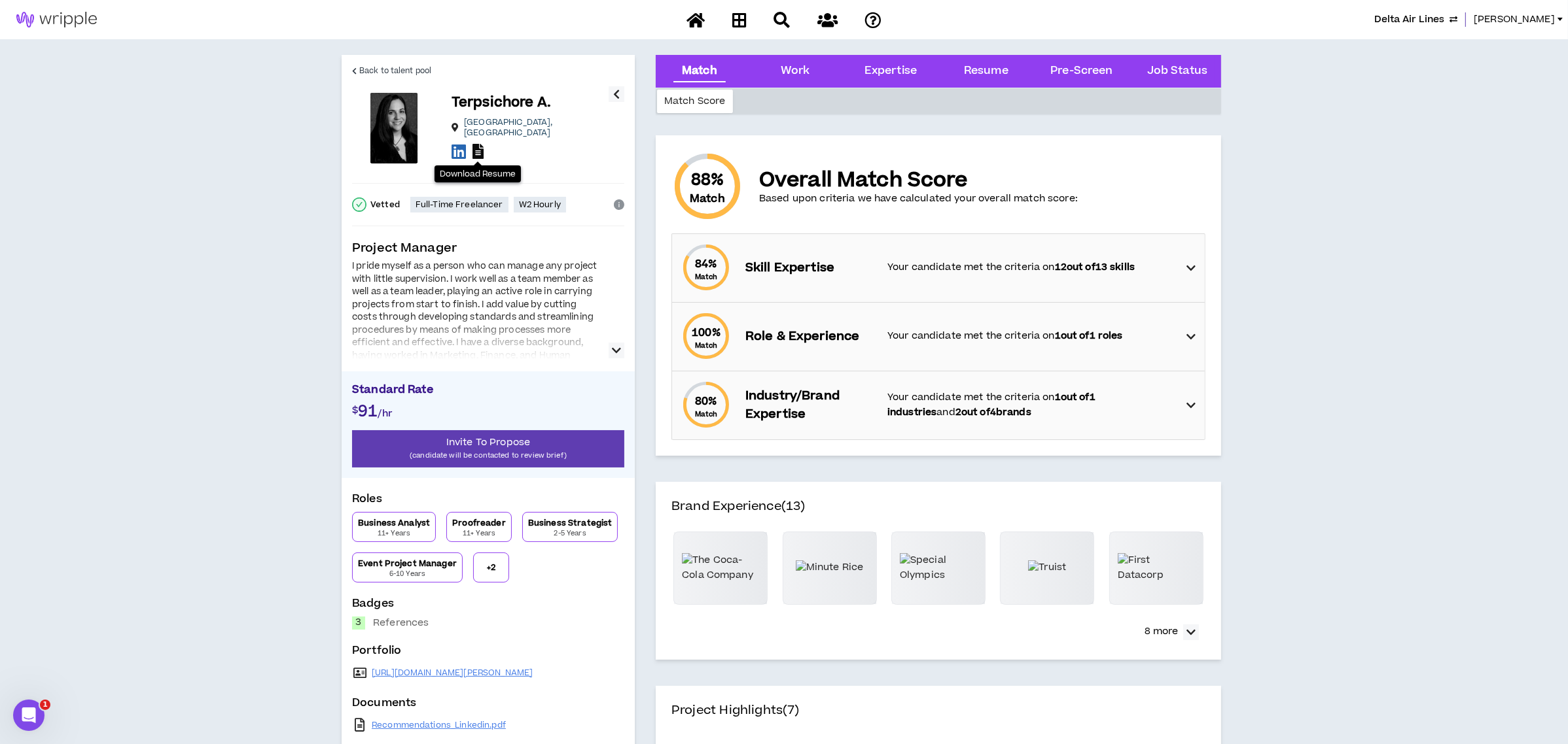
click at [476, 146] on icon at bounding box center [478, 151] width 11 height 15
click at [525, 448] on span "Invite To Propose" at bounding box center [488, 442] width 84 height 14
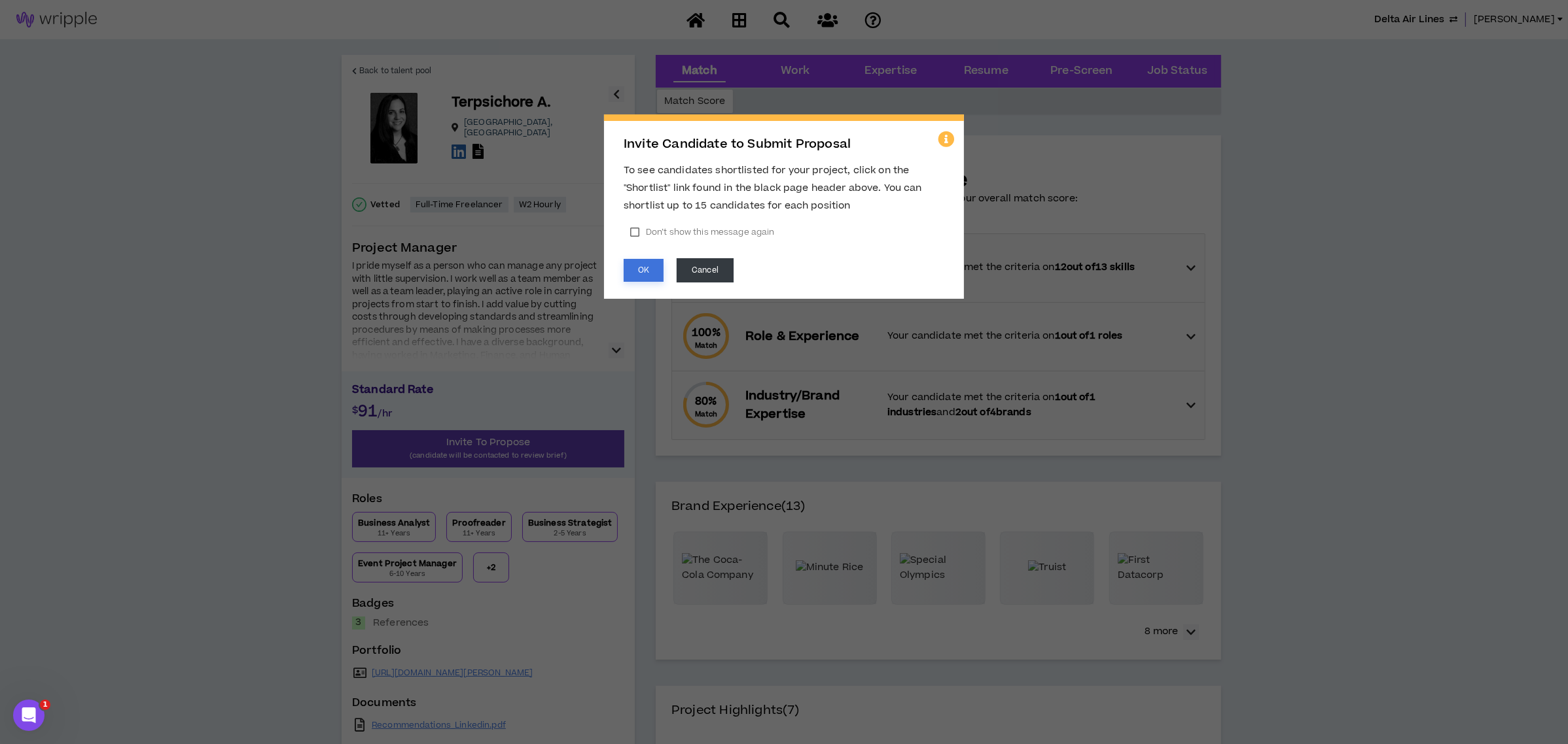
click at [649, 275] on button "OK" at bounding box center [643, 271] width 40 height 23
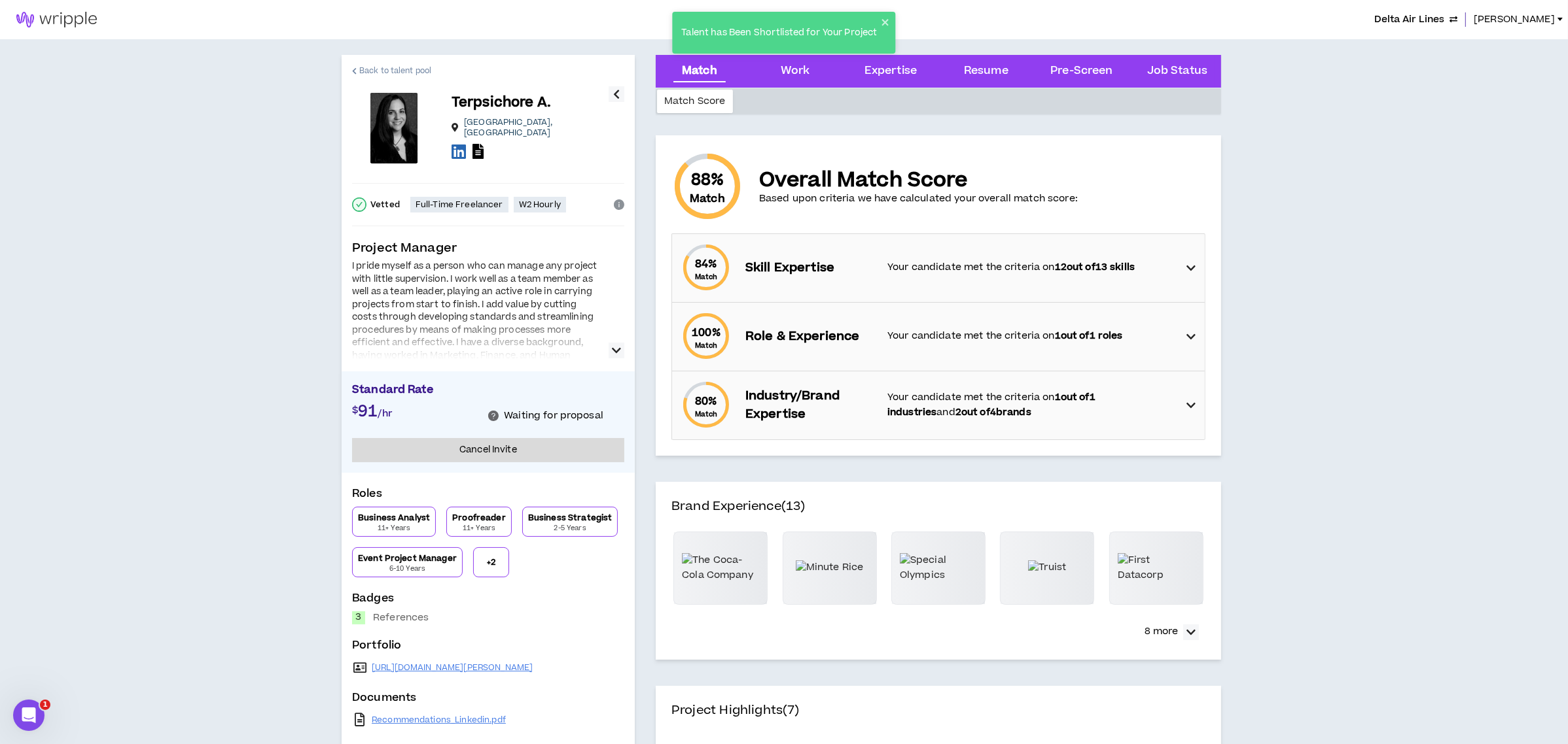
click at [382, 68] on span "Back to talent pool" at bounding box center [395, 71] width 72 height 12
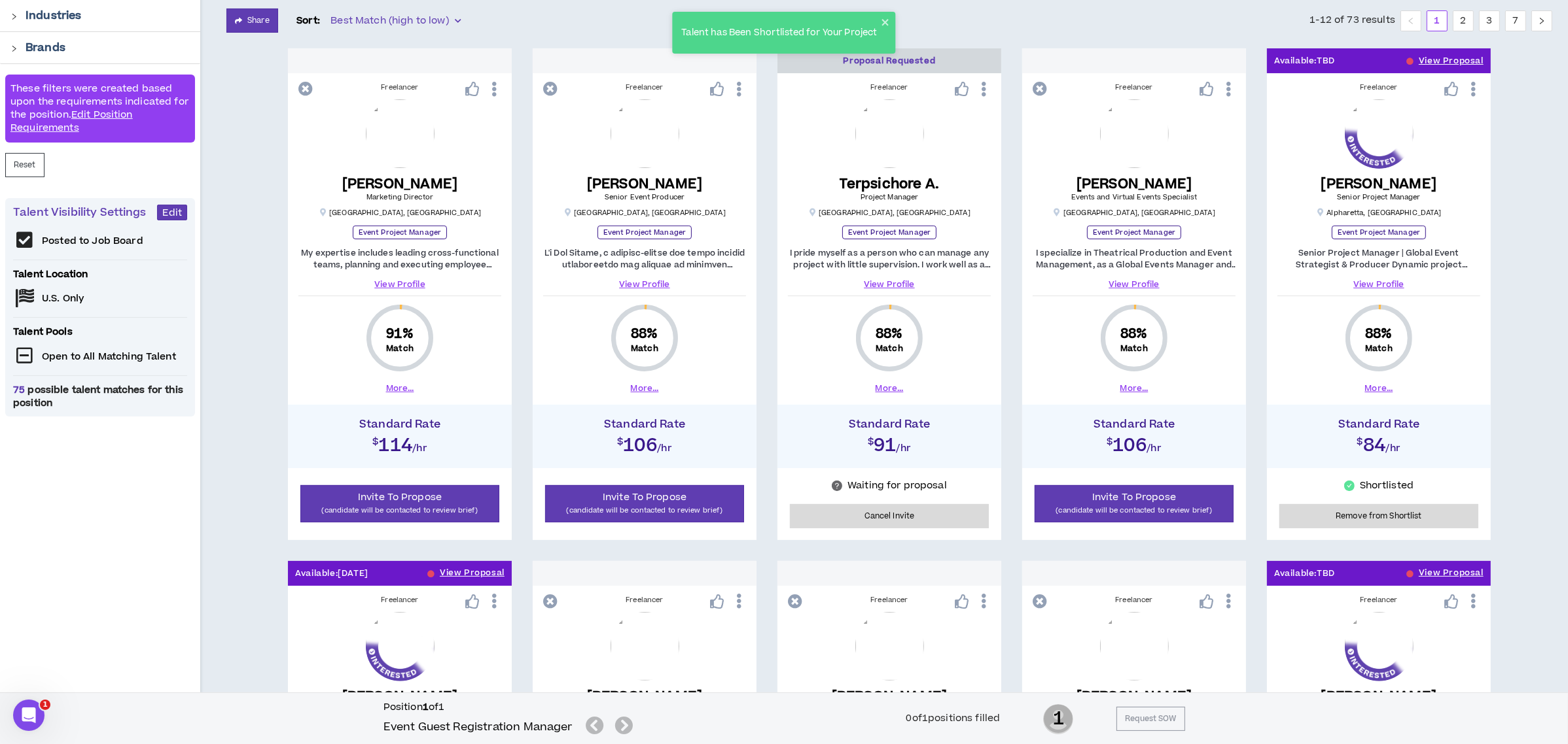
scroll to position [261, 0]
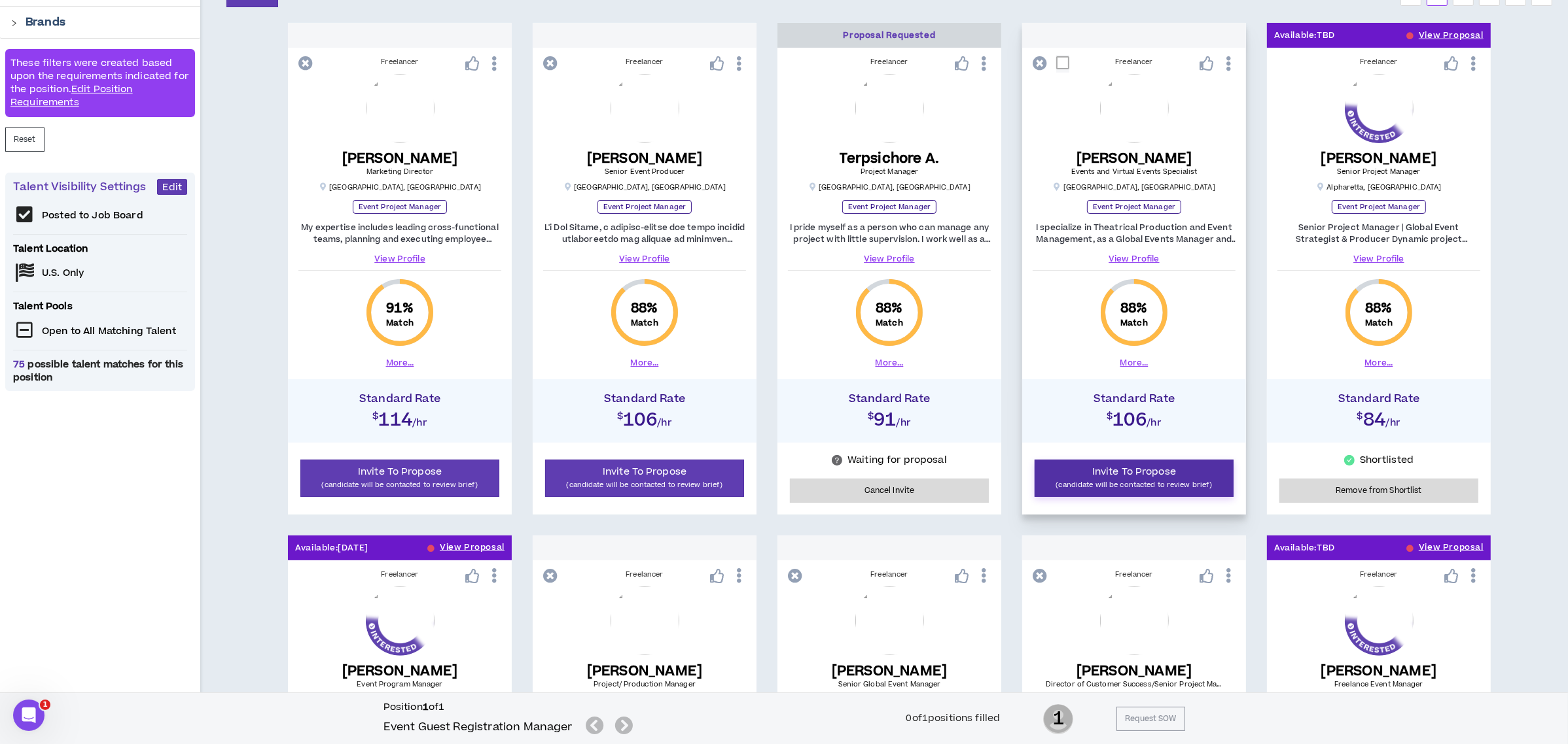
click at [1118, 469] on span "Invite To Propose" at bounding box center [1134, 472] width 84 height 14
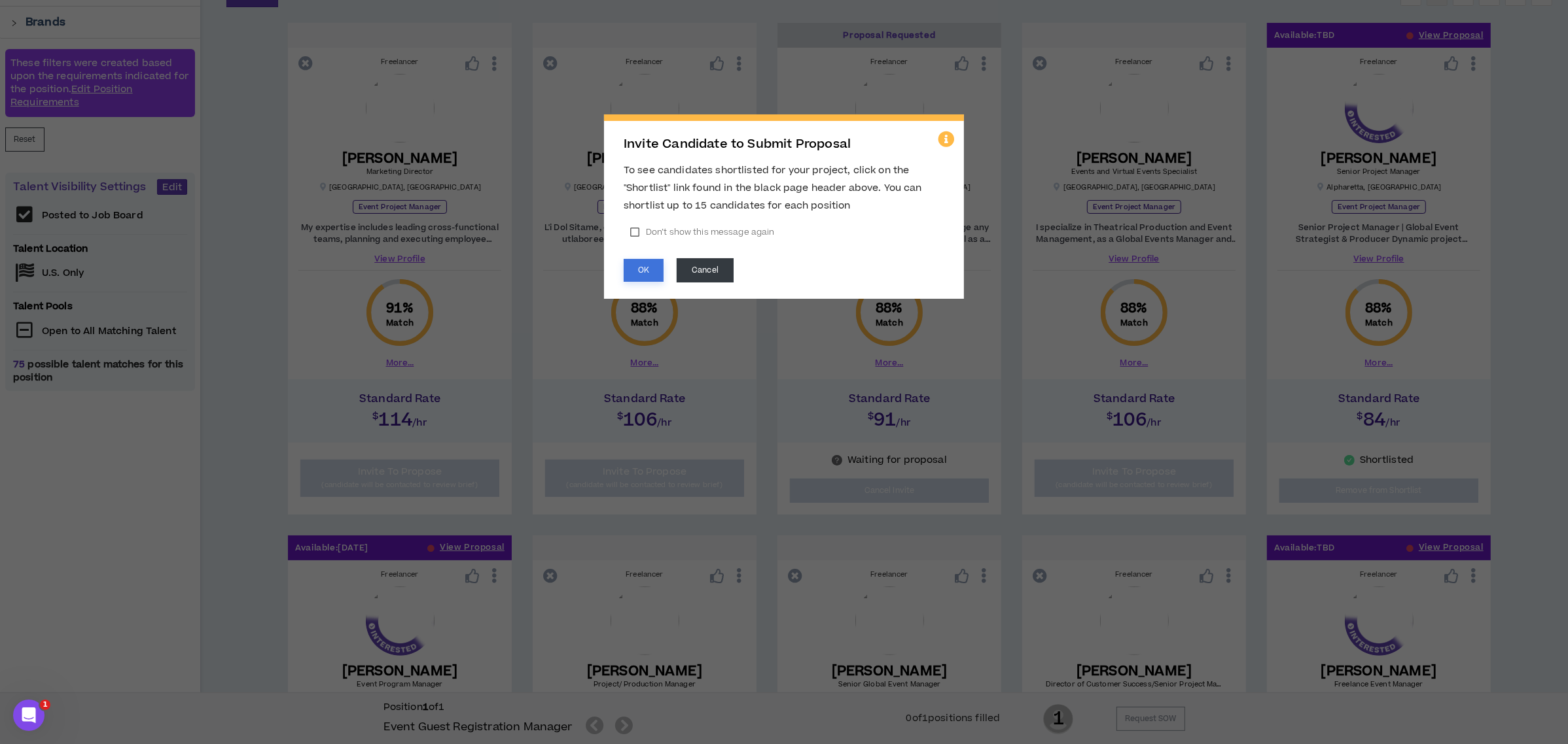
click at [636, 277] on button "OK" at bounding box center [643, 271] width 40 height 23
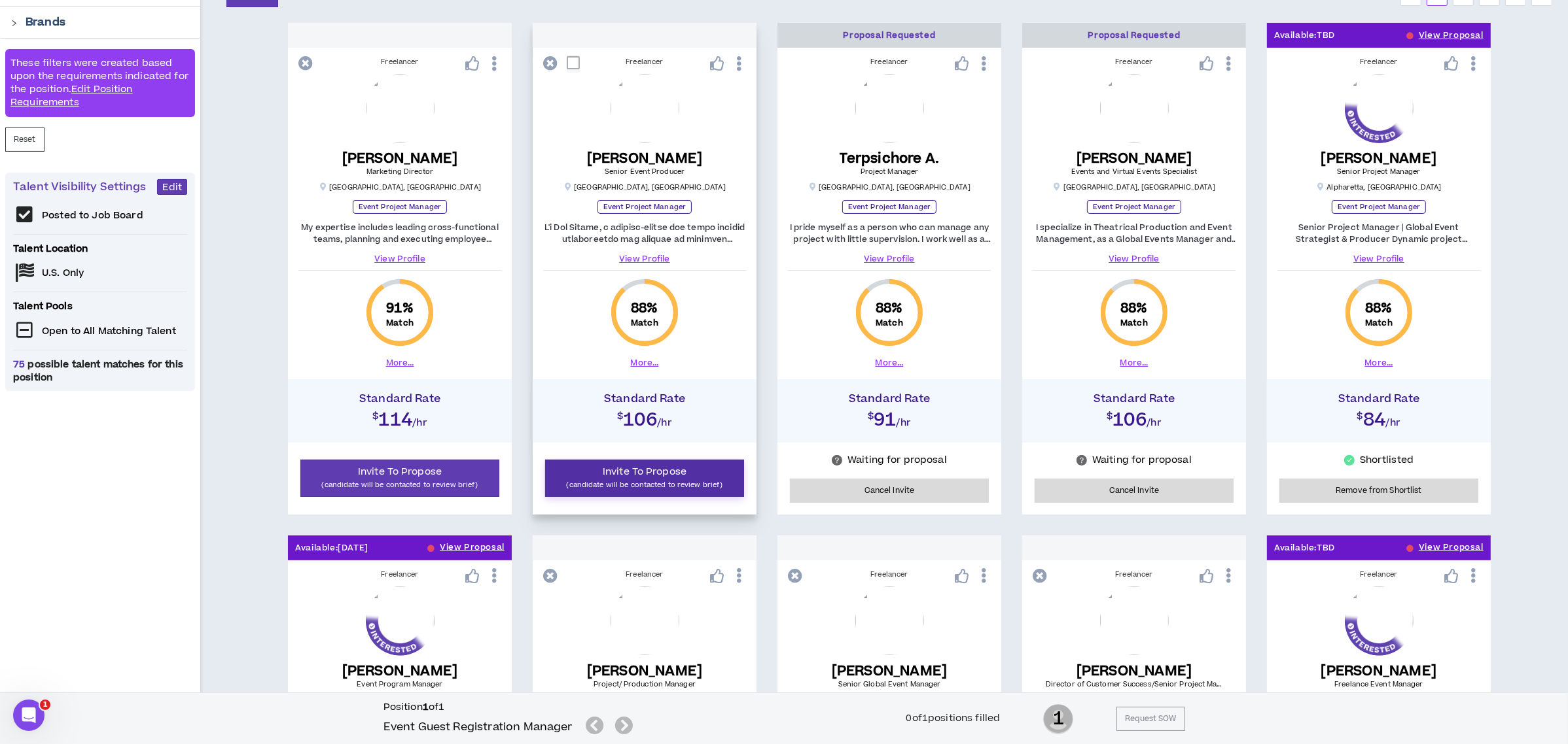
click at [591, 472] on button "Invite To Propose (candidate will be contacted to review brief)" at bounding box center [645, 478] width 199 height 37
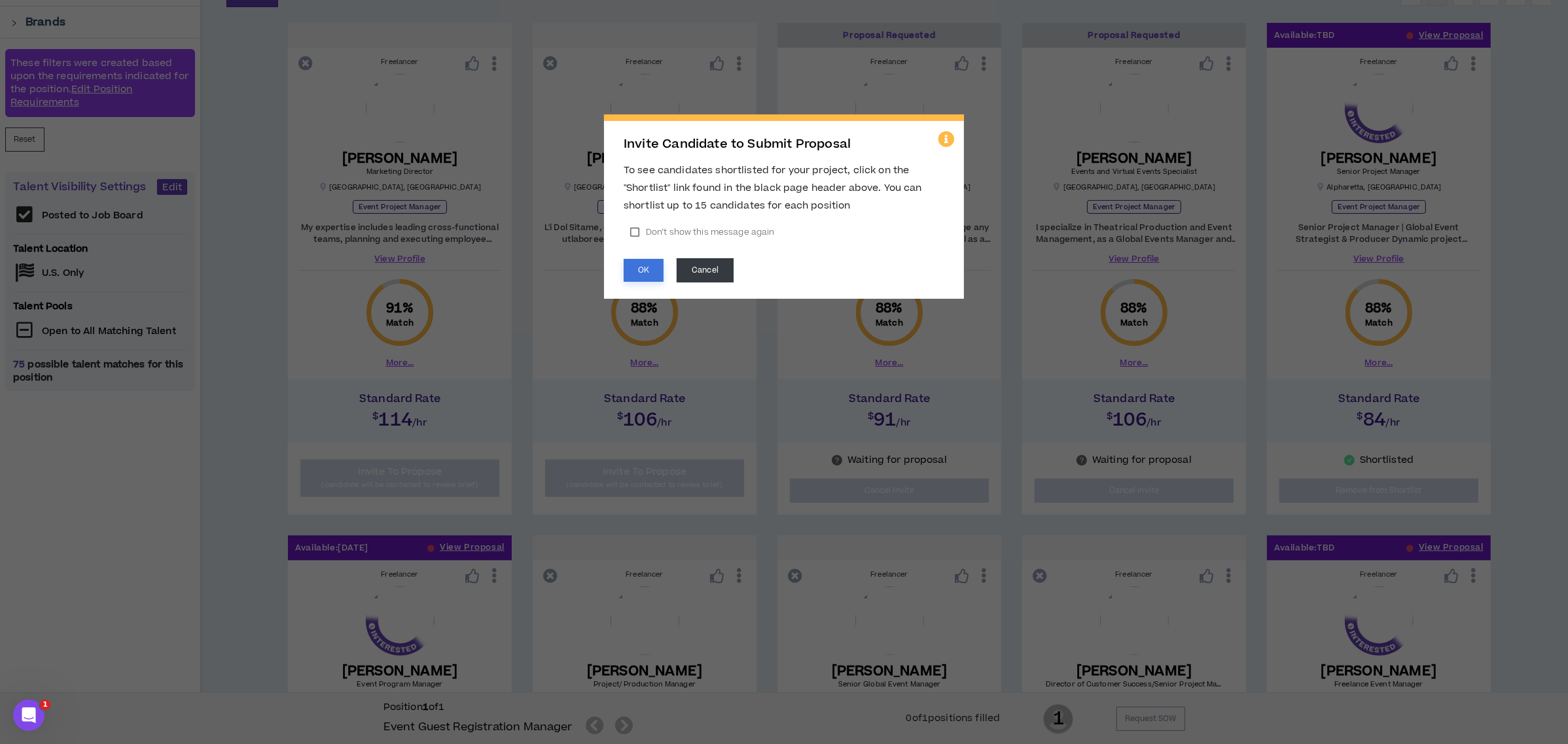
click at [650, 259] on button "OK" at bounding box center [643, 271] width 40 height 23
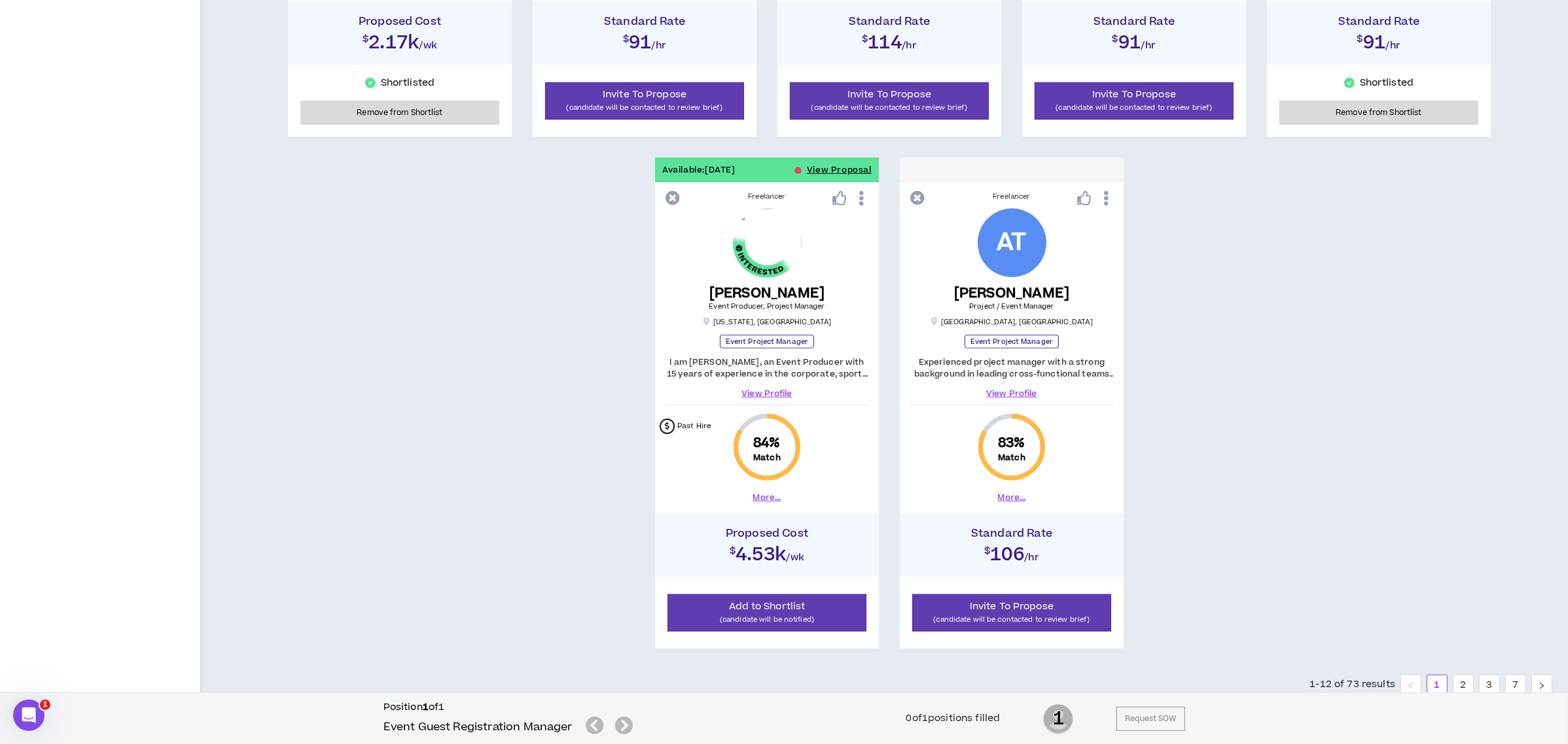
scroll to position [1198, 0]
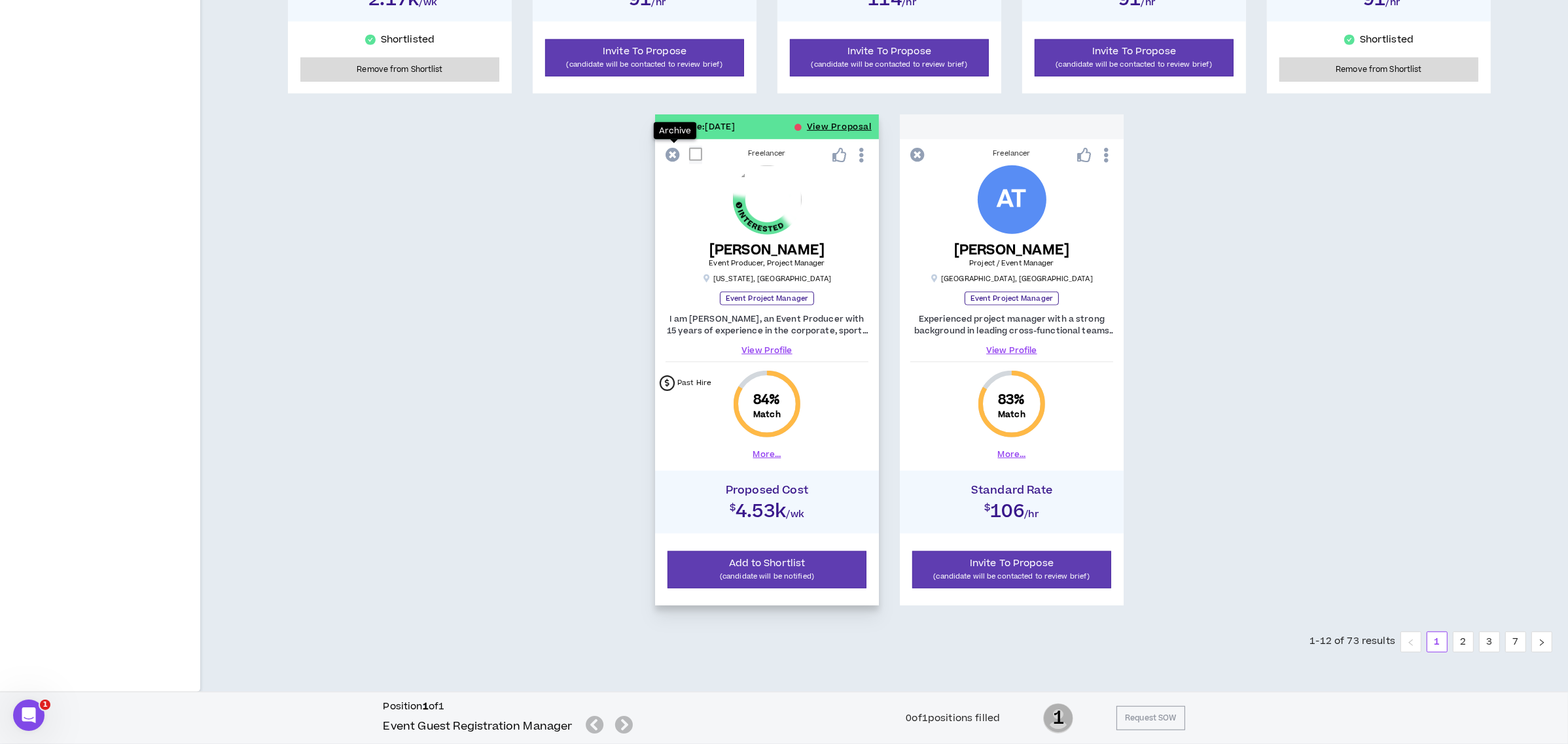
click at [669, 147] on icon at bounding box center [672, 154] width 14 height 14
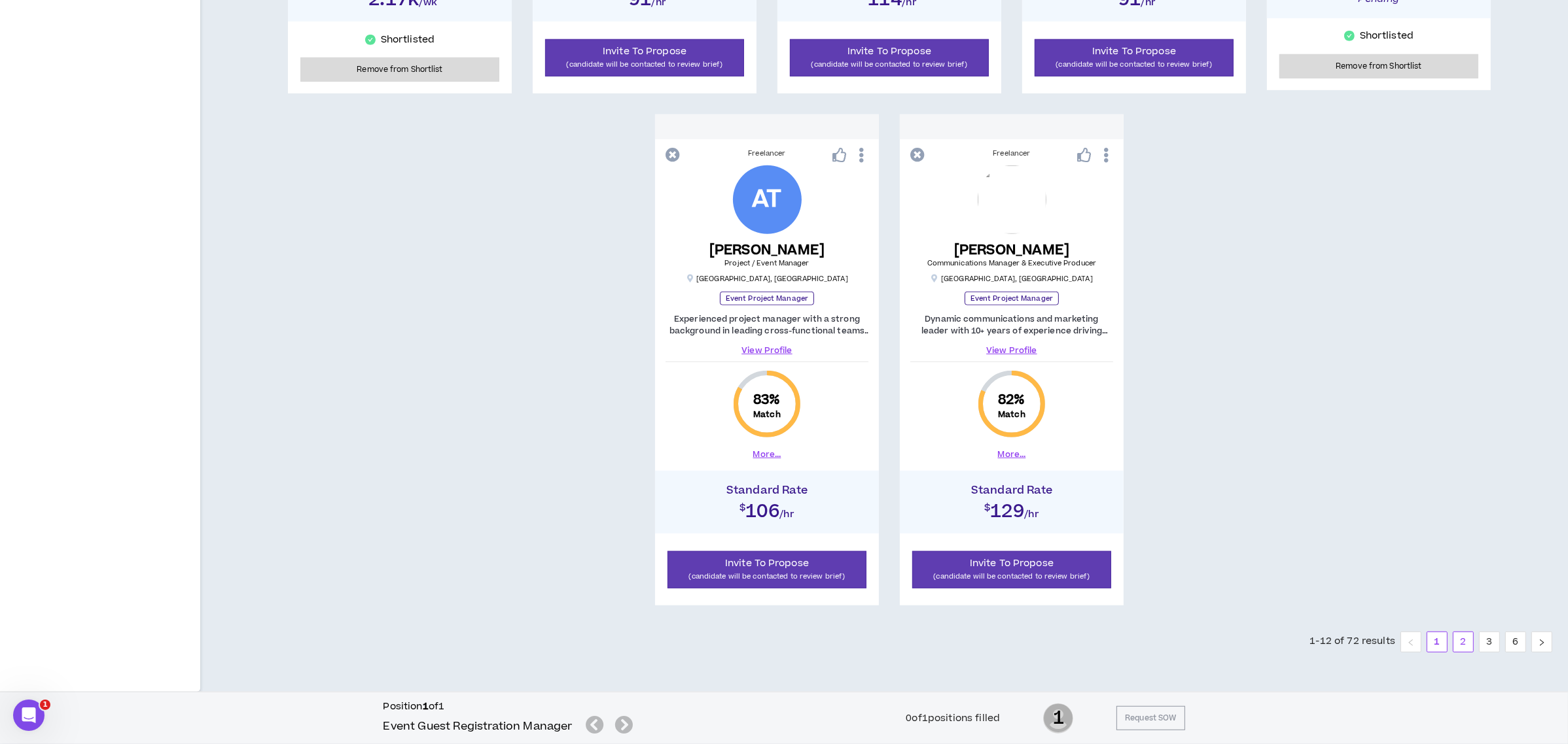
click at [1467, 645] on link "2" at bounding box center [1463, 642] width 20 height 20
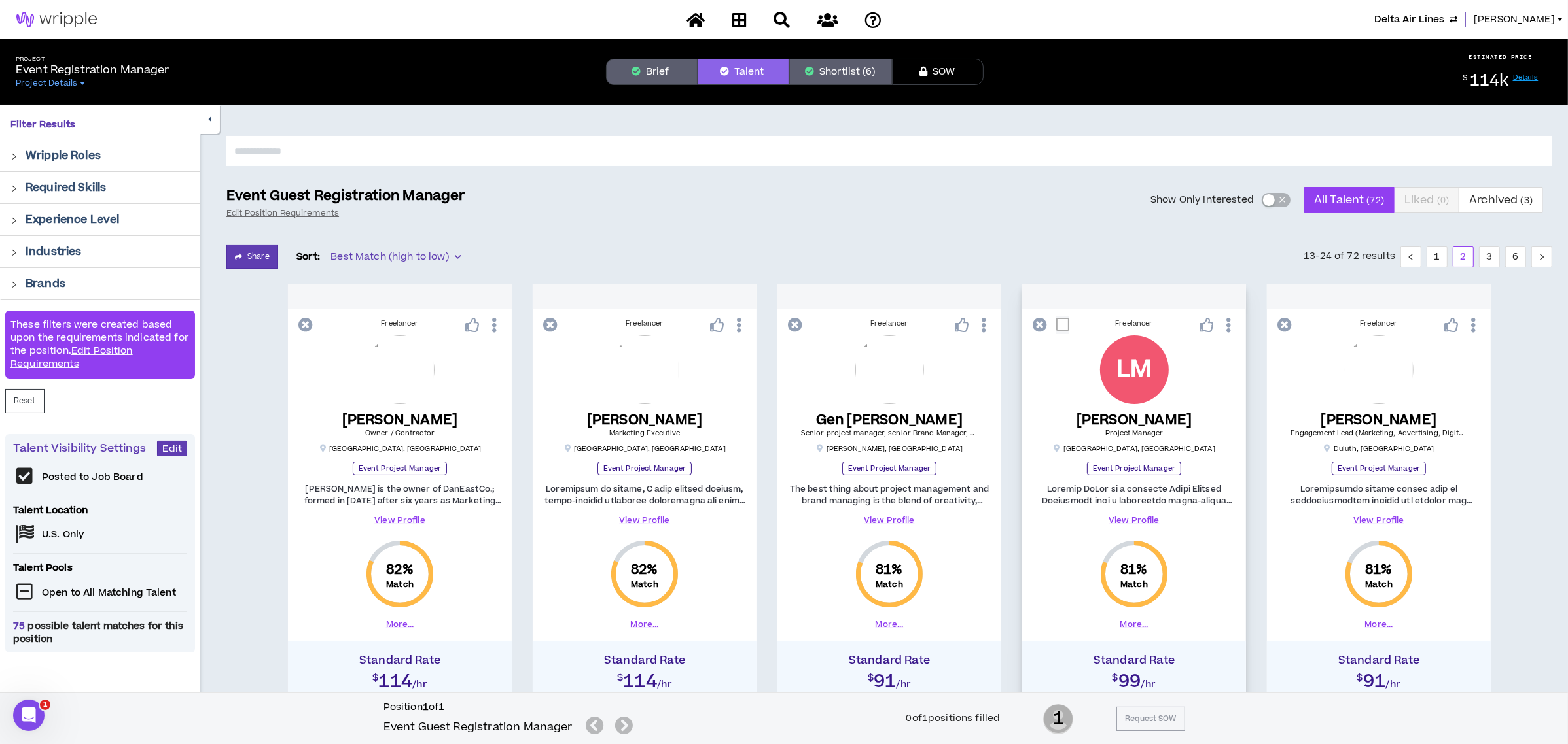
click at [1062, 324] on span at bounding box center [1062, 324] width 13 height 13
checkbox input "****"
click at [1272, 321] on div "Freelancer [PERSON_NAME] Engagement Lead (Marketing, Advertising, Digital) Dulu…" at bounding box center [1379, 475] width 224 height 321
click at [1290, 328] on span at bounding box center [1289, 324] width 13 height 13
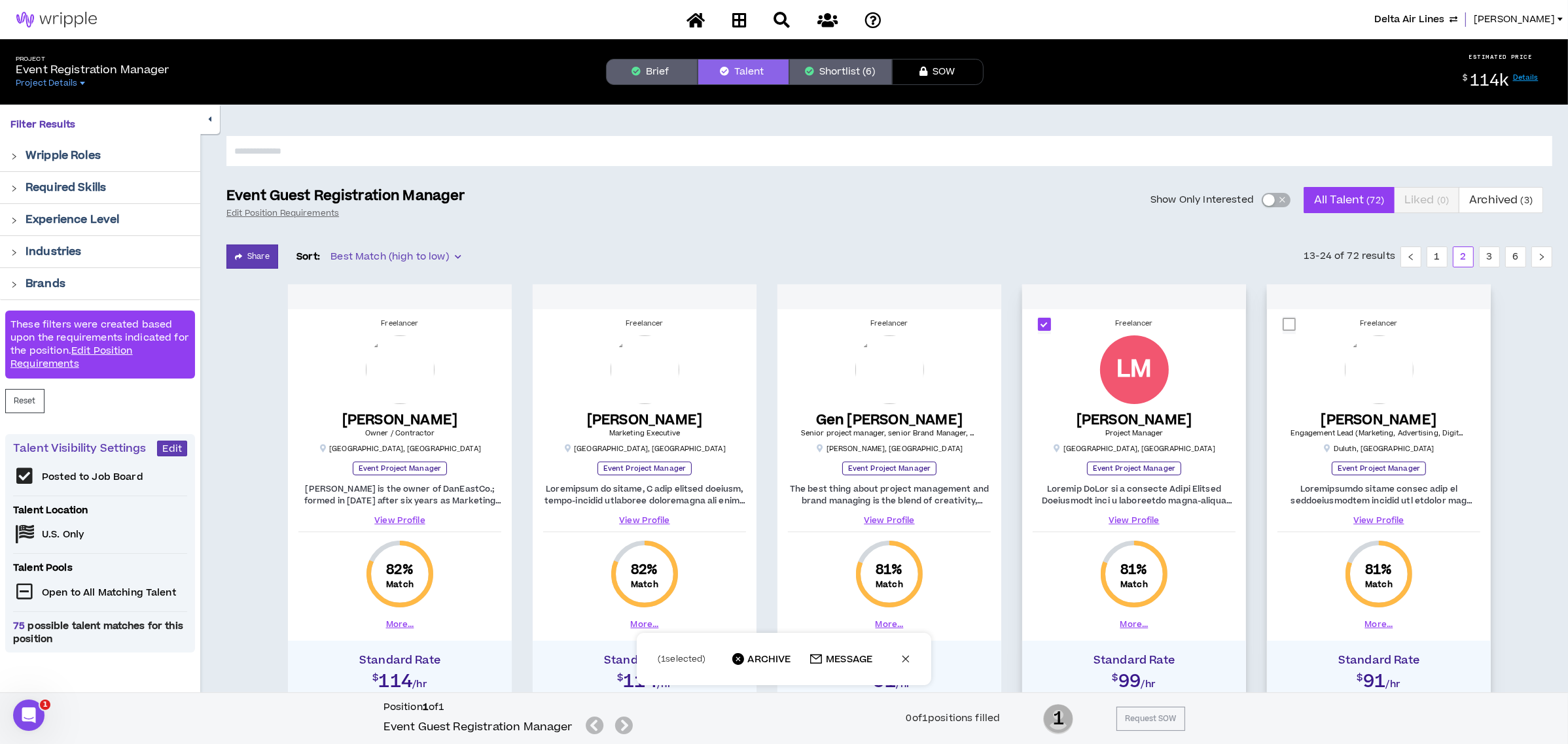
checkbox input "****"
click at [553, 323] on span at bounding box center [554, 324] width 13 height 13
checkbox input "****"
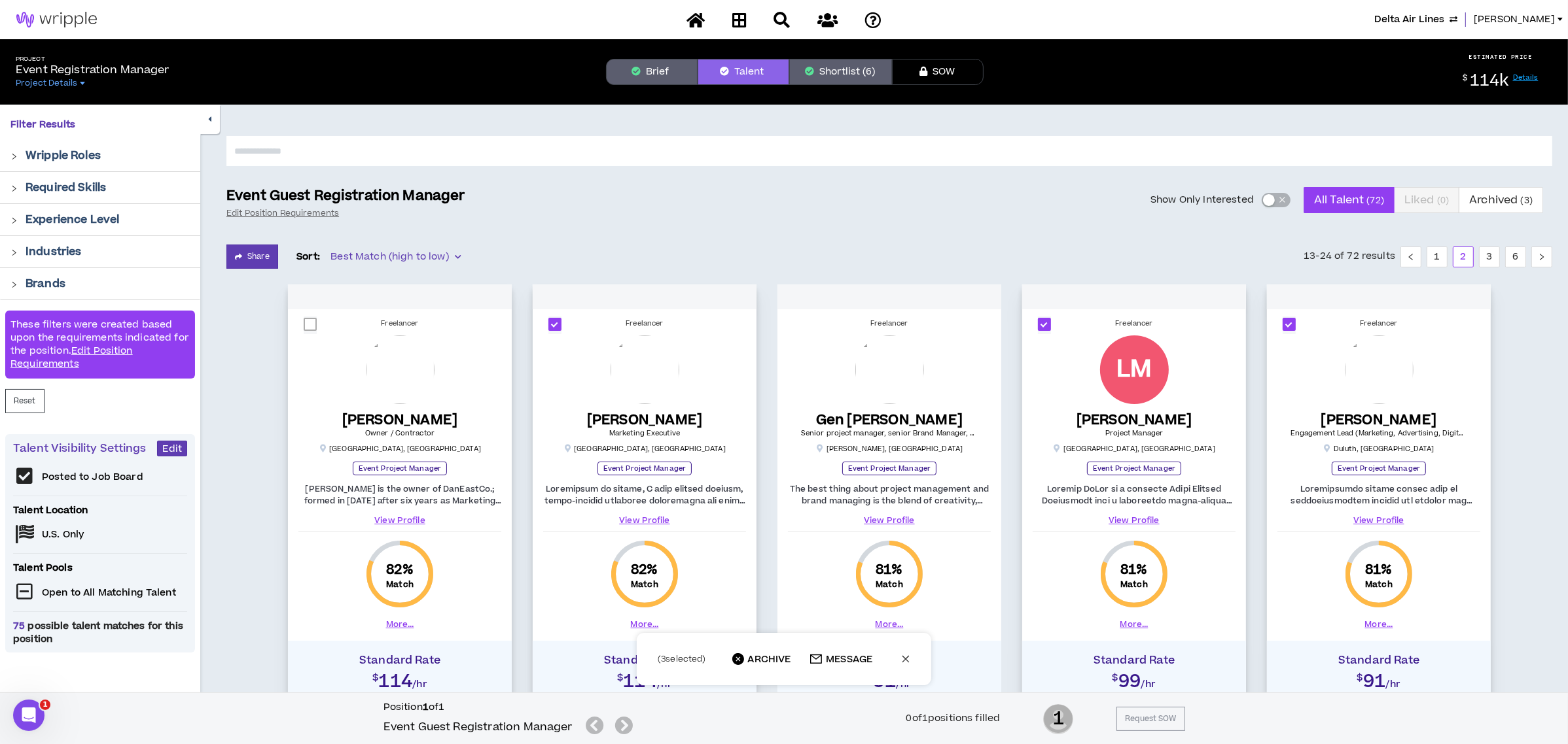
click at [310, 324] on span at bounding box center [309, 324] width 13 height 13
checkbox input "****"
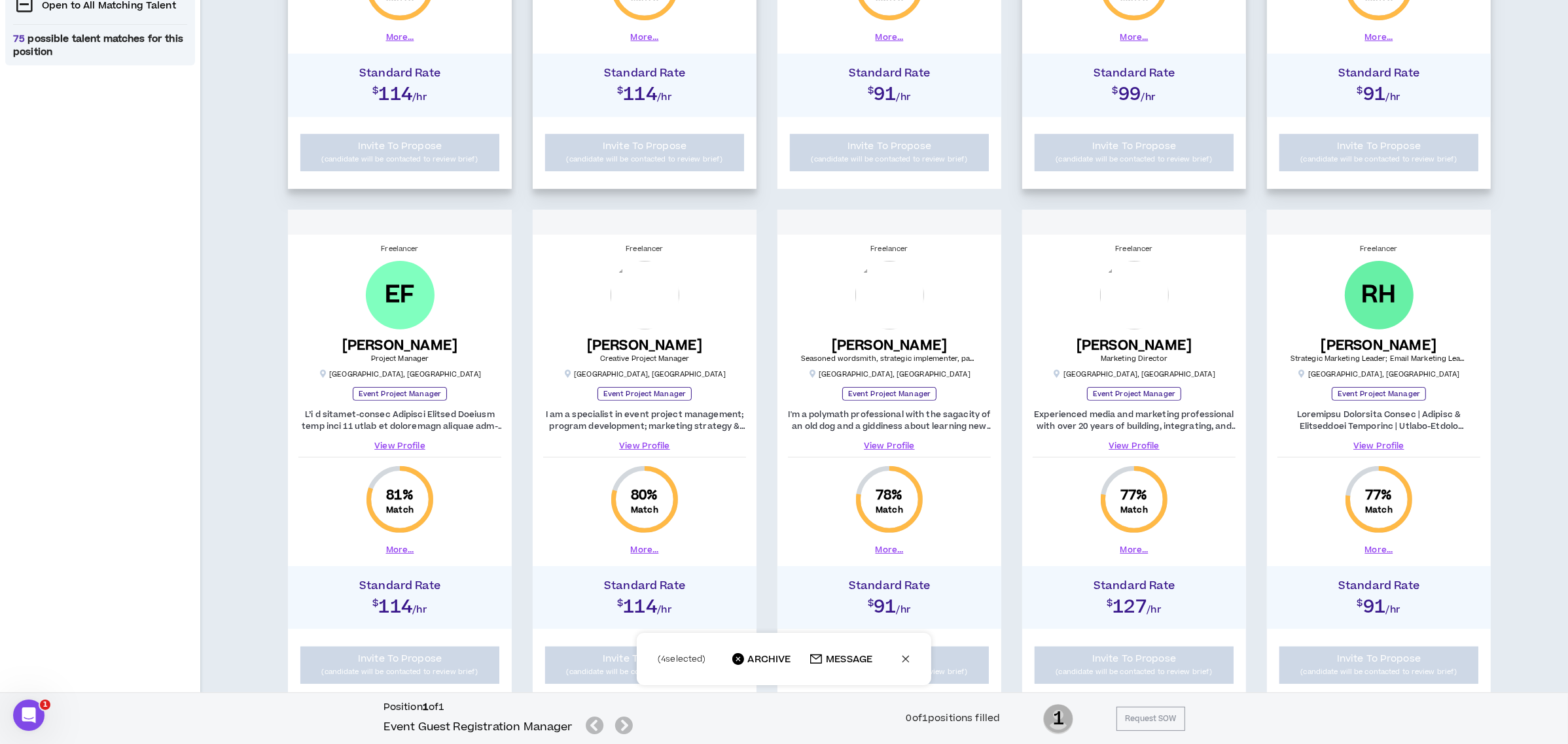
scroll to position [610, 0]
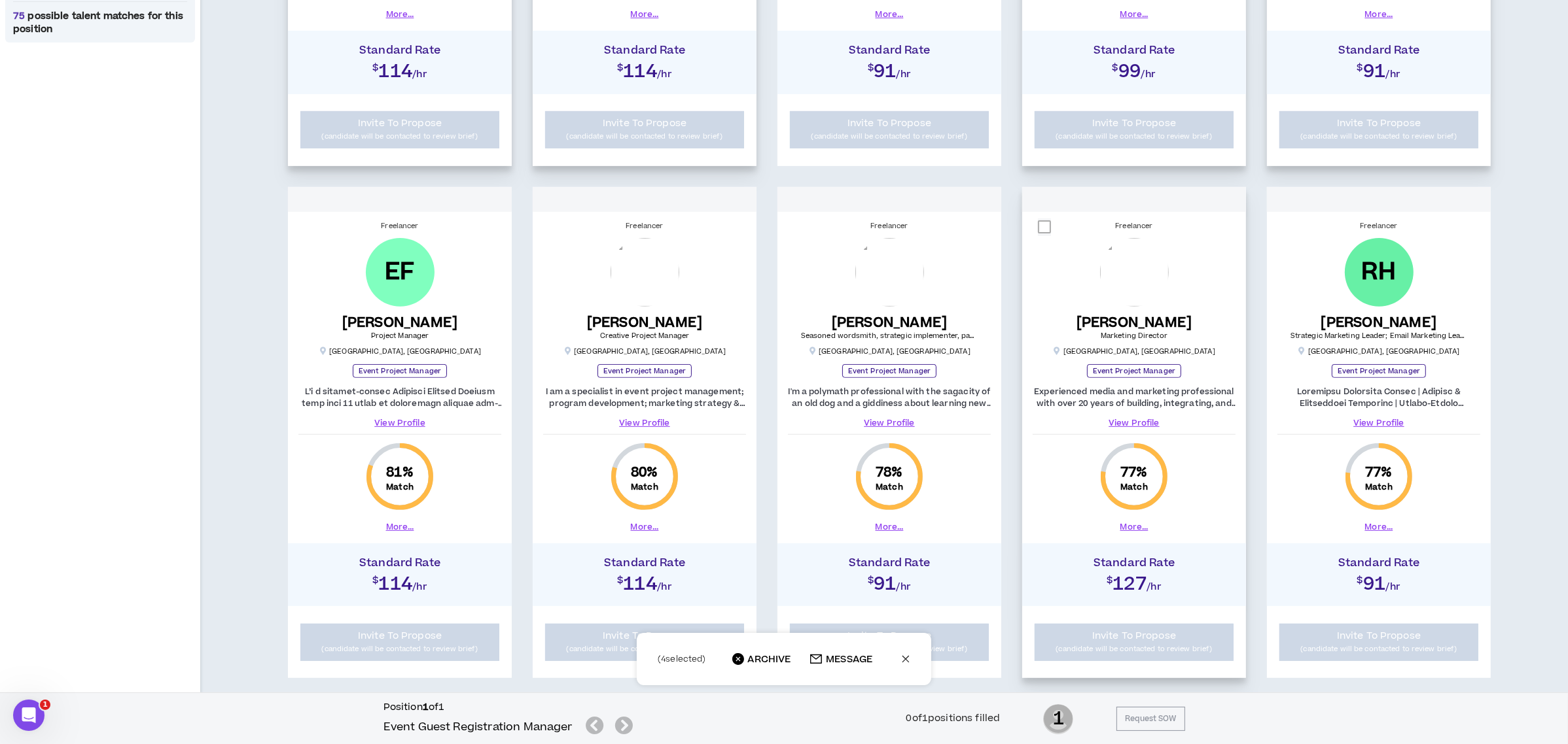
click at [1047, 226] on span at bounding box center [1044, 226] width 13 height 13
checkbox input "****"
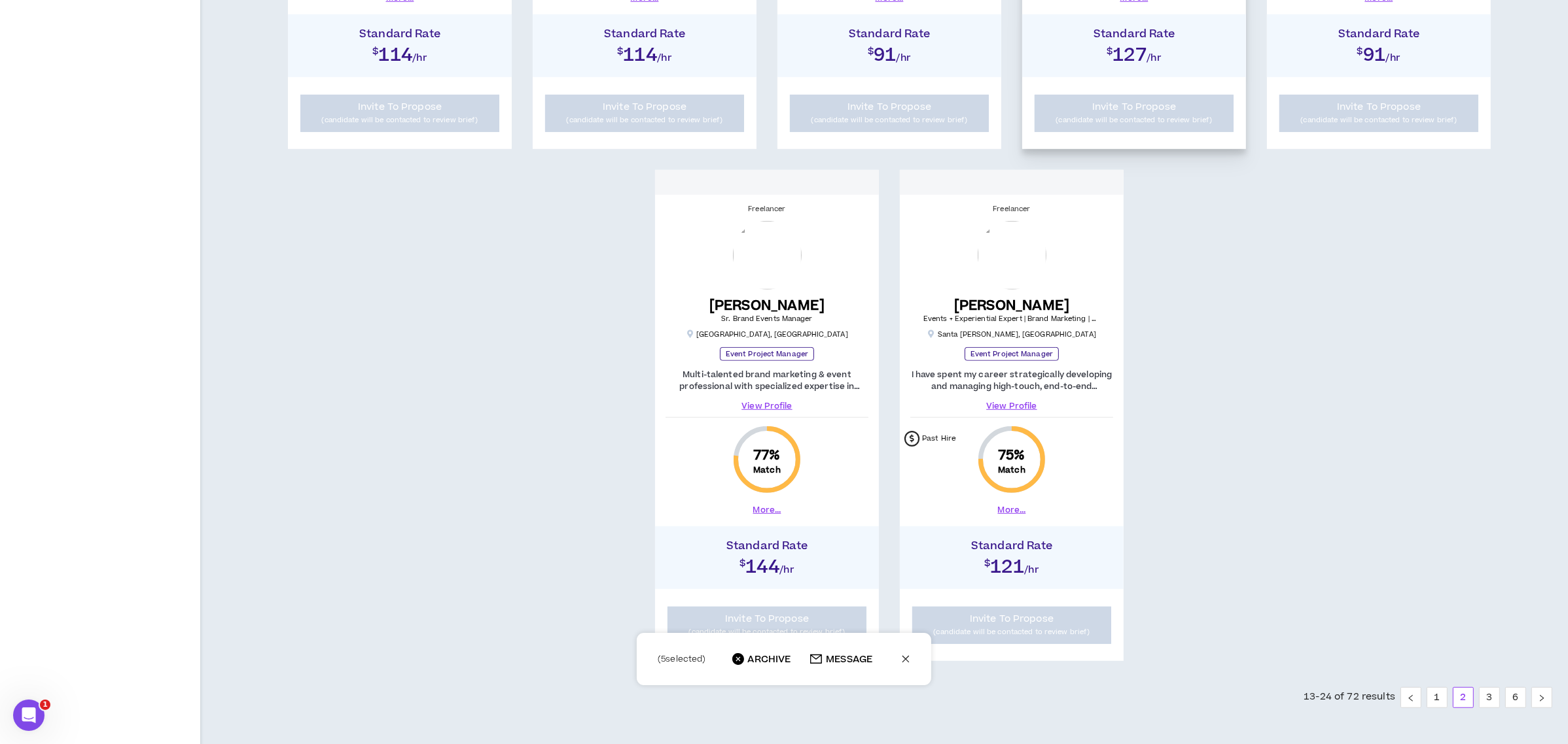
scroll to position [1198, 0]
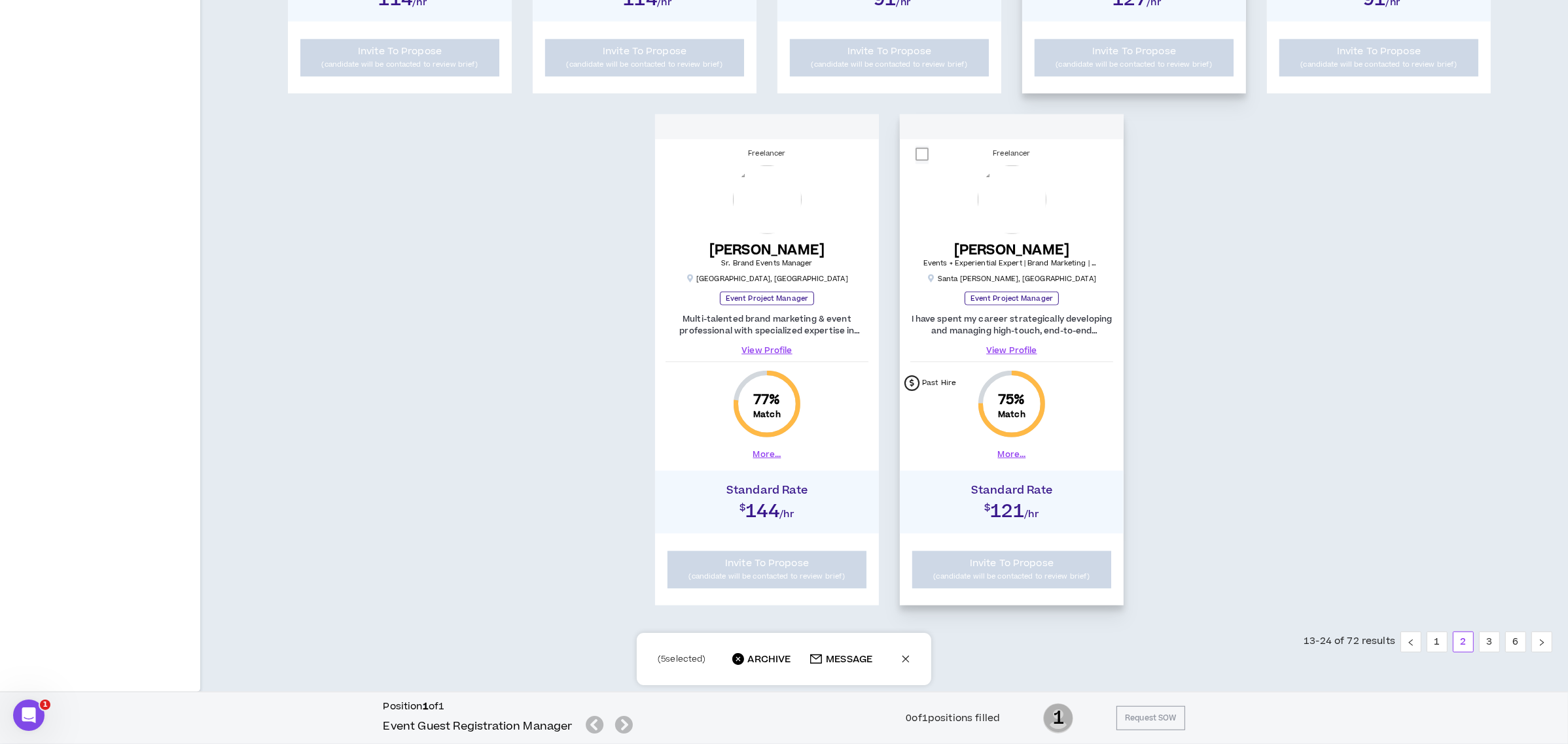
click at [925, 151] on span at bounding box center [922, 154] width 13 height 13
checkbox input "****"
click at [758, 654] on span "ARCHIVE" at bounding box center [770, 660] width 43 height 13
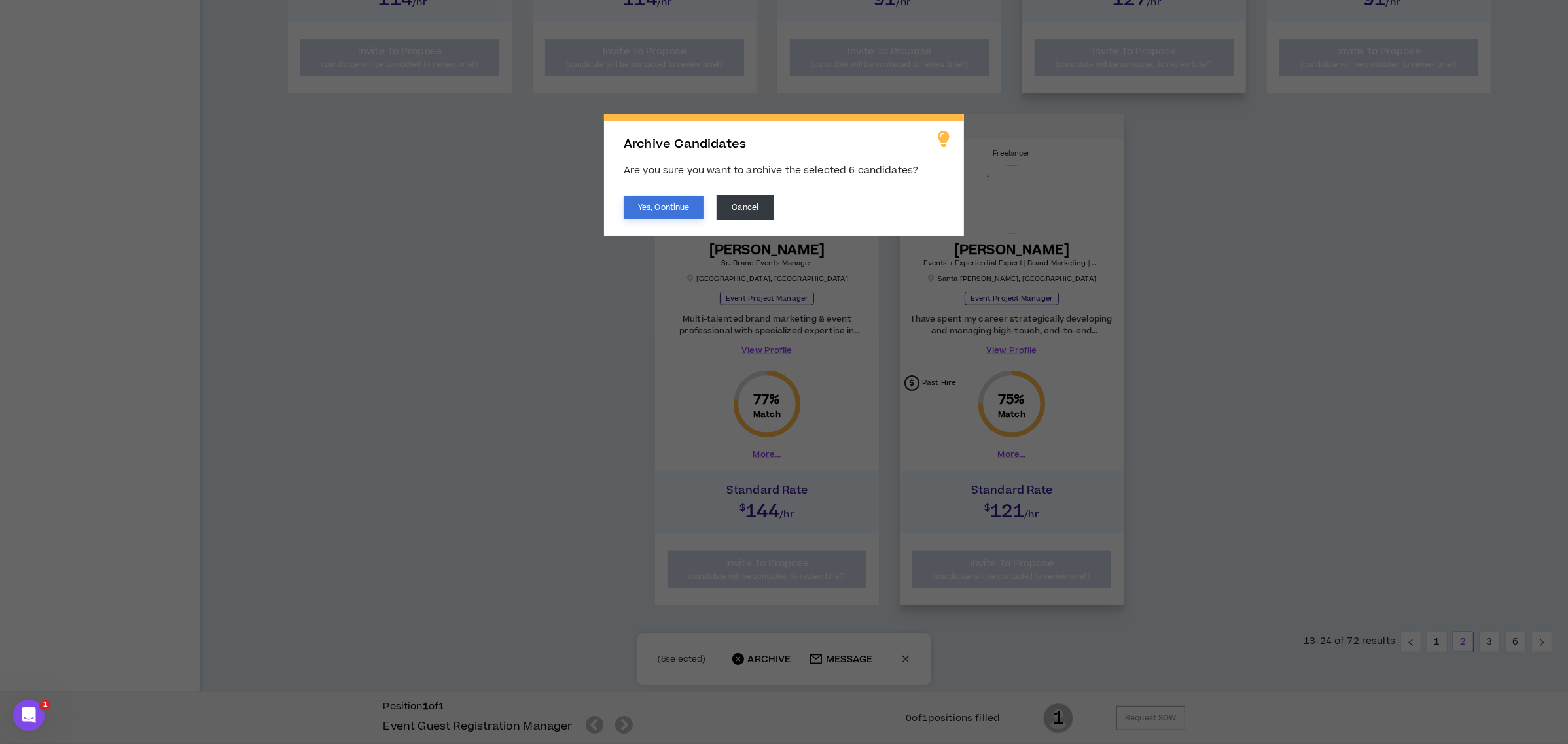
click at [687, 199] on button "Yes, Continue" at bounding box center [663, 207] width 80 height 23
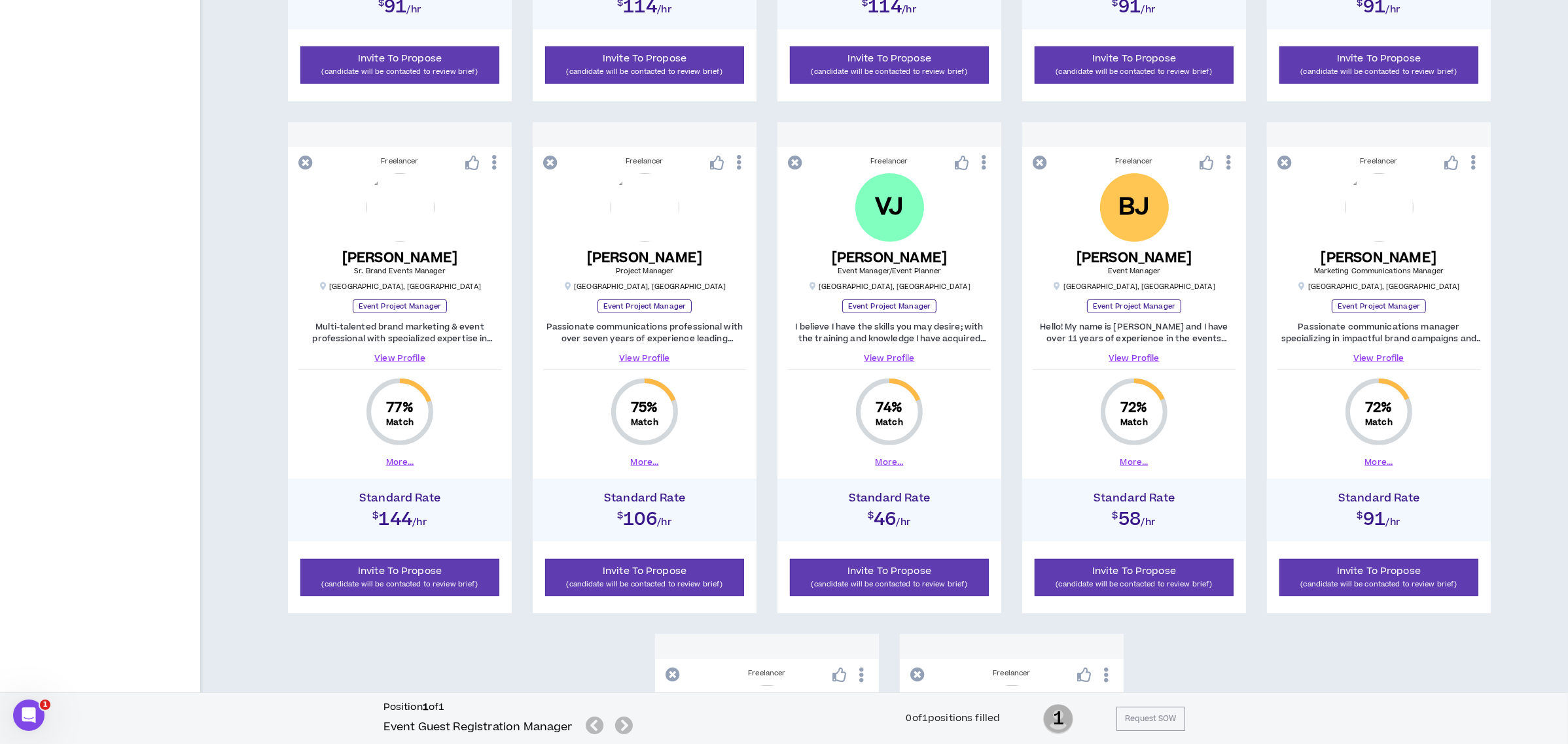
scroll to position [674, 0]
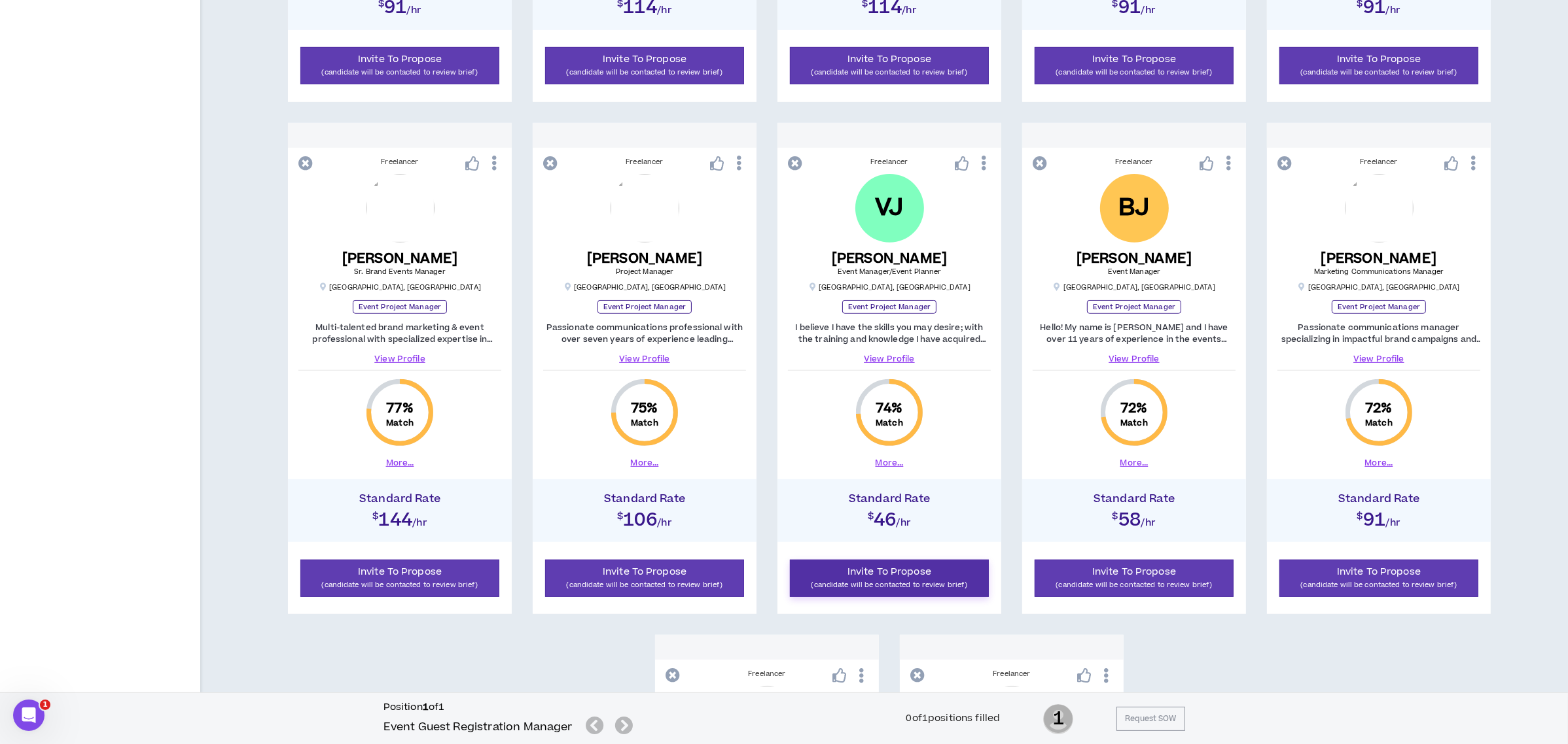
click at [887, 571] on span "Invite To Propose" at bounding box center [889, 572] width 84 height 14
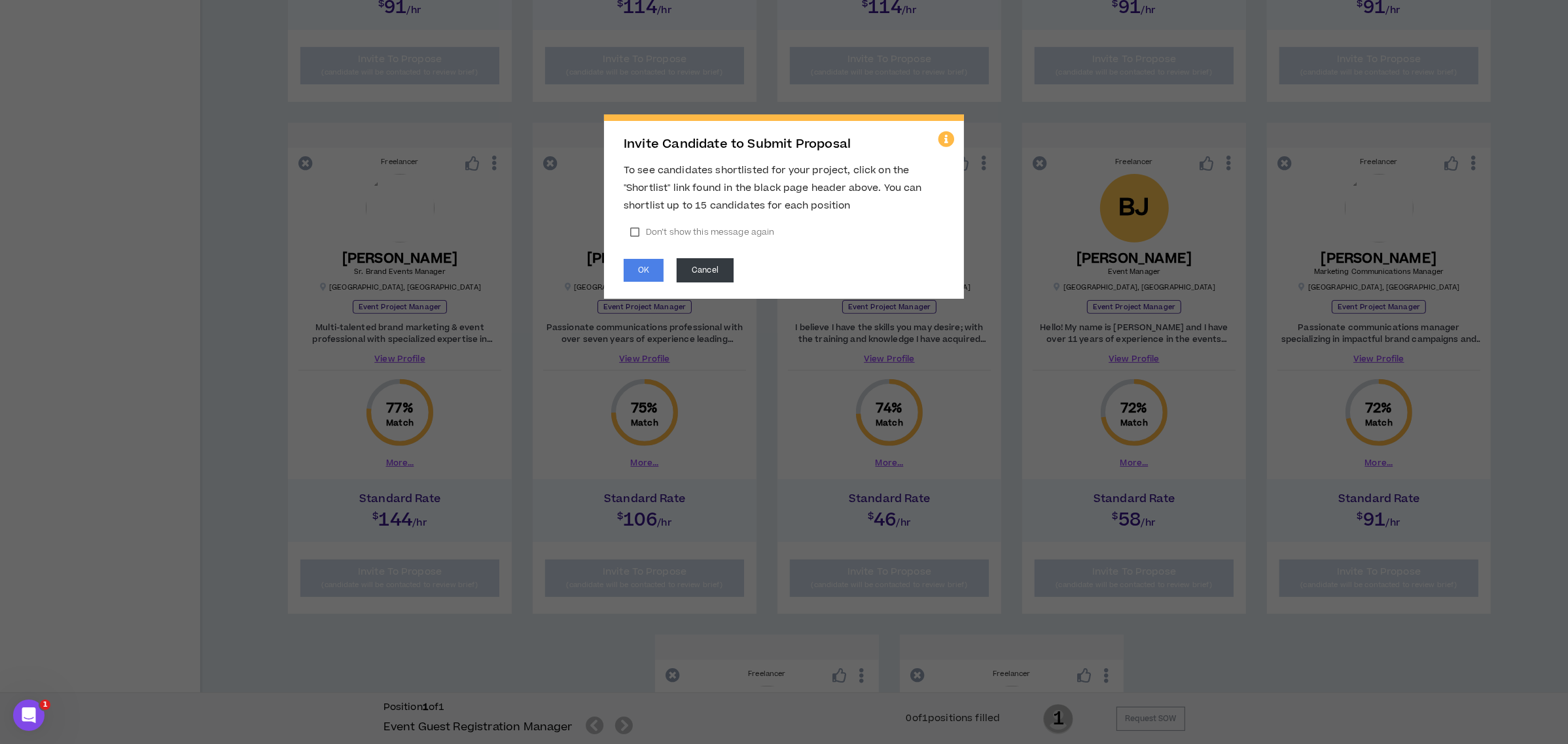
click at [646, 258] on div "OK Cancel" at bounding box center [784, 271] width 321 height 24
click at [646, 264] on button "OK" at bounding box center [643, 271] width 40 height 23
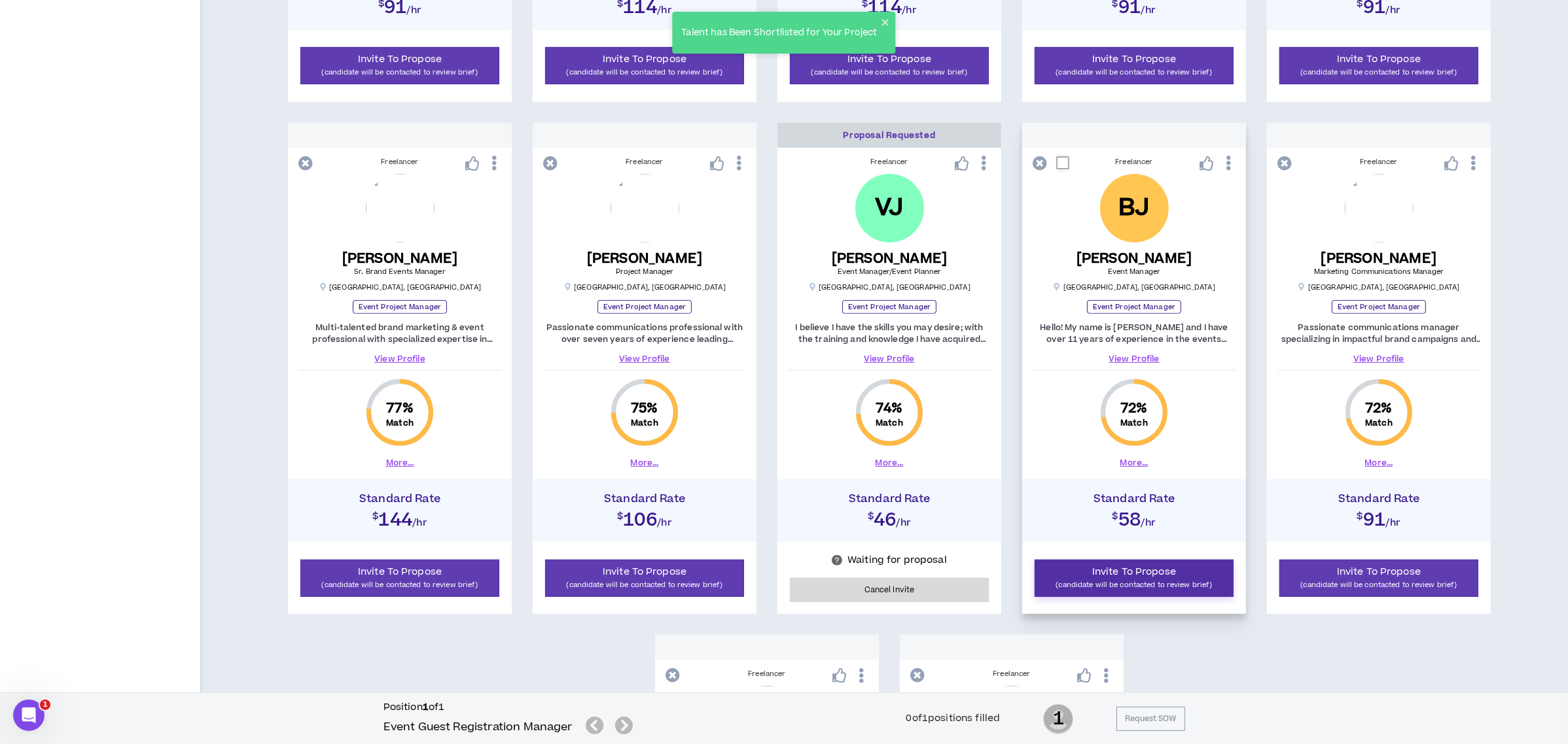
click at [1081, 578] on button "Invite To Propose (candidate will be contacted to review brief)" at bounding box center [1135, 578] width 199 height 37
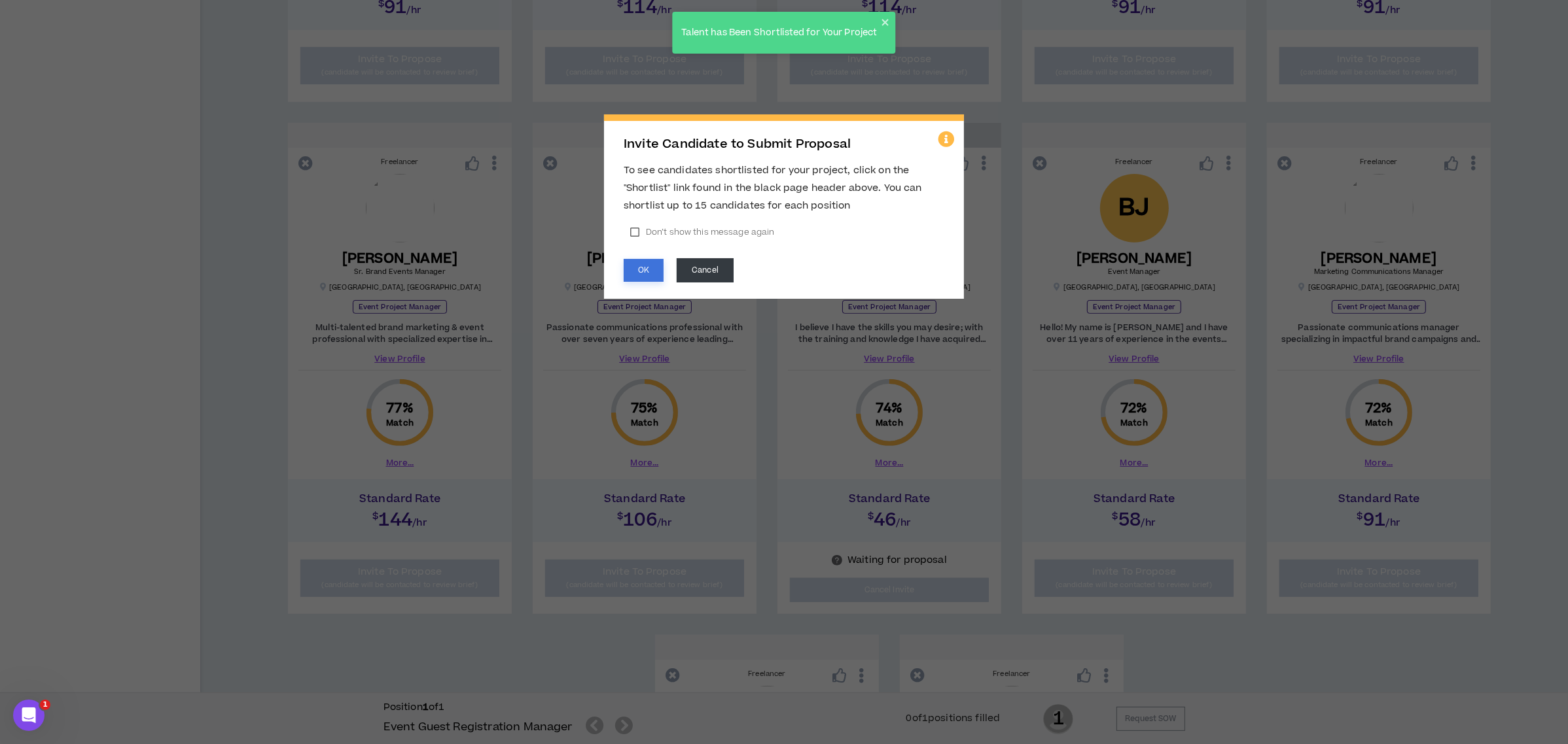
click at [646, 267] on button "OK" at bounding box center [643, 271] width 40 height 23
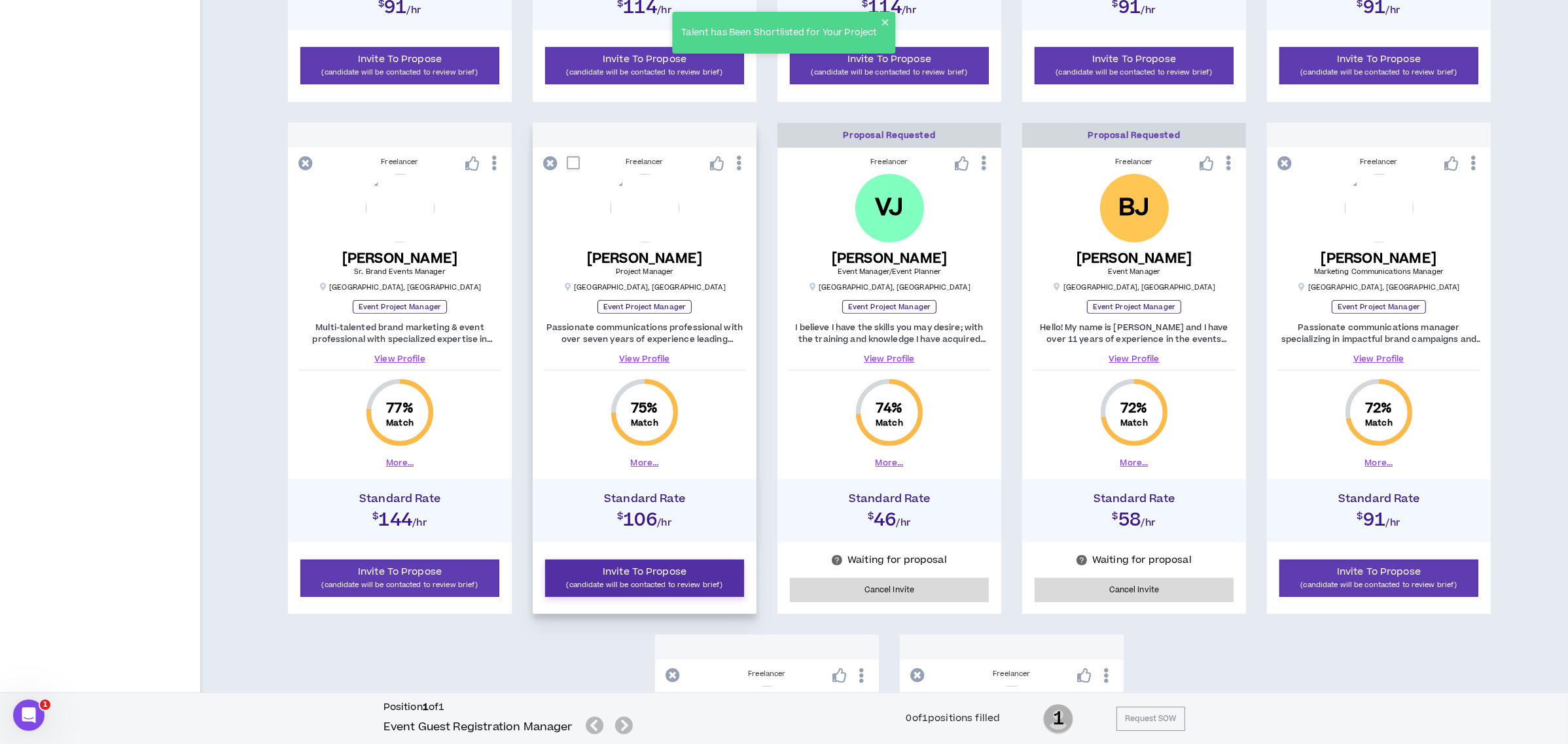
click at [617, 582] on p "(candidate will be contacted to review brief)" at bounding box center [644, 585] width 182 height 12
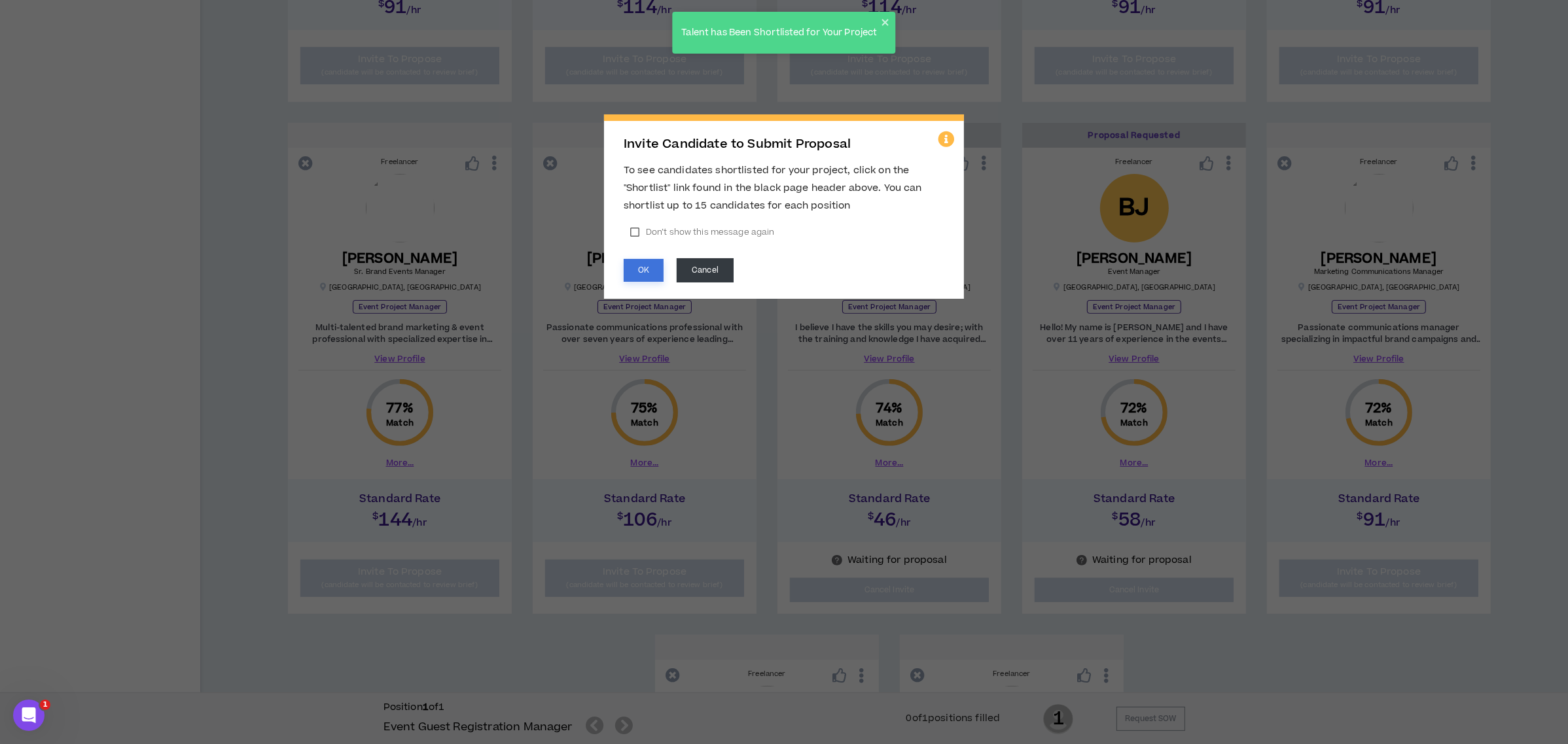
click at [646, 266] on button "OK" at bounding box center [643, 271] width 40 height 23
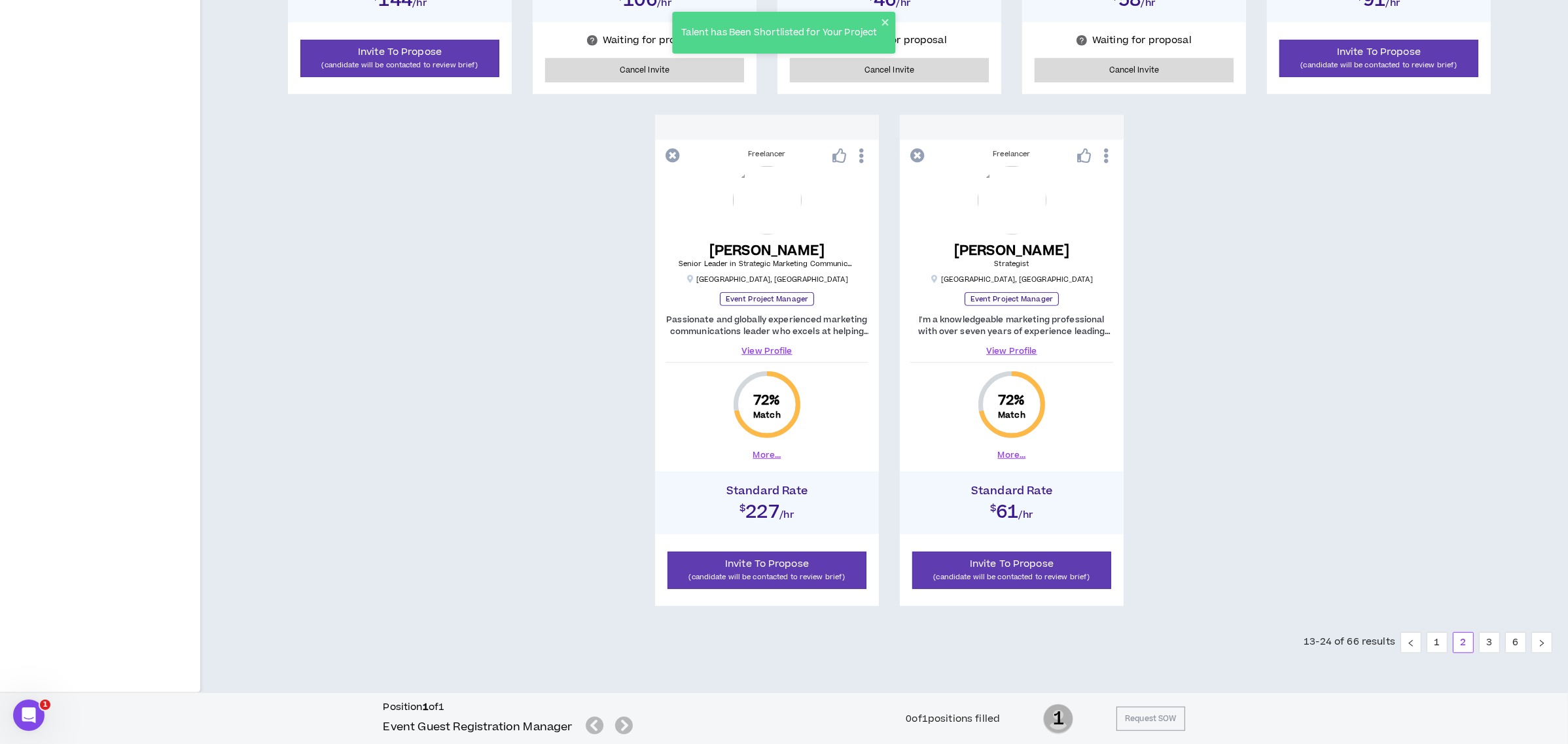
scroll to position [1198, 0]
click at [1493, 640] on link "3" at bounding box center [1490, 642] width 20 height 20
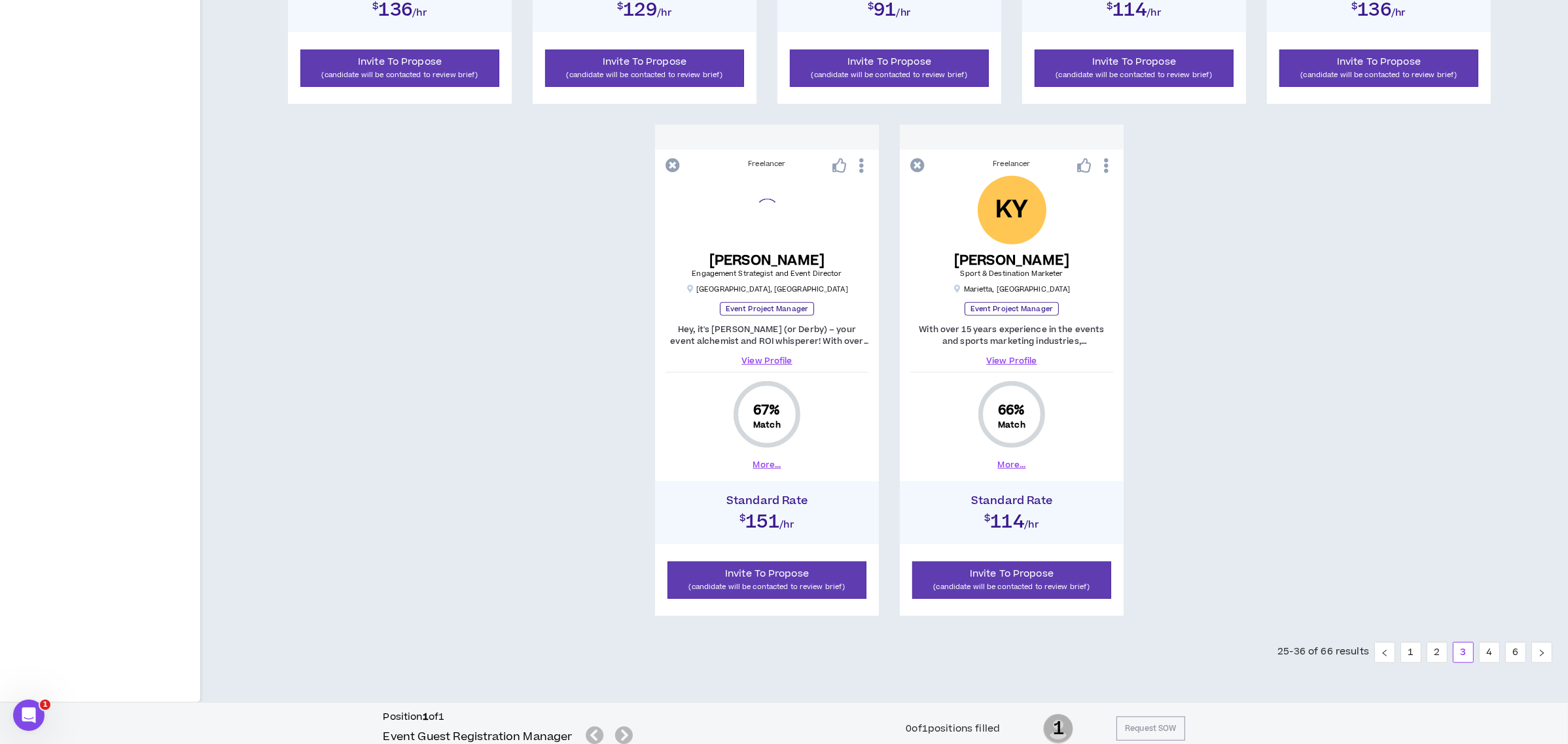
scroll to position [1198, 0]
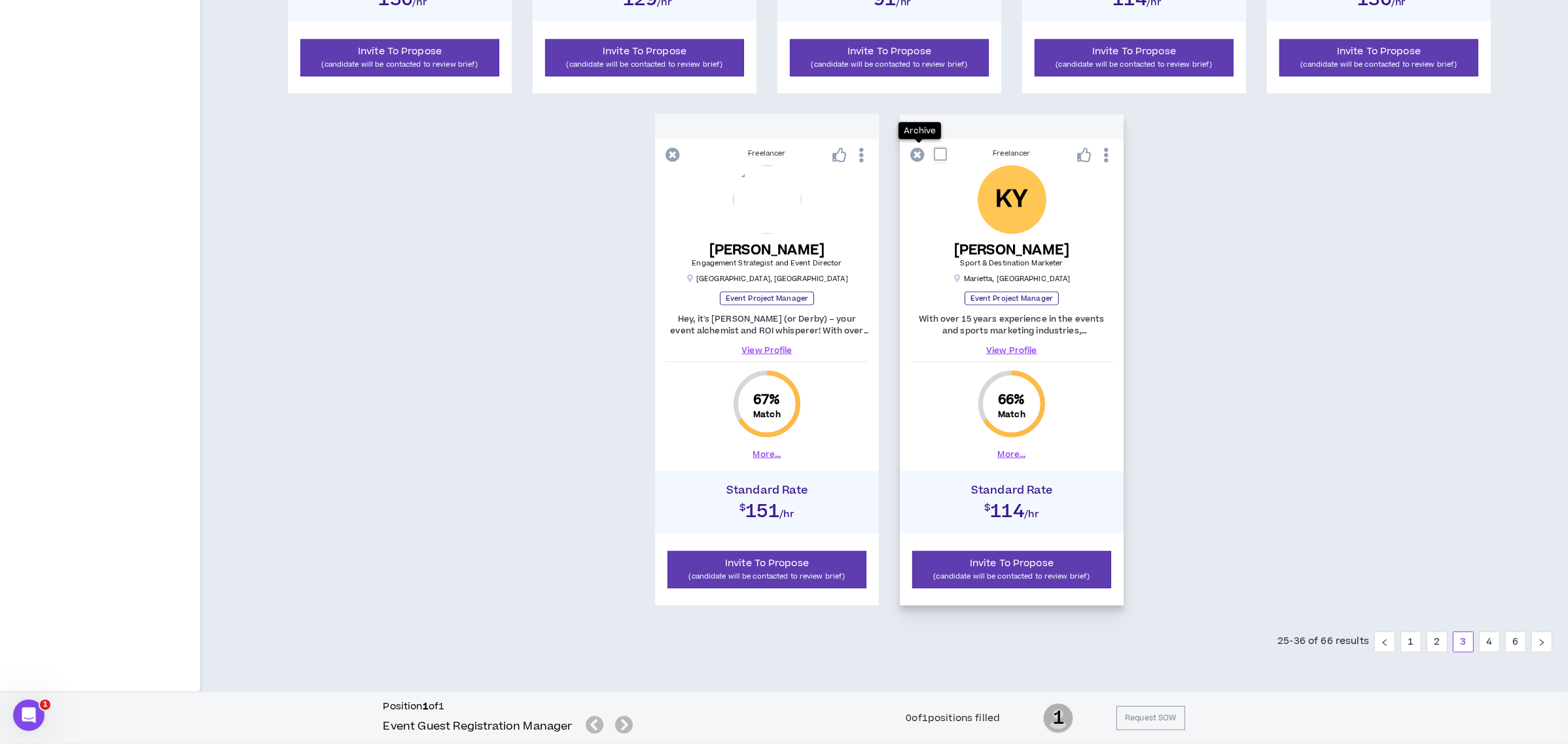
click at [919, 154] on icon at bounding box center [917, 154] width 14 height 14
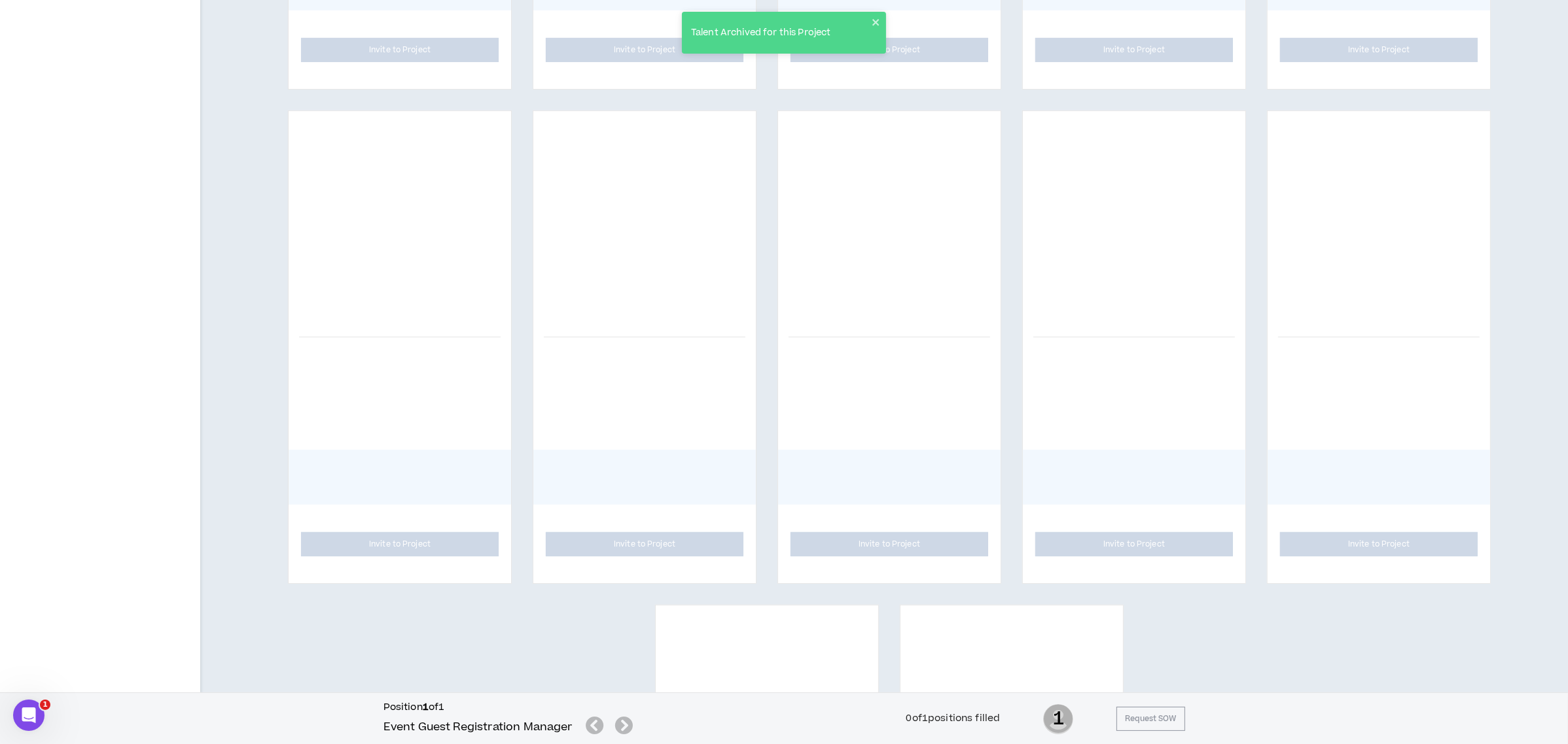
scroll to position [674, 0]
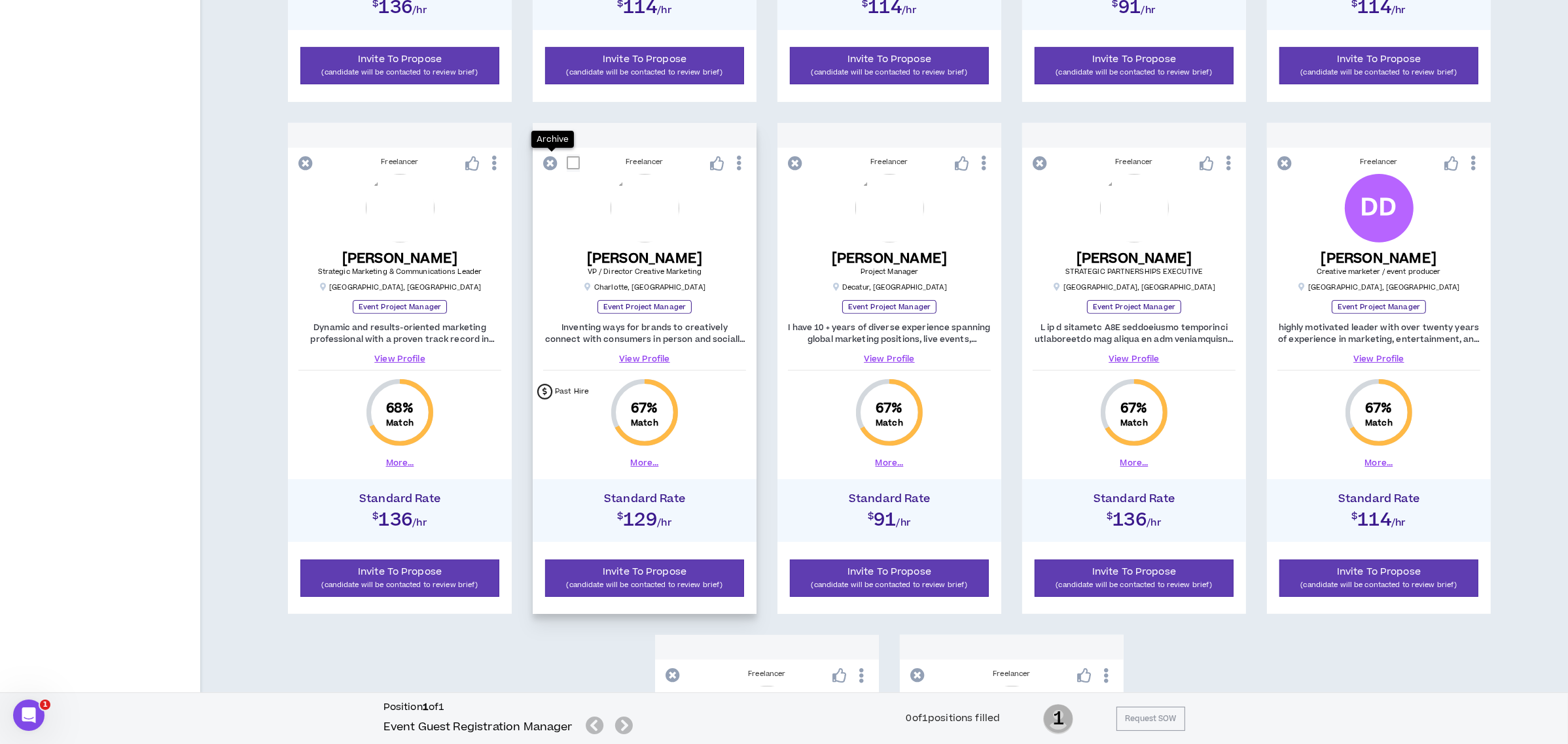
click at [548, 160] on icon at bounding box center [550, 163] width 14 height 14
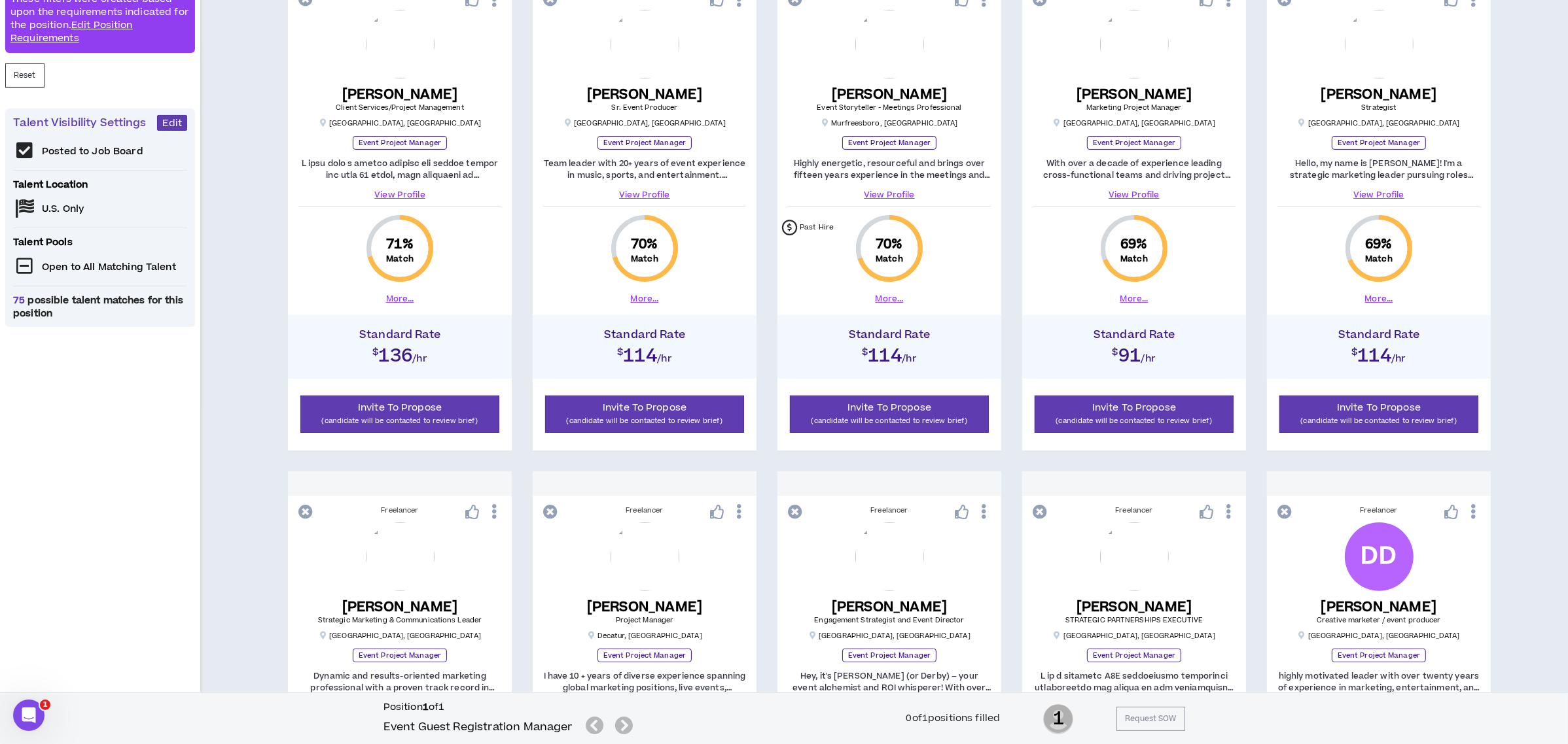
scroll to position [238, 0]
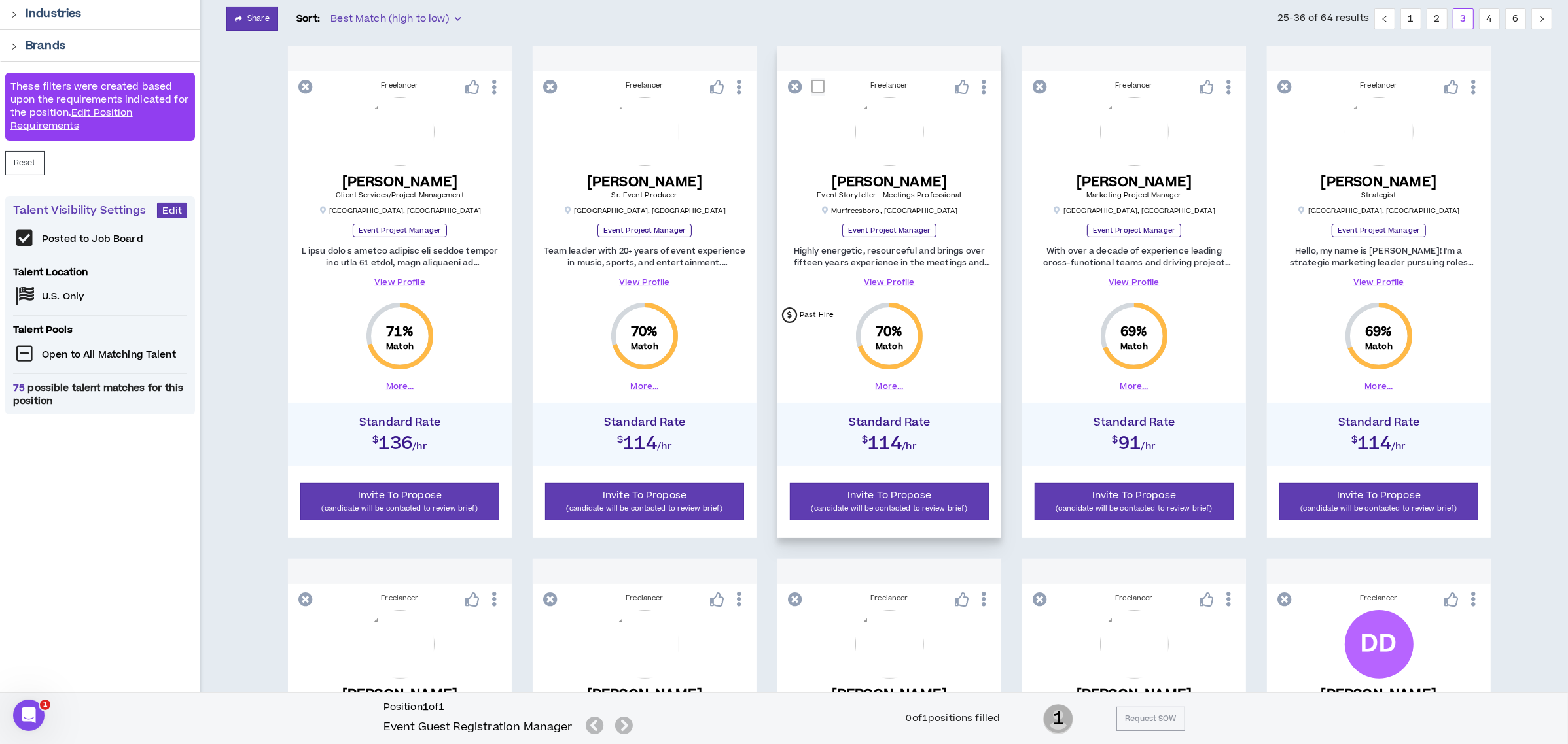
click at [812, 87] on span at bounding box center [817, 86] width 13 height 13
checkbox input "****"
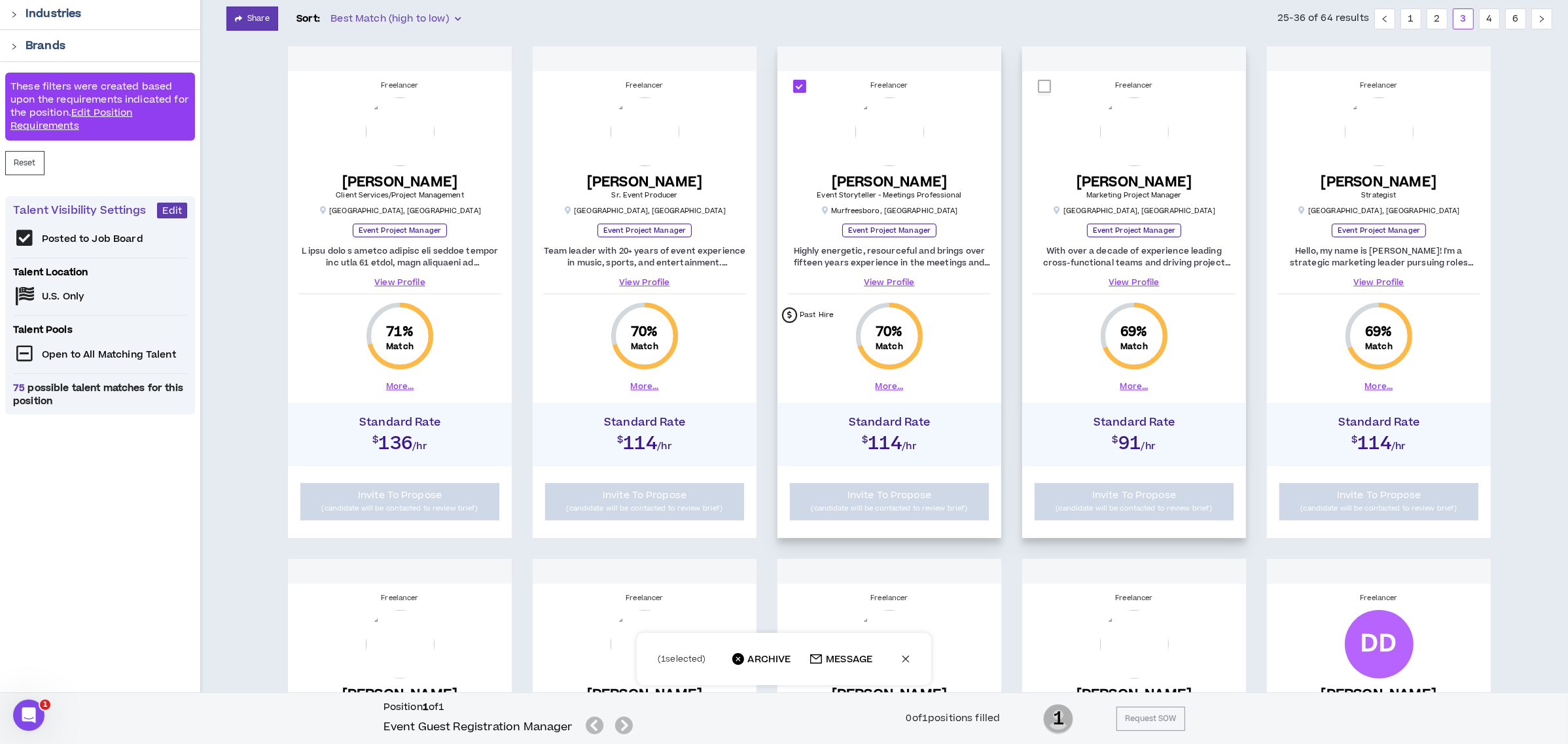
click at [1043, 85] on span at bounding box center [1044, 86] width 13 height 13
checkbox input "****"
click at [310, 85] on span at bounding box center [309, 86] width 13 height 13
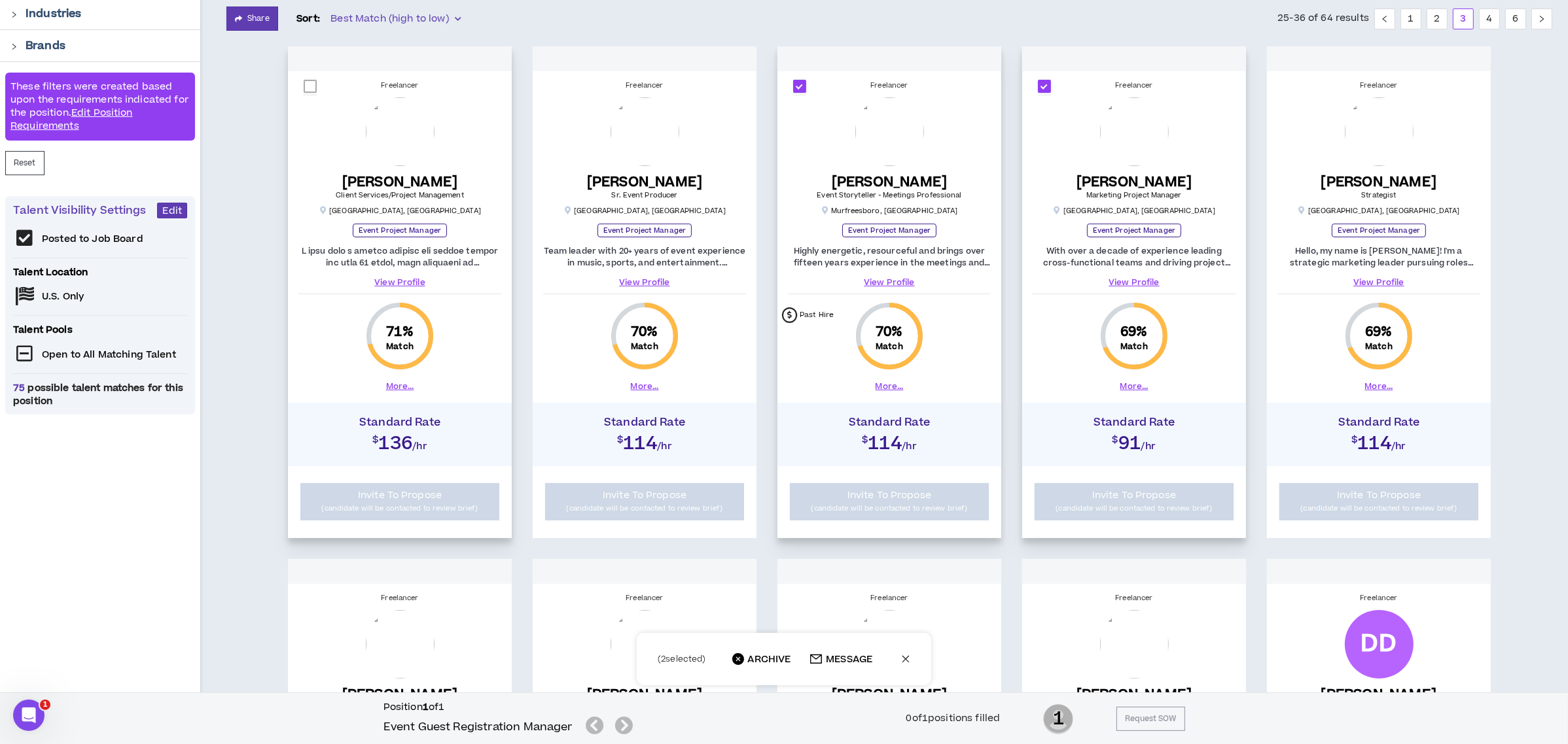
checkbox input "****"
click at [1293, 82] on span at bounding box center [1289, 86] width 13 height 13
checkbox input "****"
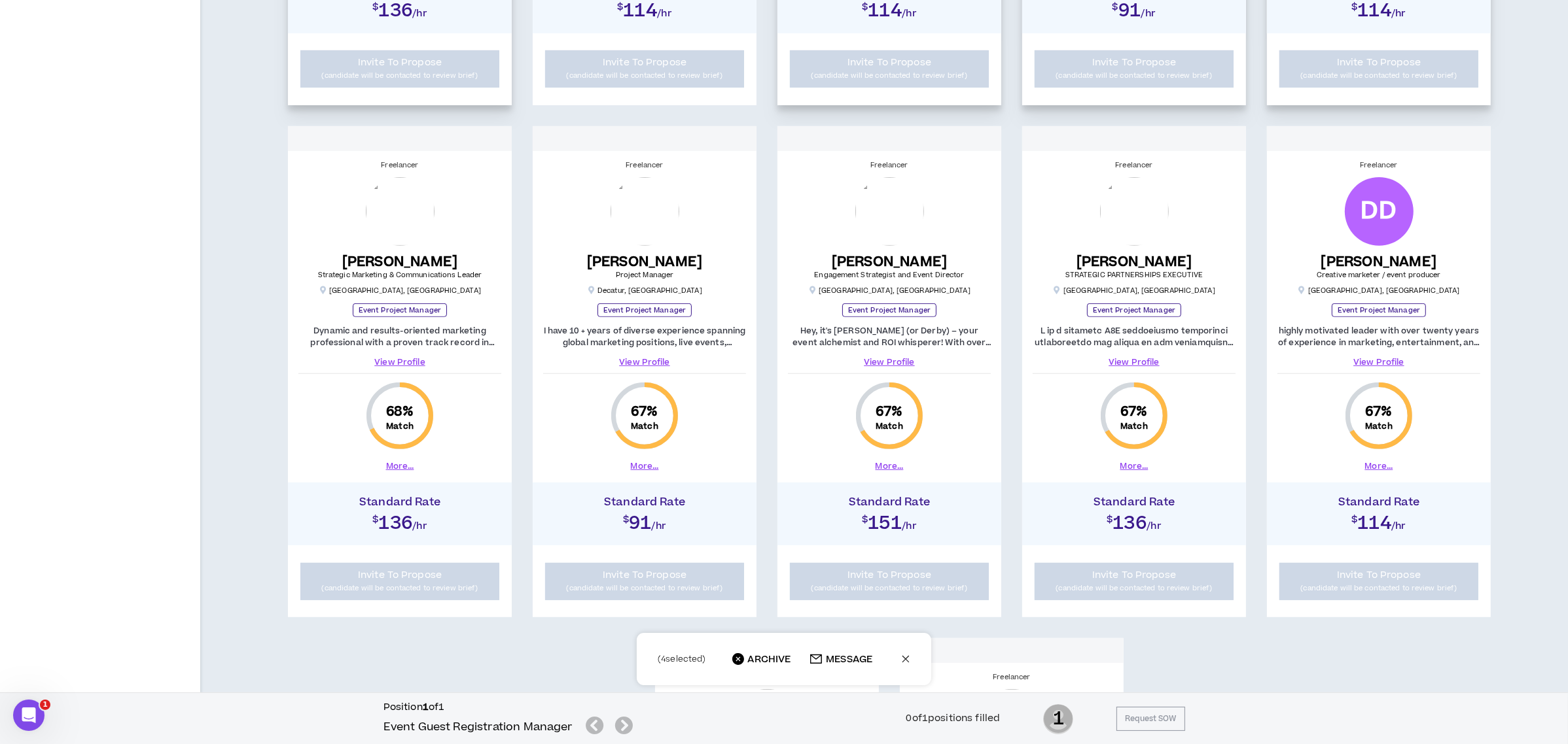
scroll to position [674, 0]
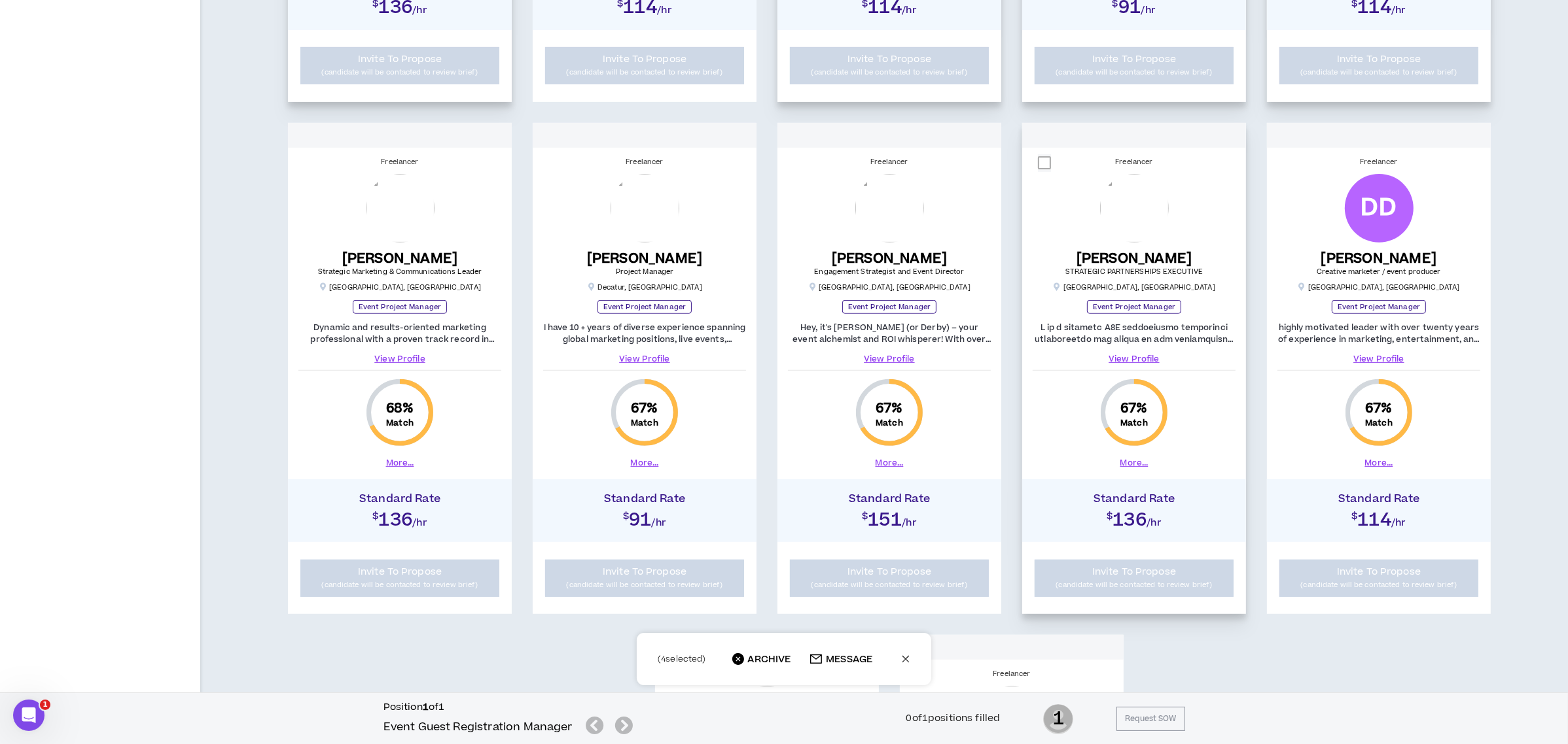
click at [1045, 161] on span at bounding box center [1044, 163] width 13 height 13
checkbox input "****"
click at [310, 164] on span at bounding box center [309, 163] width 13 height 13
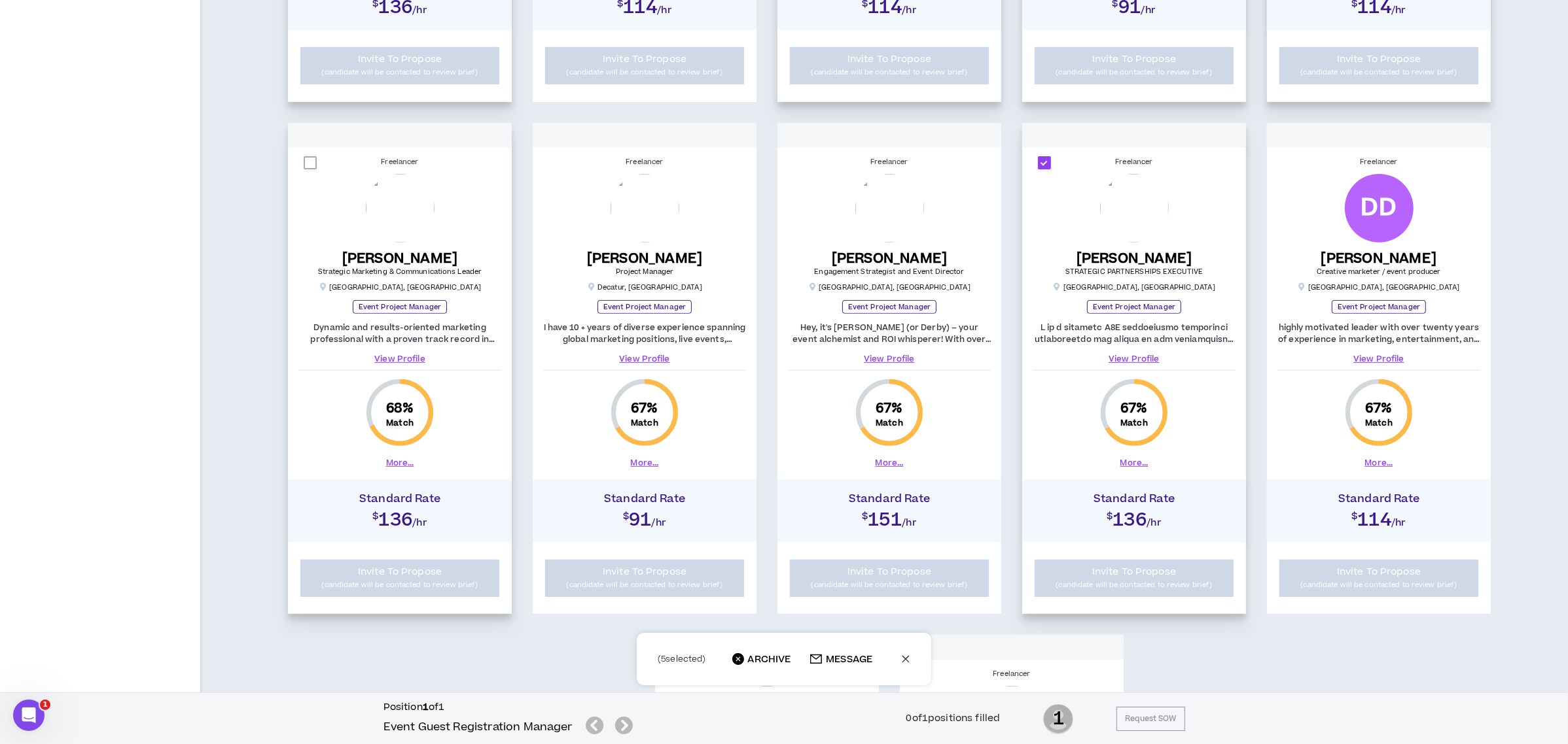
checkbox input "****"
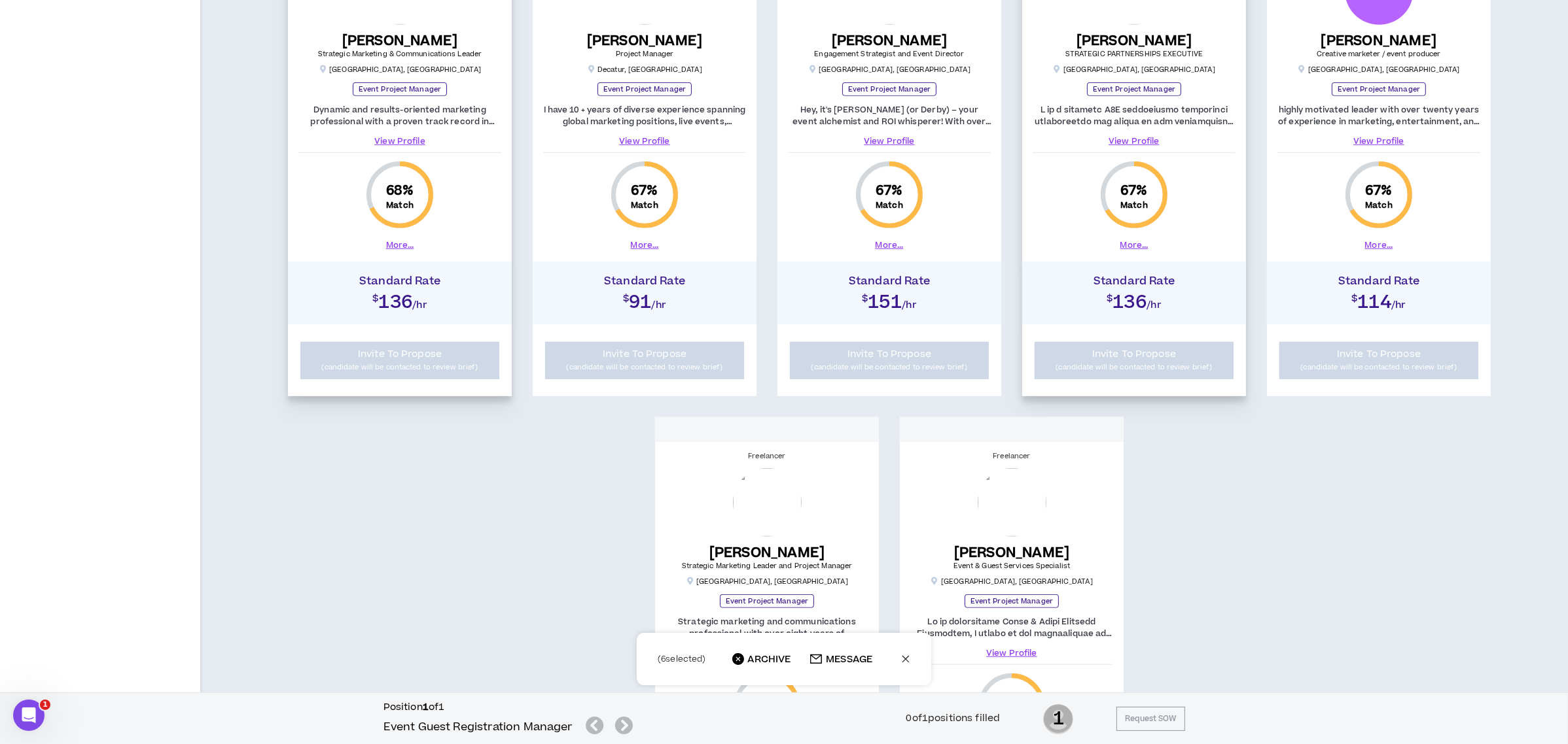
scroll to position [1198, 0]
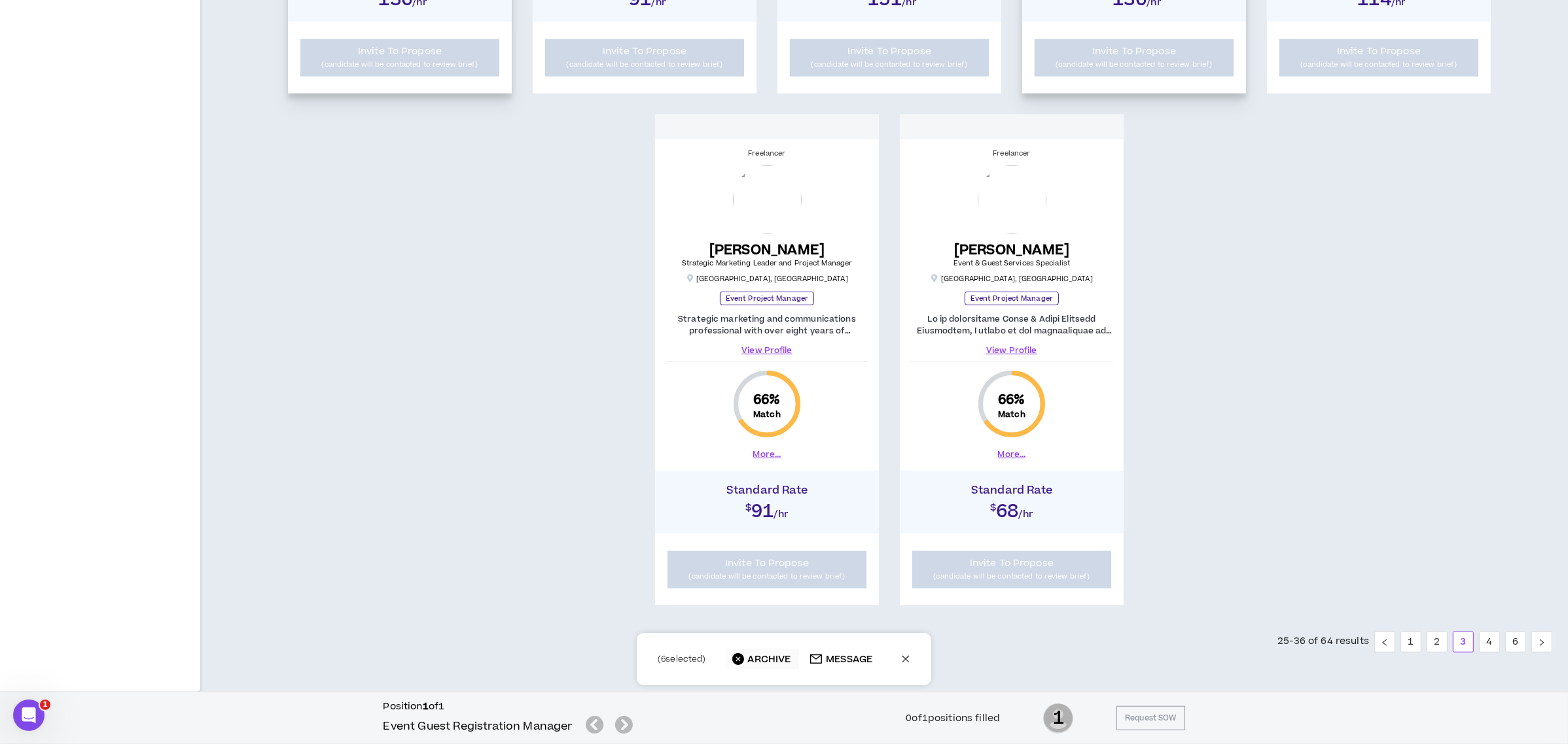
click at [777, 655] on span "ARCHIVE" at bounding box center [770, 660] width 43 height 13
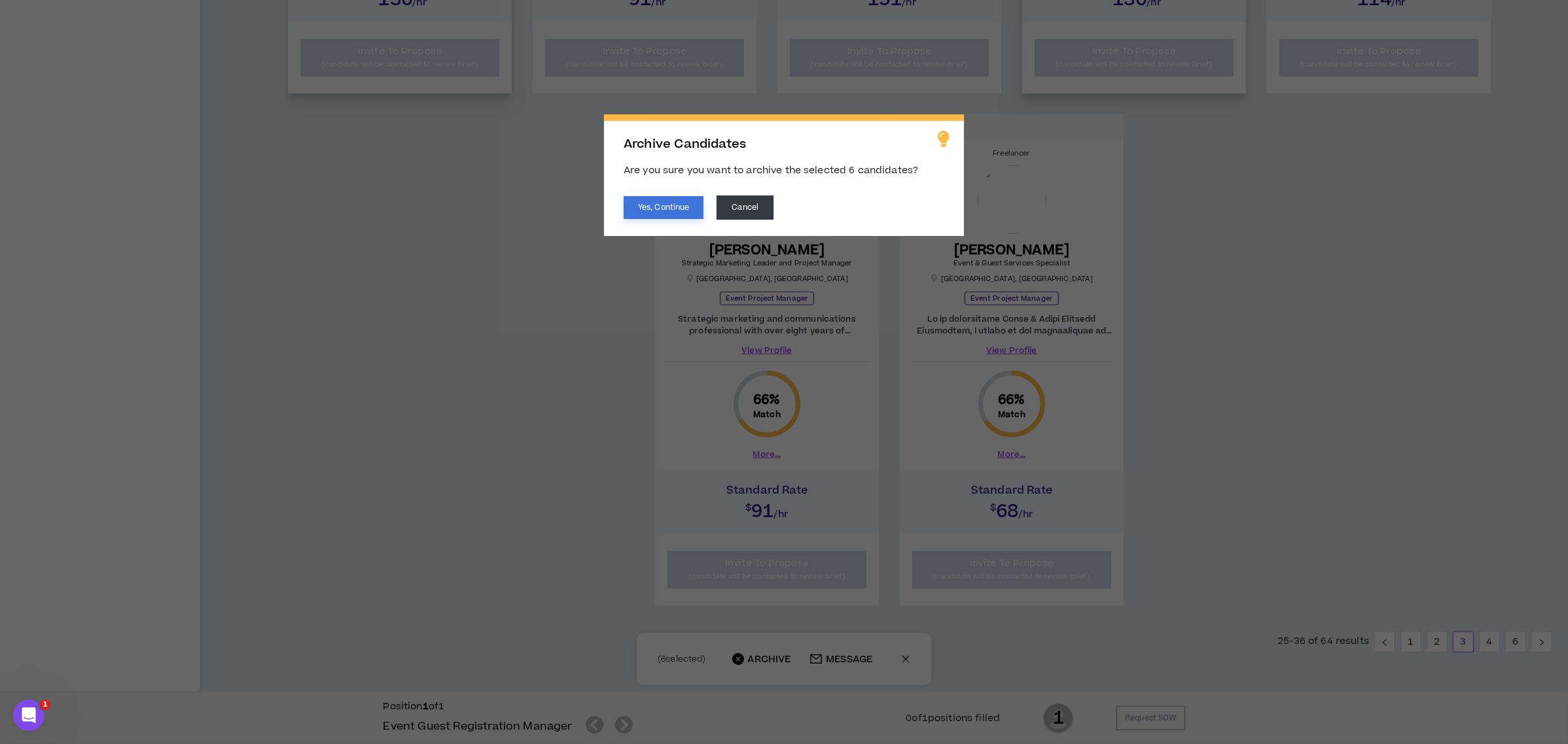
click at [691, 198] on button "Yes, Continue" at bounding box center [663, 207] width 80 height 23
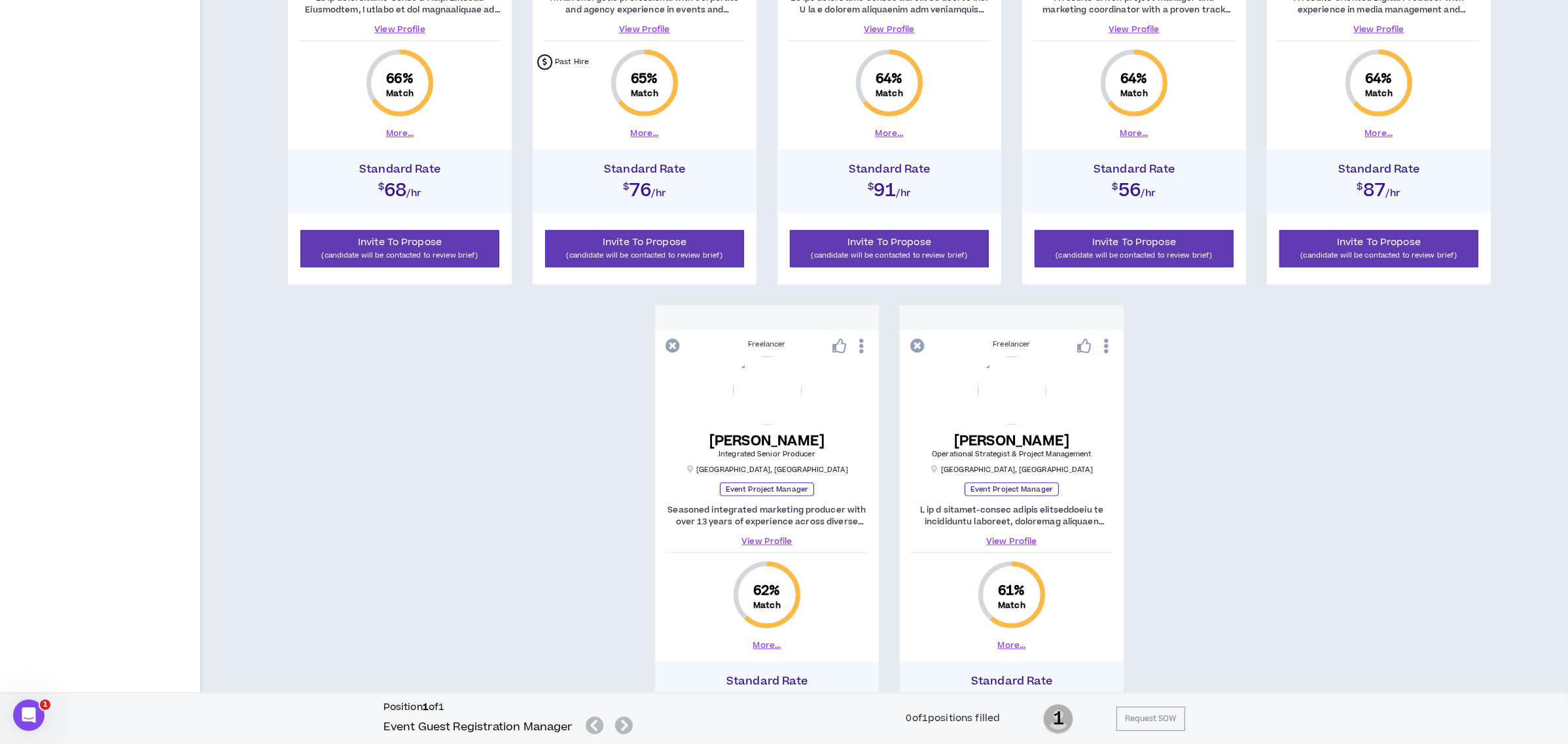
scroll to position [849, 0]
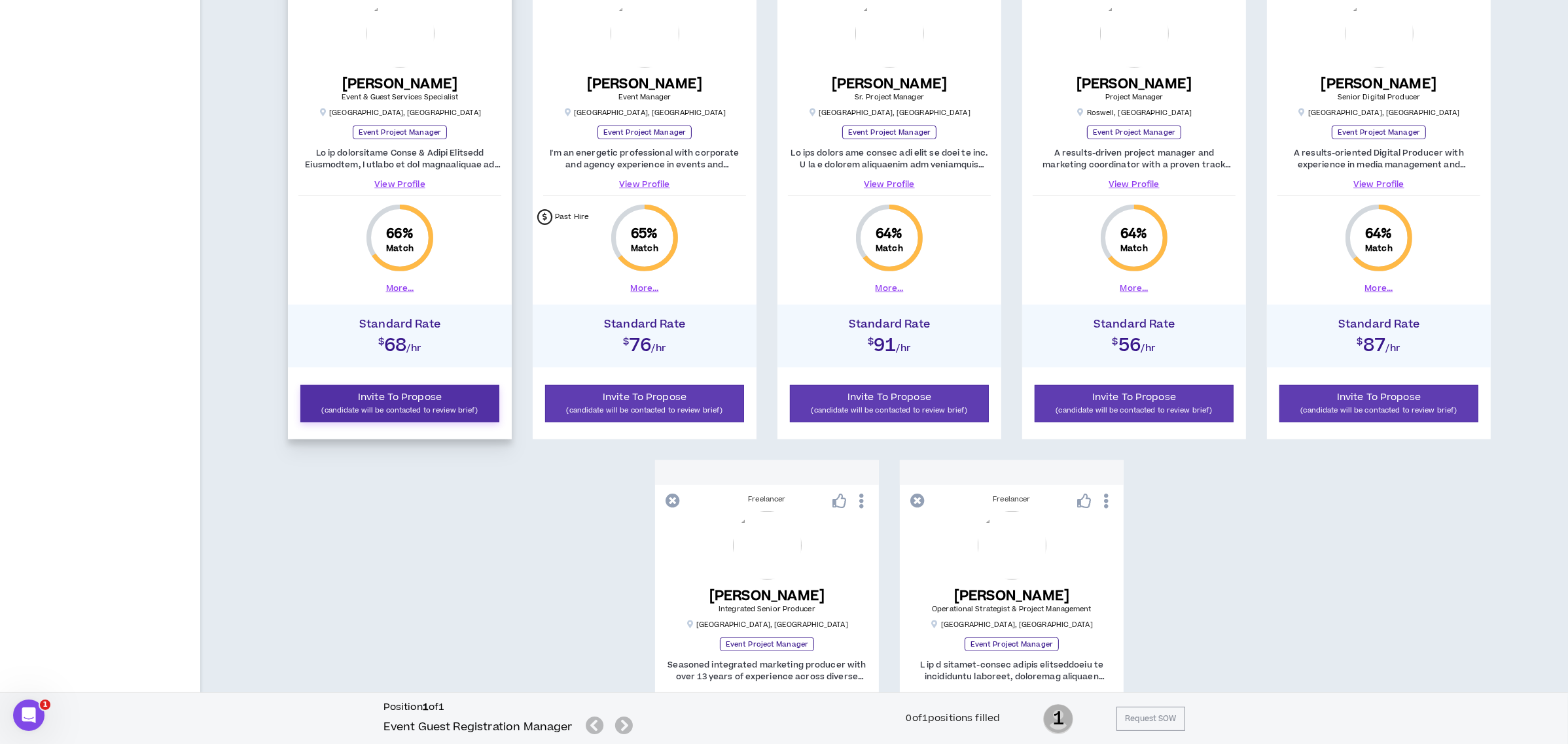
click at [435, 405] on p "(candidate will be contacted to review brief)" at bounding box center [399, 410] width 182 height 12
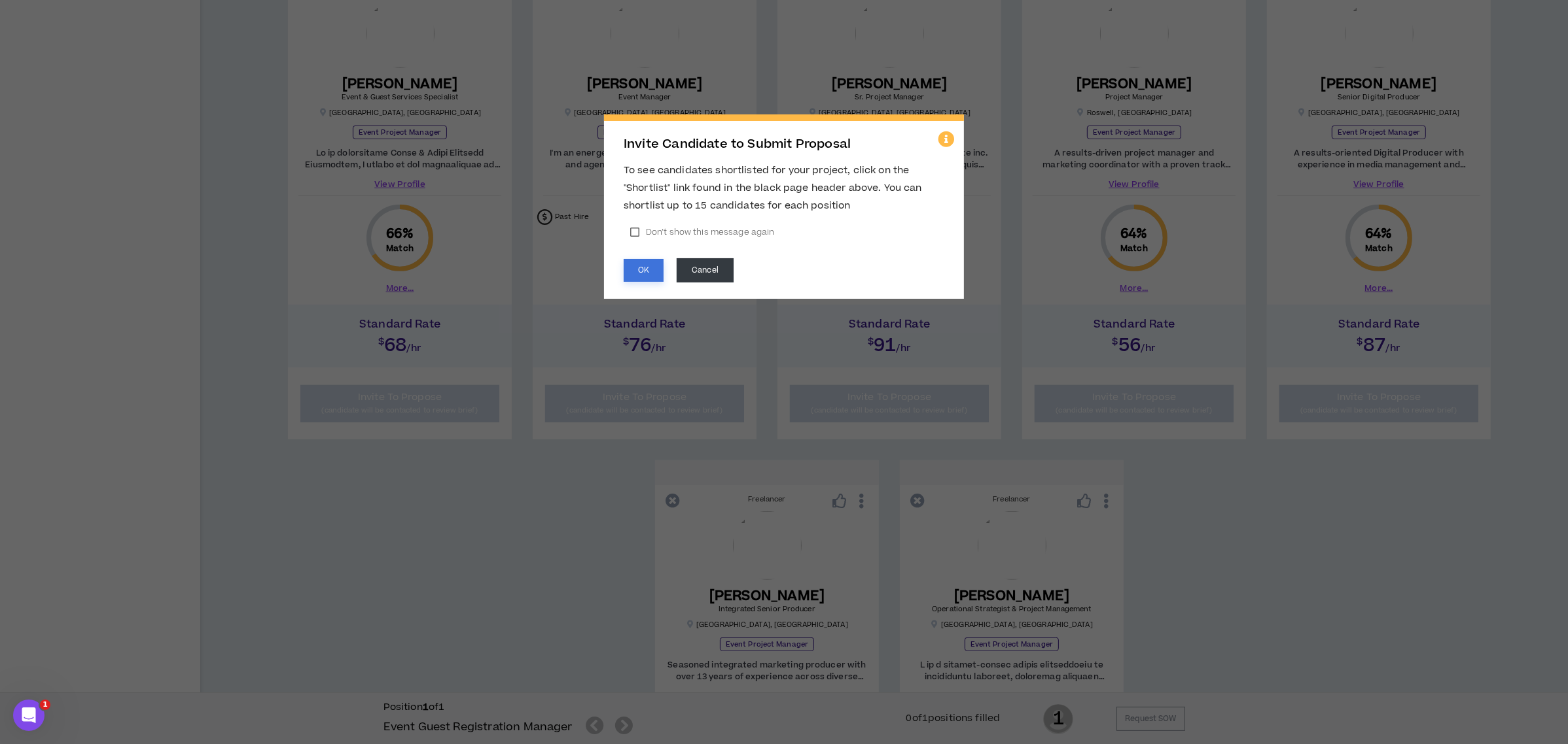
click at [641, 268] on button "OK" at bounding box center [643, 271] width 40 height 23
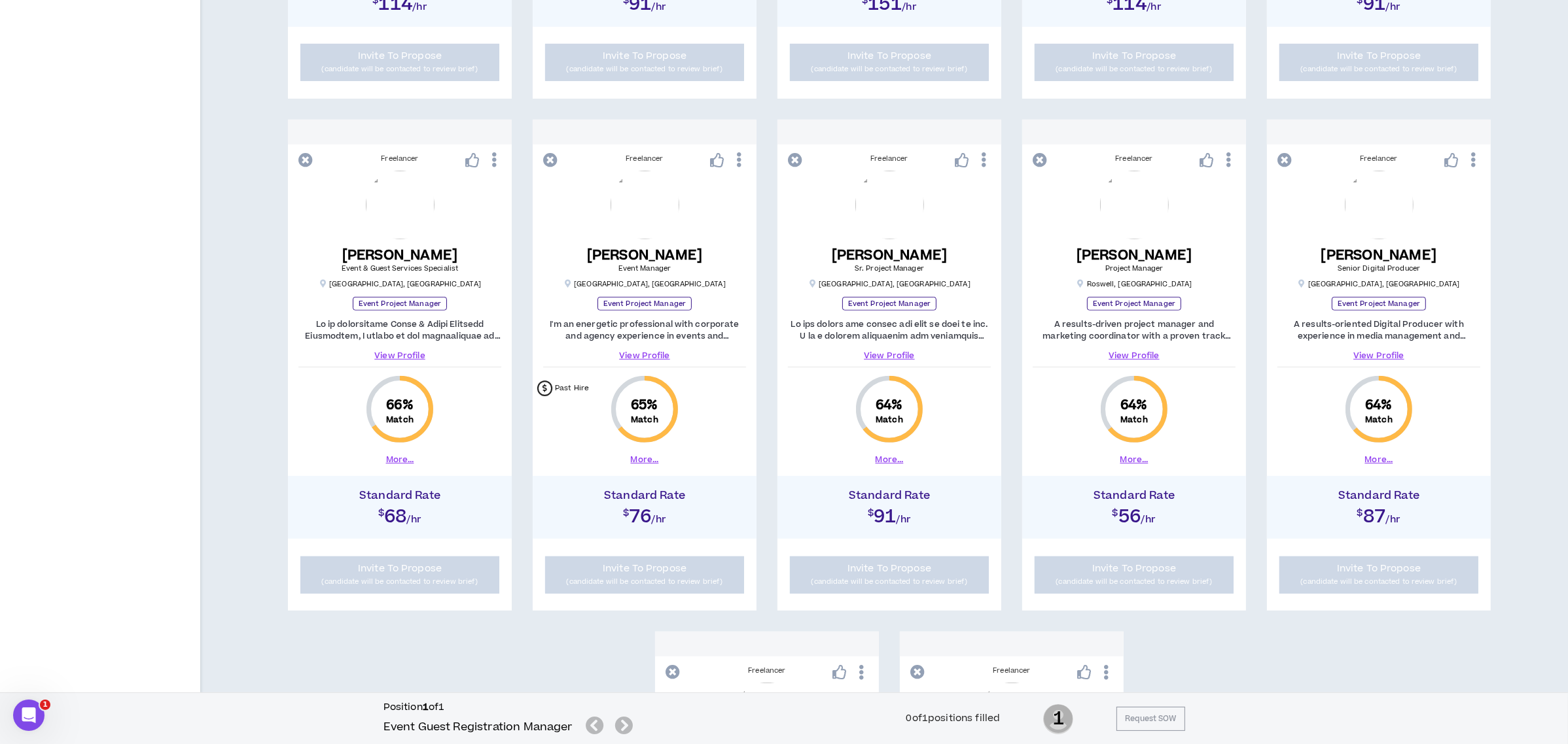
scroll to position [674, 0]
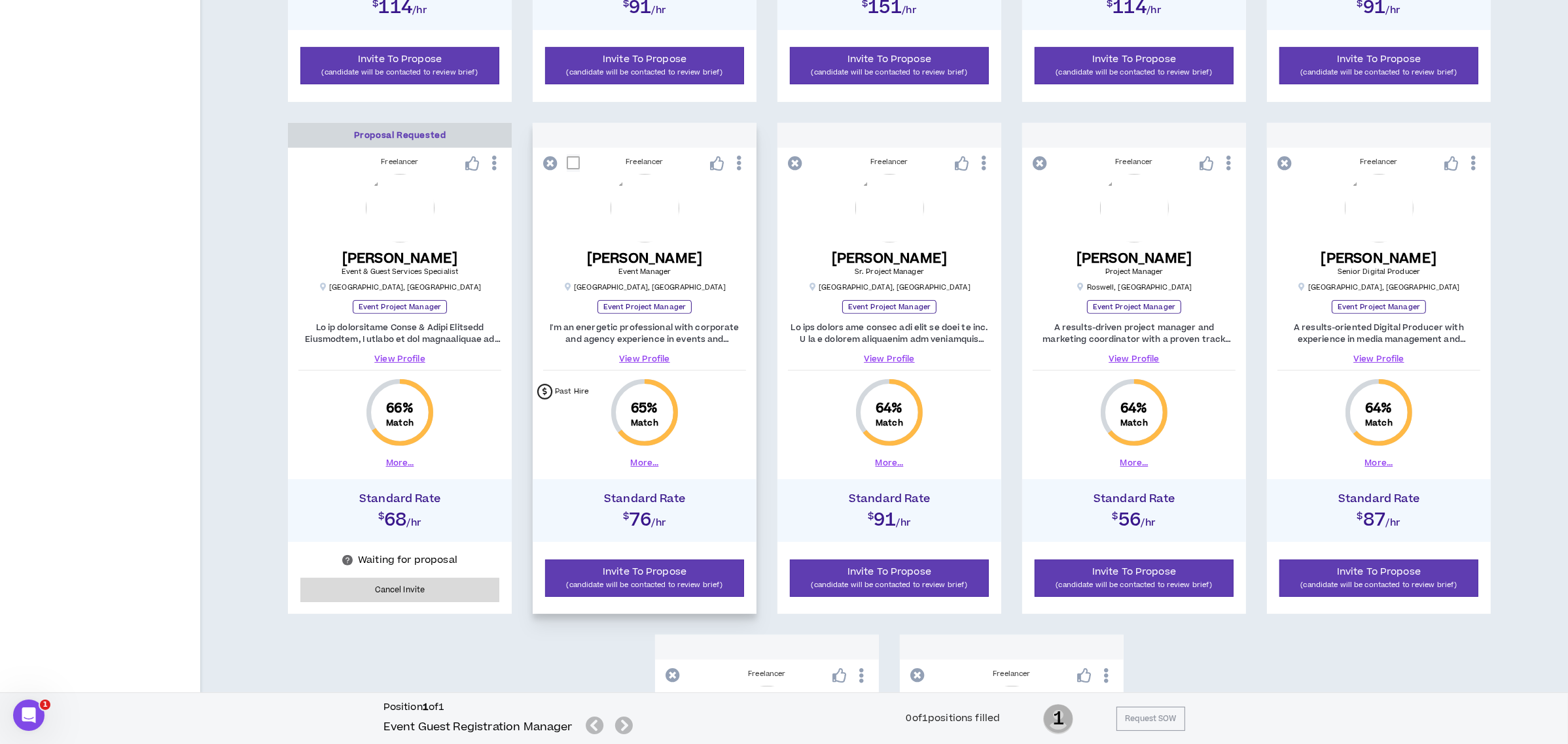
click at [551, 162] on icon at bounding box center [550, 163] width 14 height 14
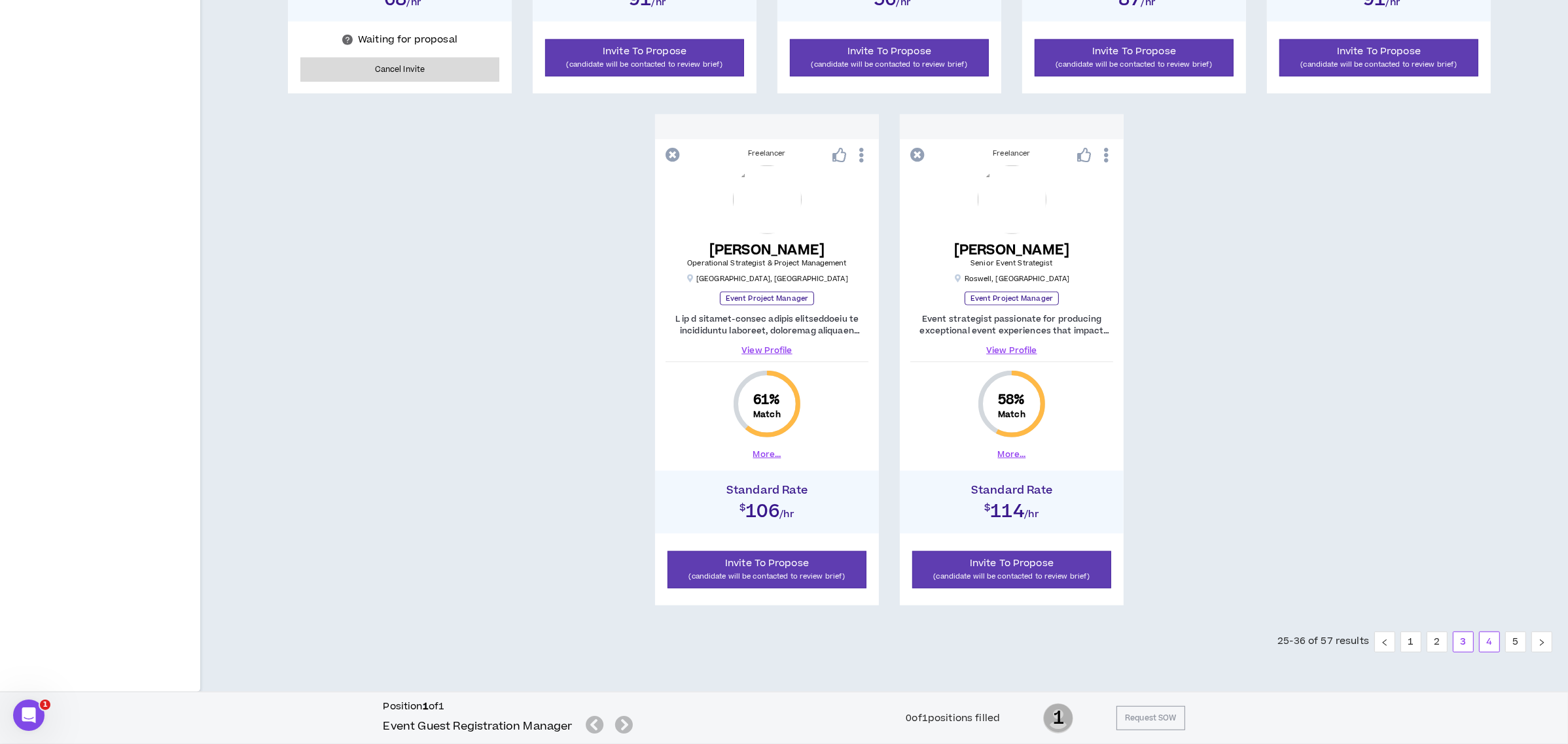
click at [1486, 645] on link "4" at bounding box center [1490, 642] width 20 height 20
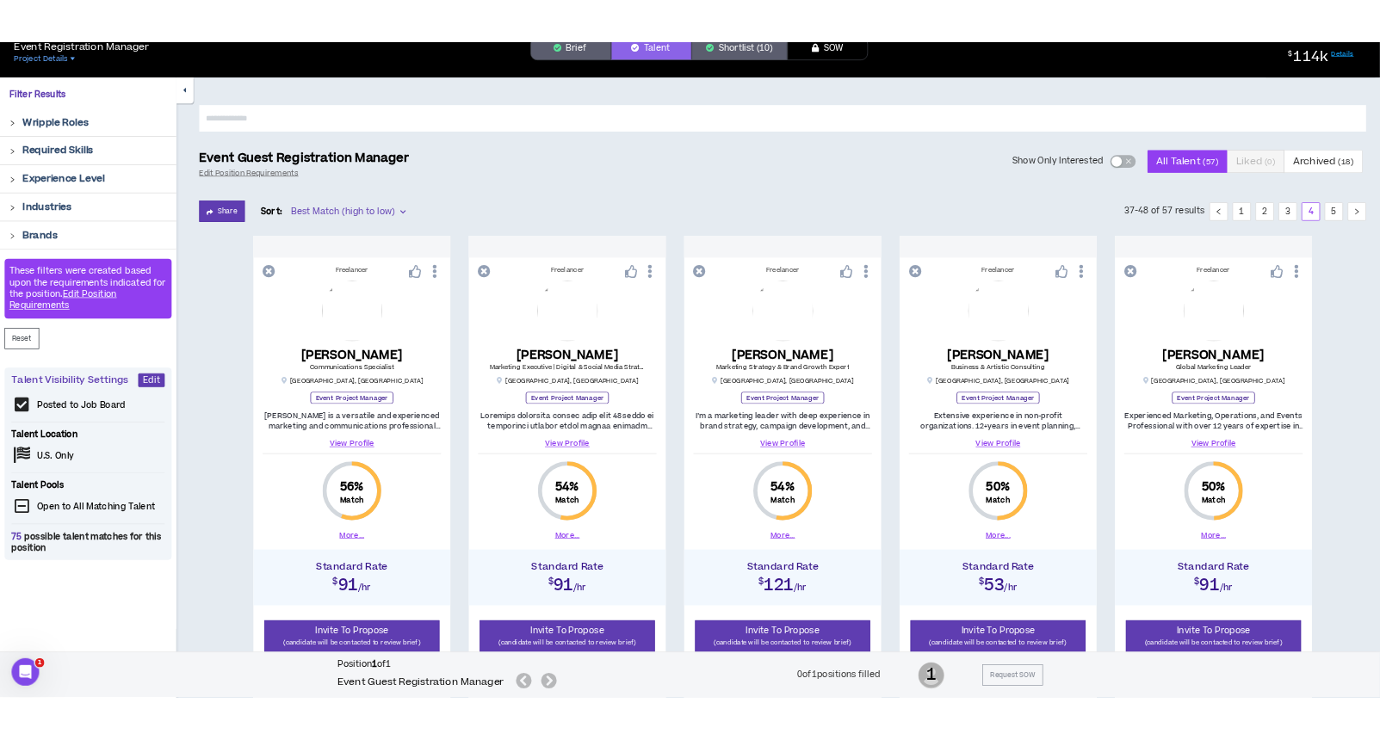
scroll to position [84, 0]
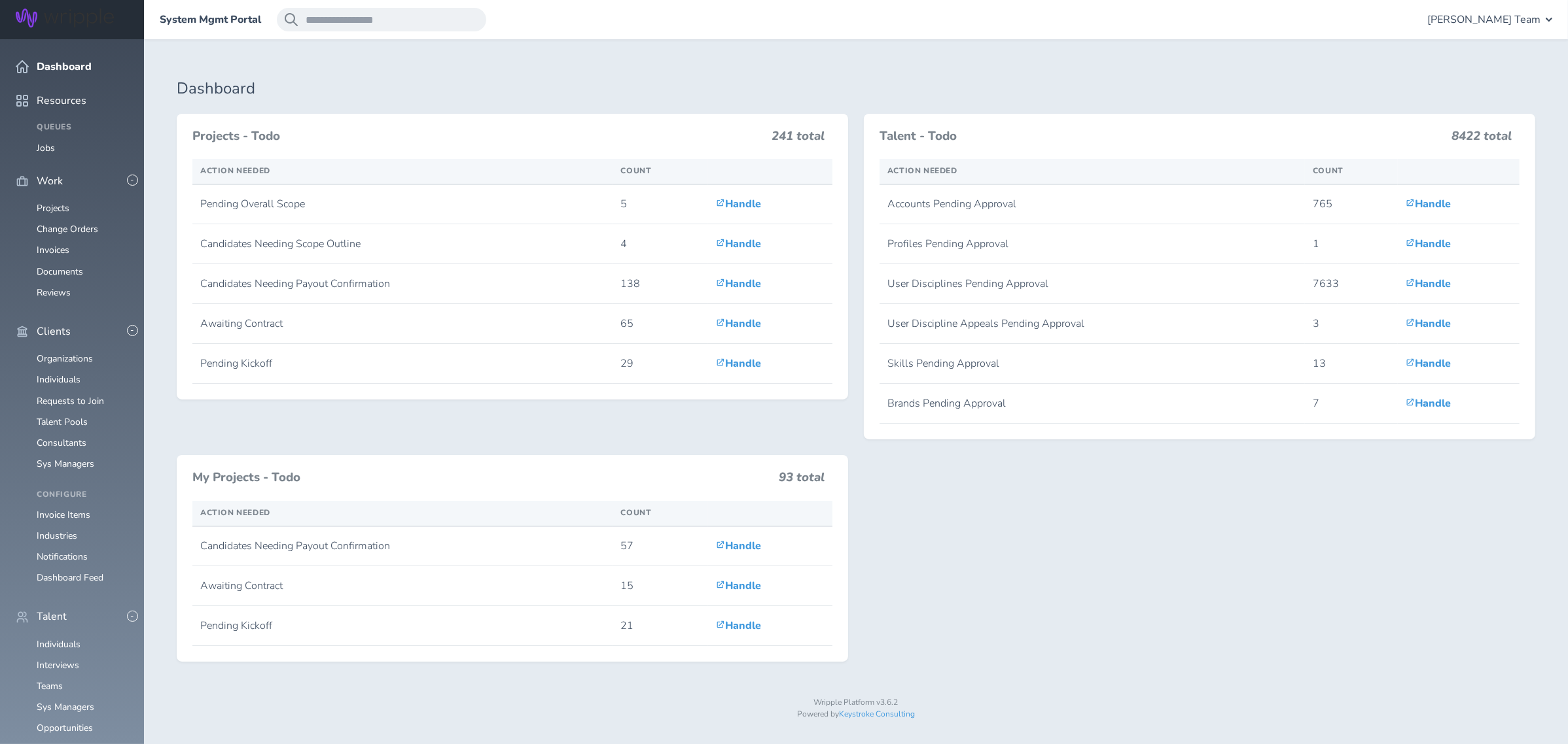
click at [58, 638] on link "Individuals" at bounding box center [59, 644] width 44 height 12
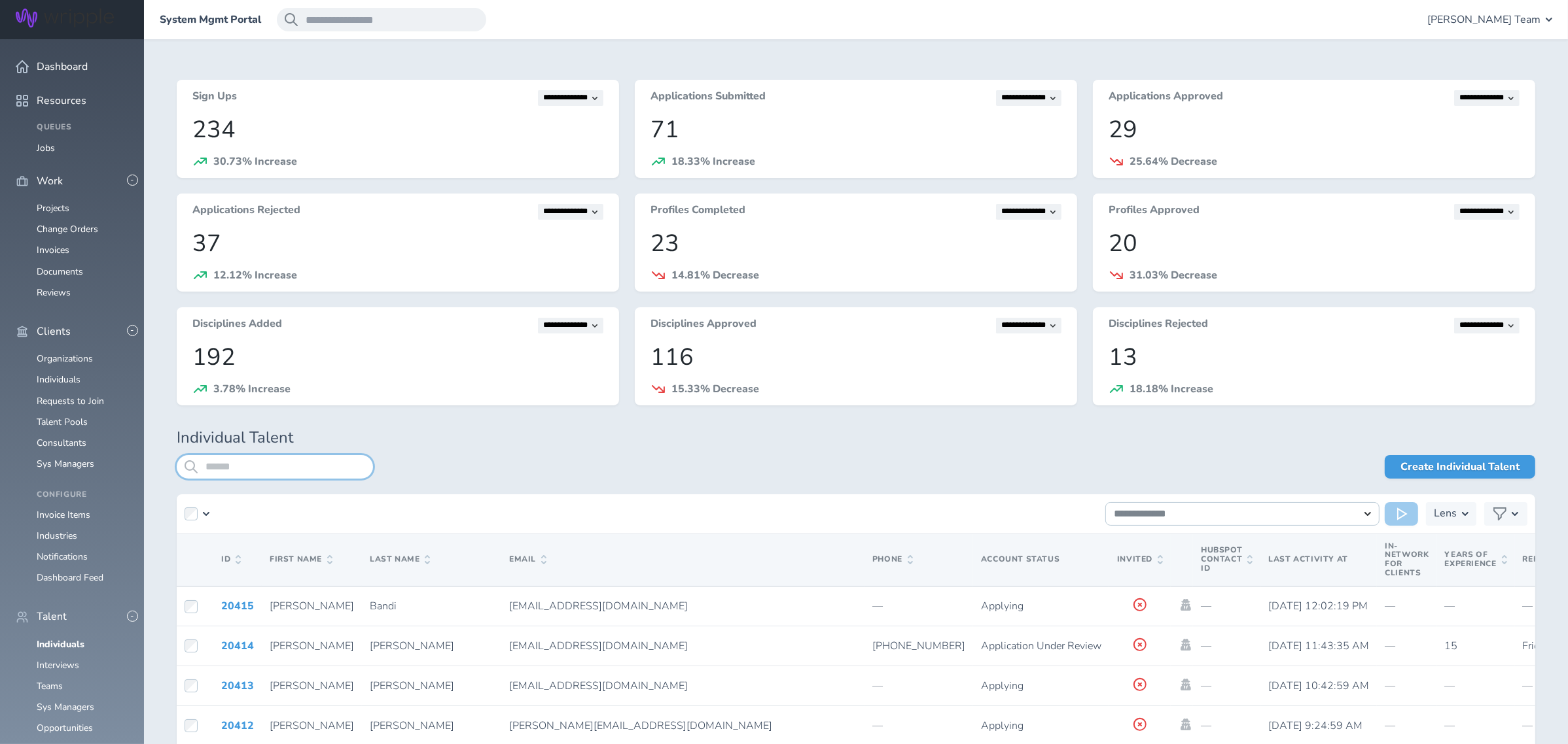
click at [241, 466] on input "search" at bounding box center [275, 467] width 196 height 24
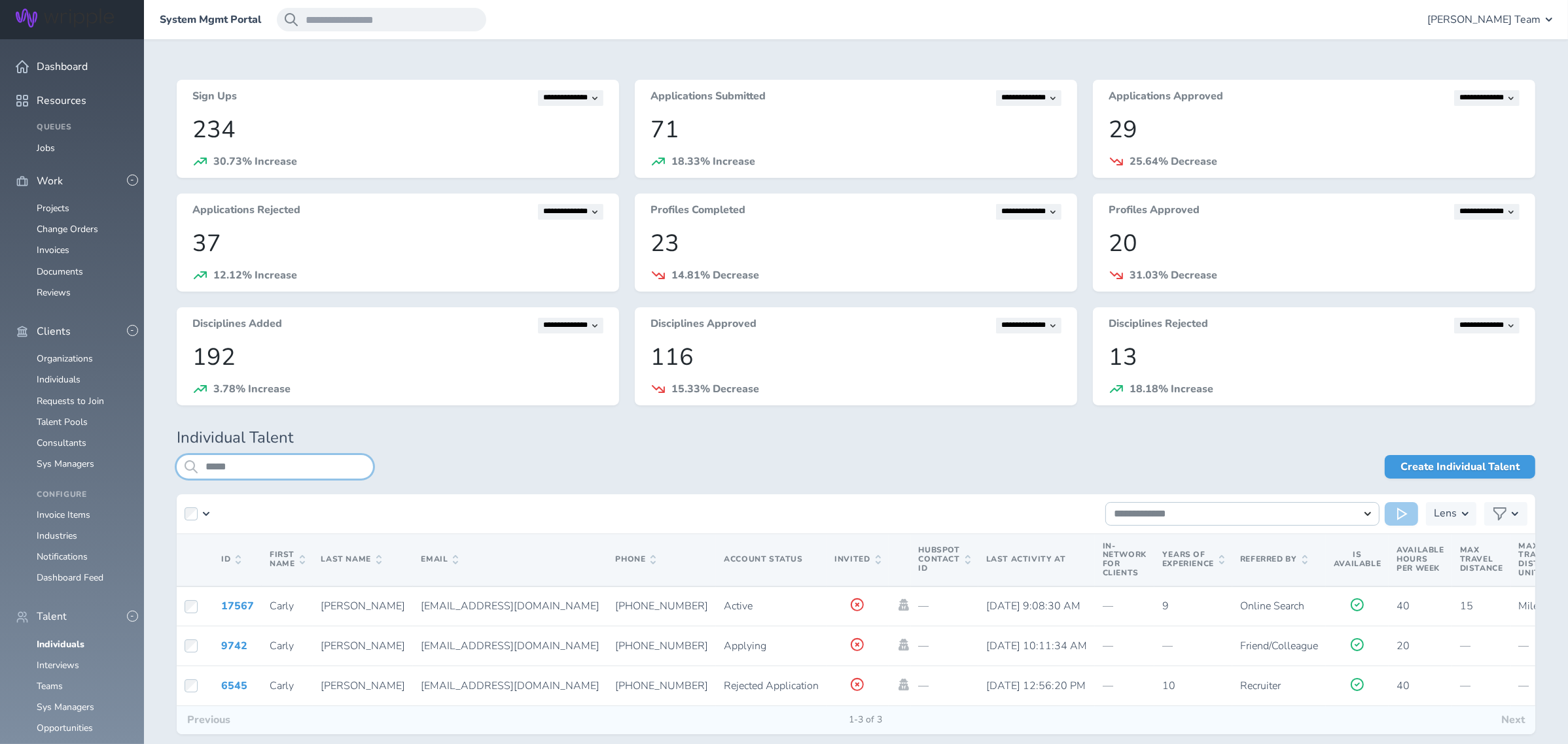
scroll to position [68, 0]
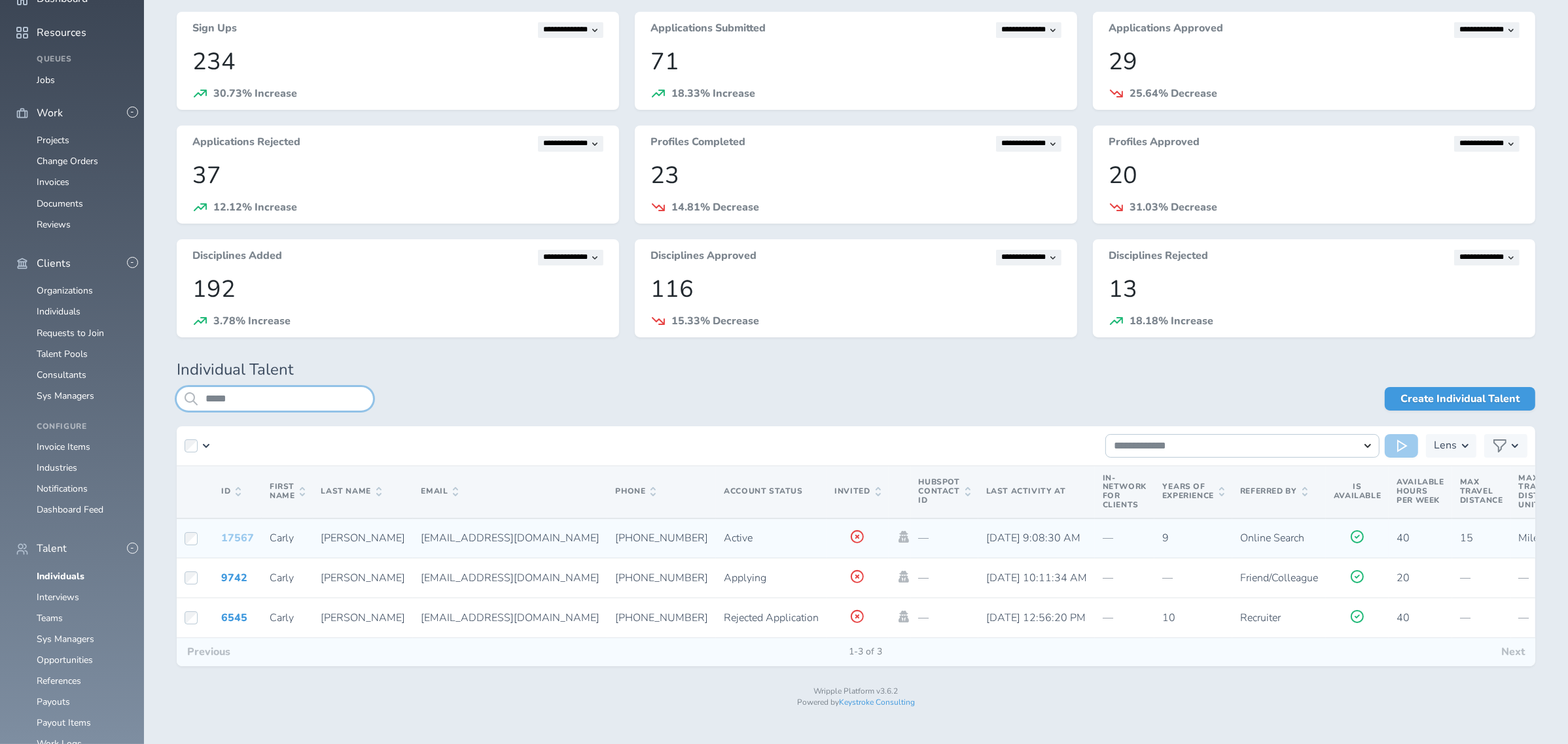
type input "*****"
click at [242, 536] on link "17567" at bounding box center [237, 538] width 33 height 14
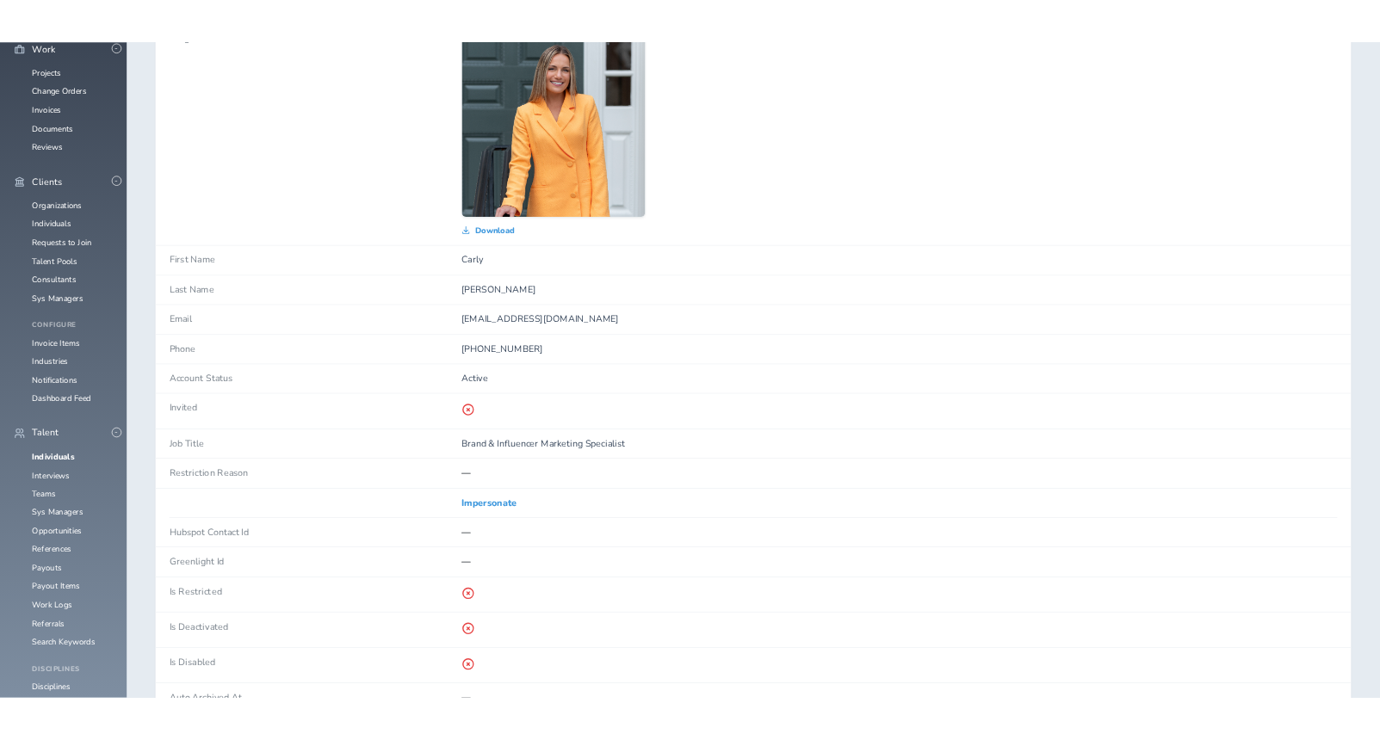
scroll to position [229, 0]
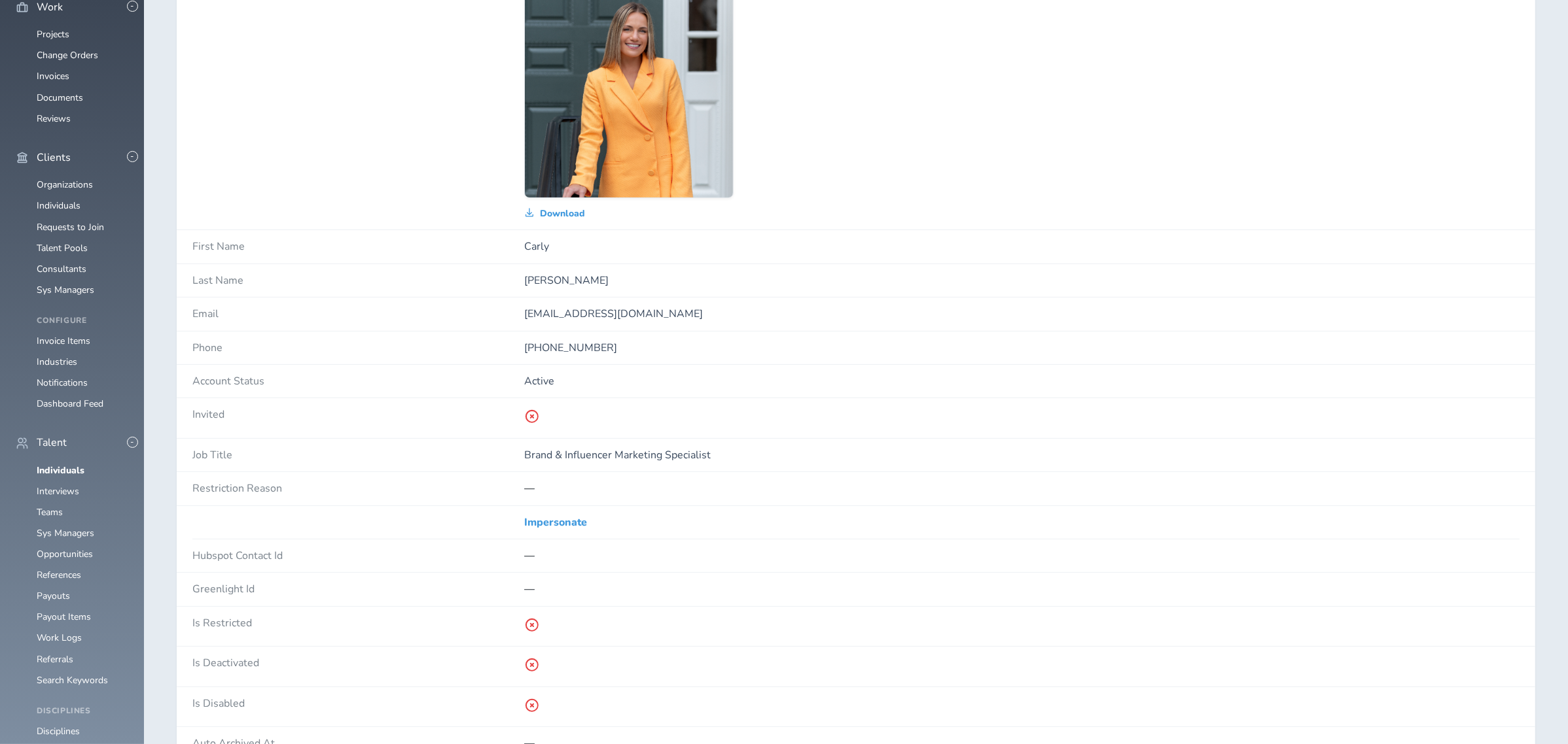
drag, startPoint x: 525, startPoint y: 314, endPoint x: 650, endPoint y: 312, distance: 125.0
click at [650, 312] on p "carlyailvento@gmail.com" at bounding box center [1021, 313] width 995 height 11
copy p "carlyailvento@gmail.com"
click at [534, 350] on p "+16096510863" at bounding box center [1021, 347] width 995 height 11
drag, startPoint x: 538, startPoint y: 347, endPoint x: 646, endPoint y: 347, distance: 108.0
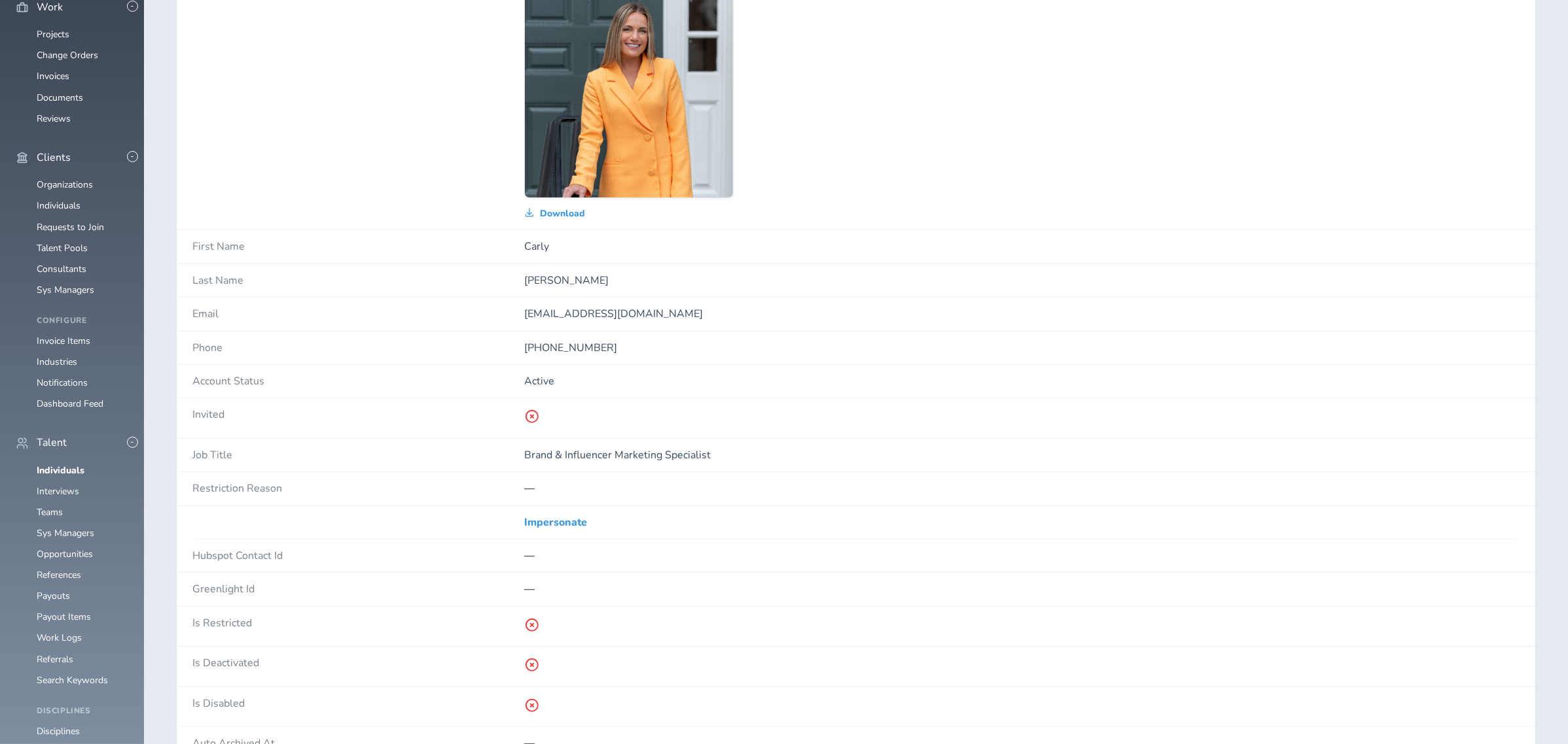
click at [646, 347] on p "+16096510863" at bounding box center [1021, 347] width 995 height 11
copy p "6096510863"
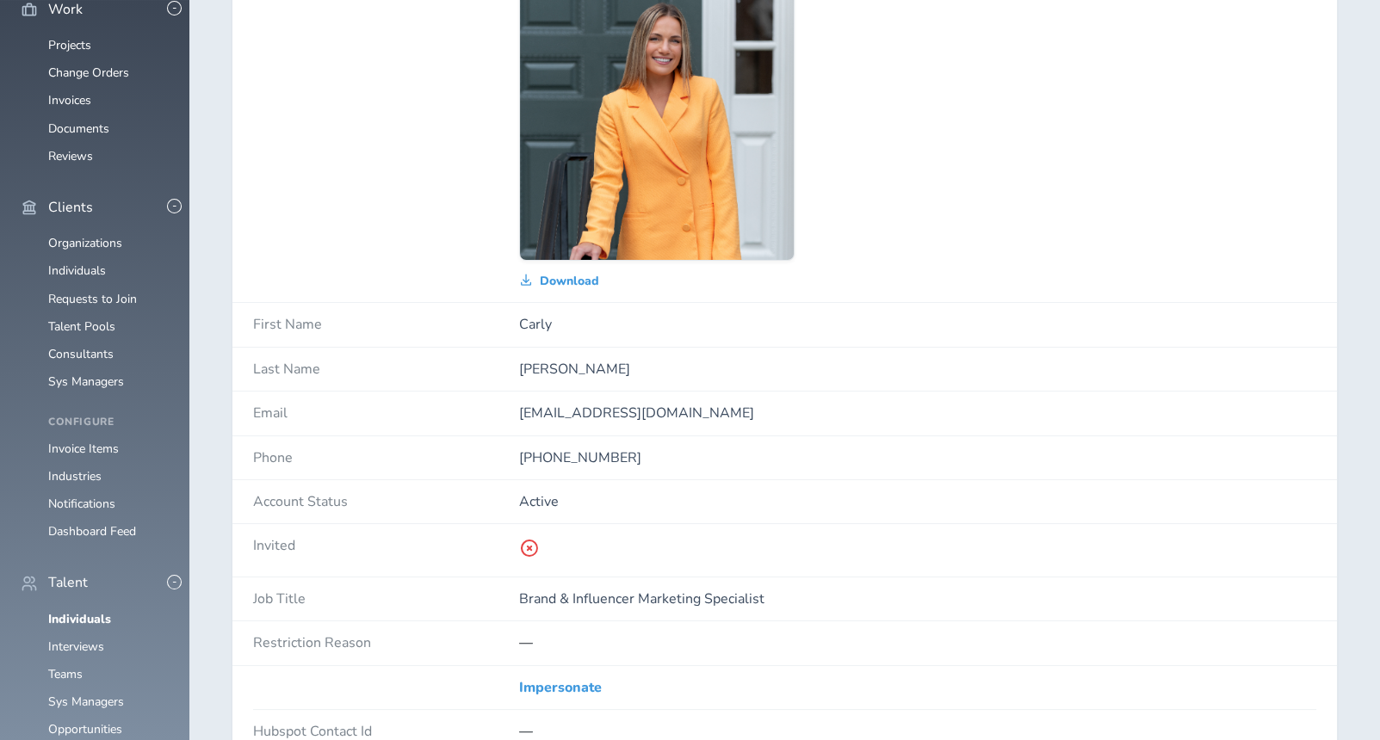
click at [1277, 65] on div "Download" at bounding box center [917, 136] width 797 height 303
